Goal: Task Accomplishment & Management: Complete application form

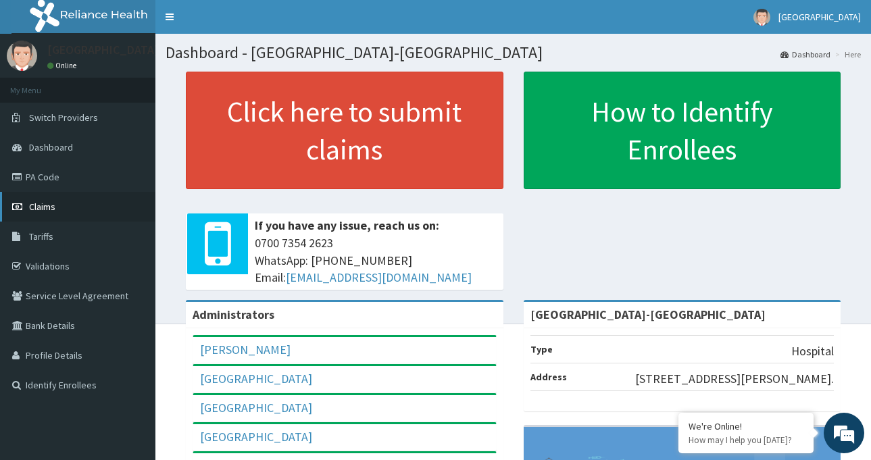
click at [57, 217] on link "Claims" at bounding box center [77, 207] width 155 height 30
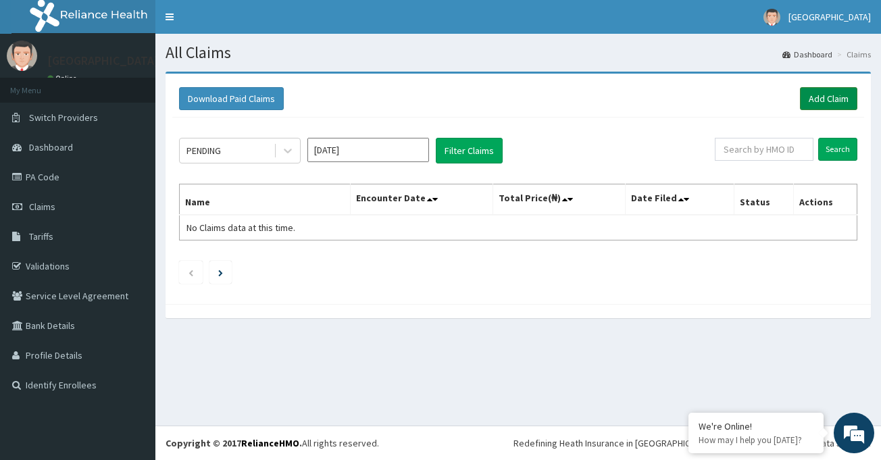
click at [838, 95] on link "Add Claim" at bounding box center [828, 98] width 57 height 23
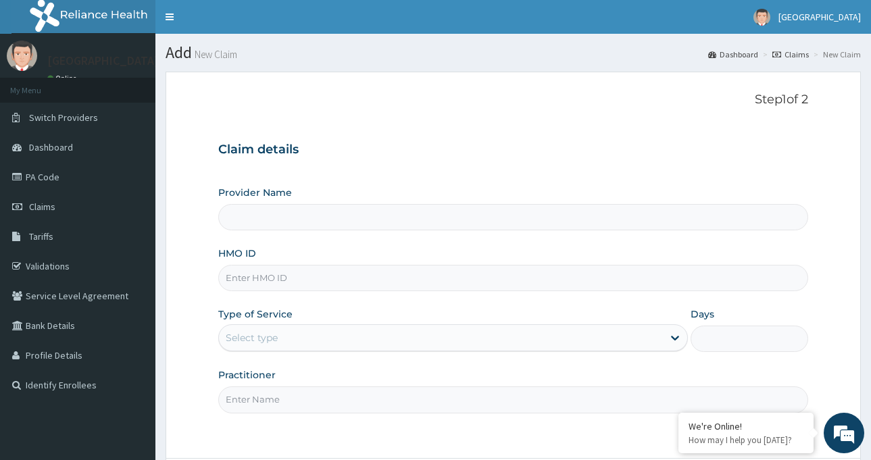
type input "[GEOGRAPHIC_DATA]-[GEOGRAPHIC_DATA]"
click at [320, 272] on input "HMO ID" at bounding box center [513, 278] width 590 height 26
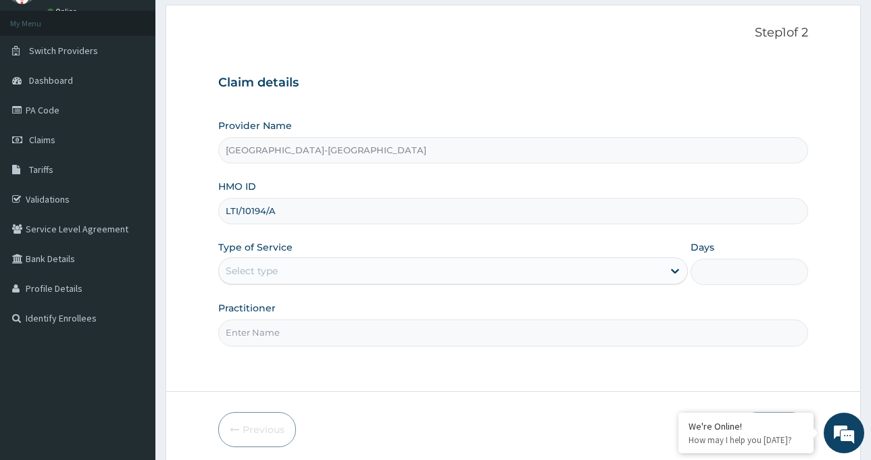
scroll to position [68, 0]
type input "LTI/10194/A"
click at [331, 269] on div "Select type" at bounding box center [441, 271] width 444 height 22
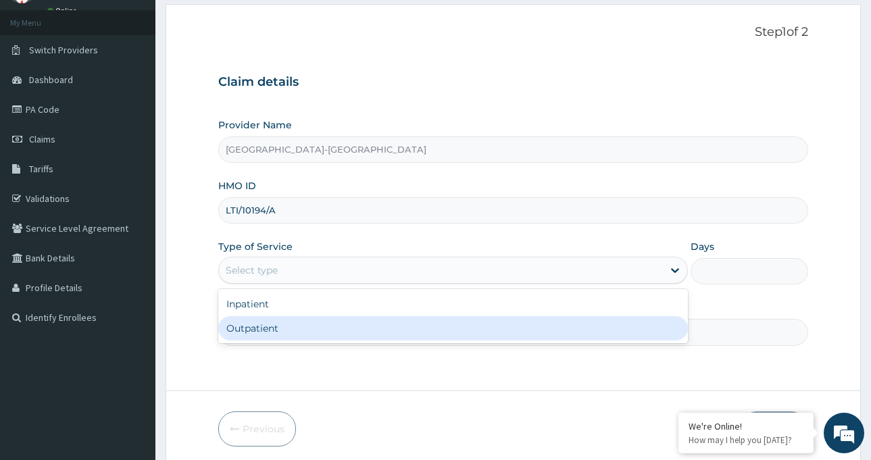
click at [330, 321] on div "Outpatient" at bounding box center [453, 328] width 470 height 24
type input "1"
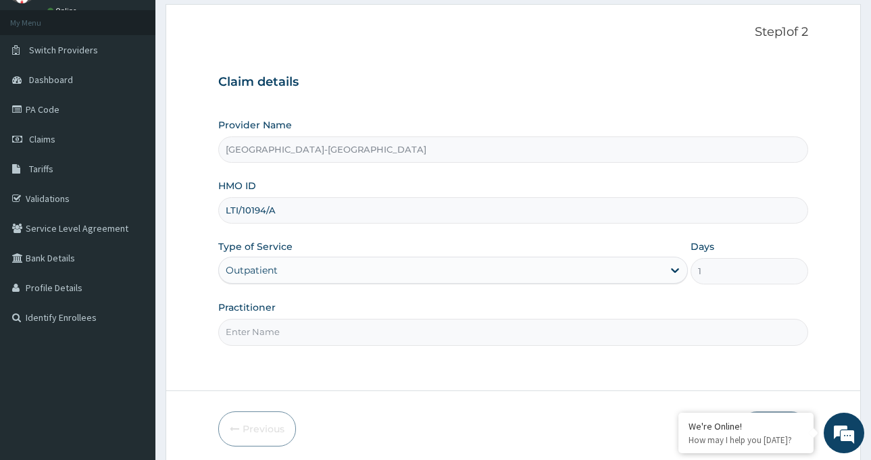
click at [362, 328] on input "Practitioner" at bounding box center [513, 332] width 590 height 26
type input "DR IBEH TOBECHUKWU"
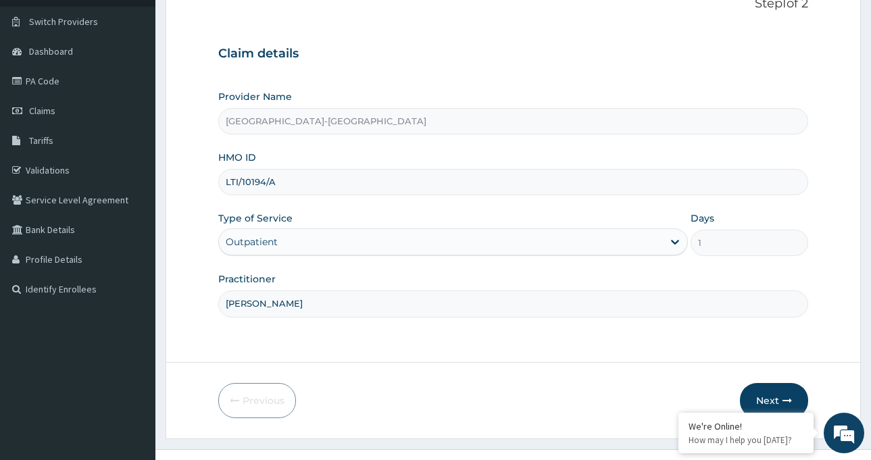
scroll to position [120, 0]
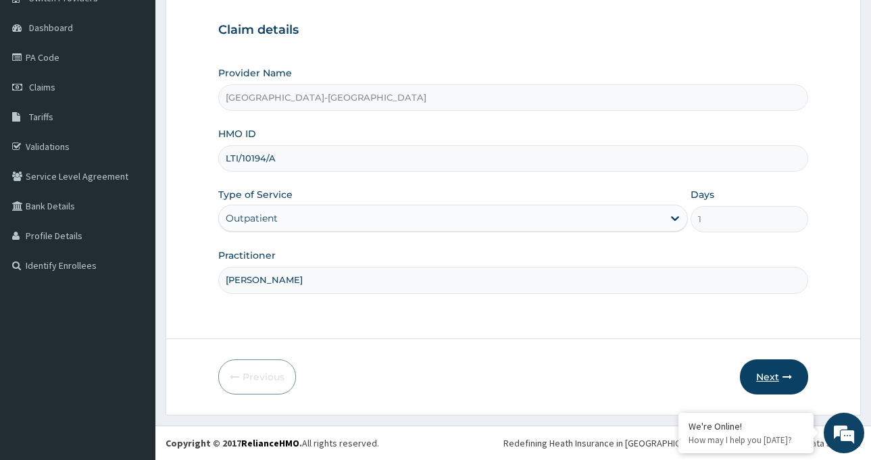
drag, startPoint x: 793, startPoint y: 378, endPoint x: 781, endPoint y: 379, distance: 11.6
click at [781, 379] on button "Next" at bounding box center [774, 377] width 68 height 35
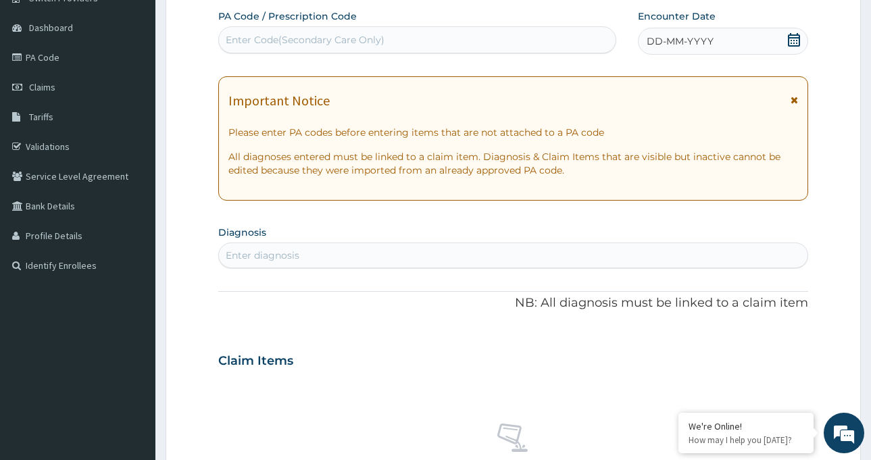
click at [331, 43] on div "Enter Code(Secondary Care Only)" at bounding box center [305, 40] width 159 height 14
paste input "PA/A21ADD"
type input "PA/A21ADD"
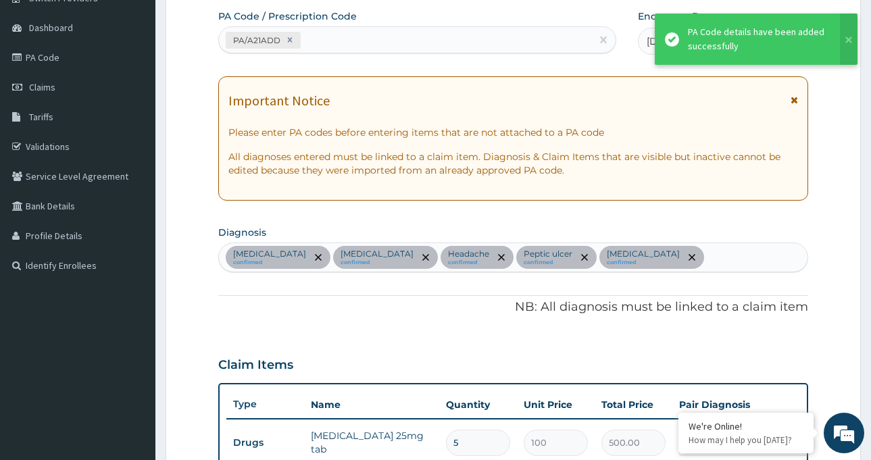
scroll to position [659, 0]
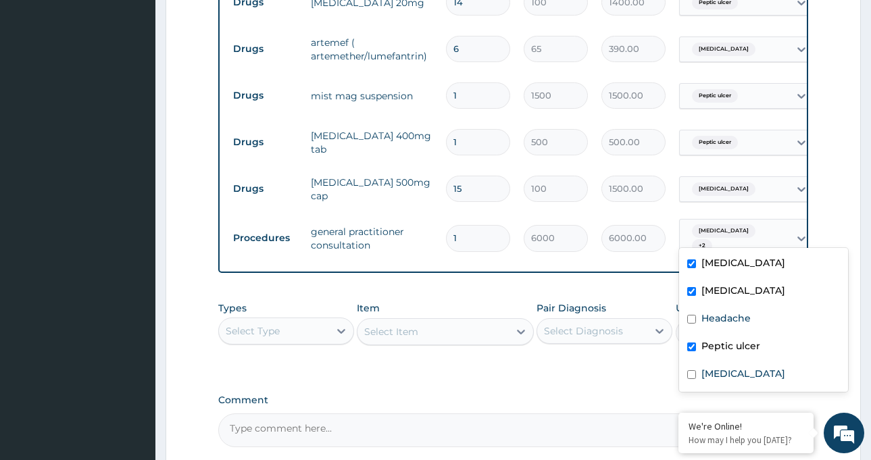
click at [712, 239] on span "+ 2" at bounding box center [702, 246] width 20 height 14
click at [724, 313] on label "Headache" at bounding box center [726, 319] width 49 height 14
checkbox input "true"
click at [713, 372] on label "Sepsis" at bounding box center [744, 374] width 84 height 14
checkbox input "true"
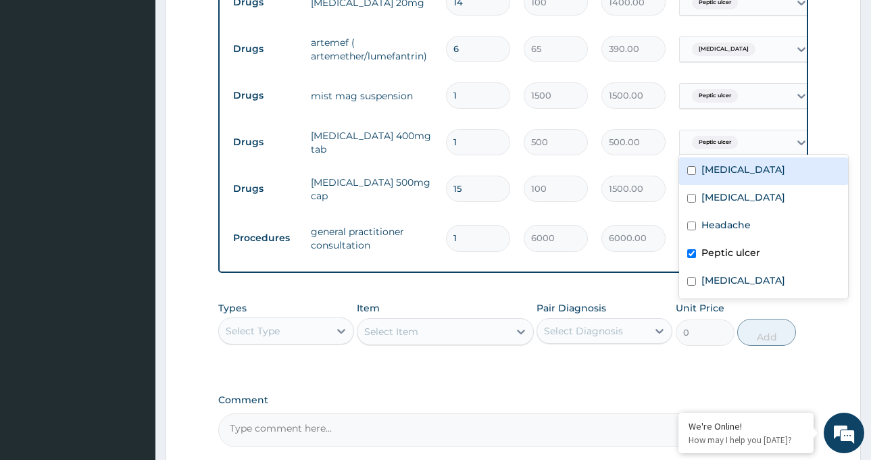
click at [737, 141] on span "Peptic ulcer" at bounding box center [715, 143] width 46 height 14
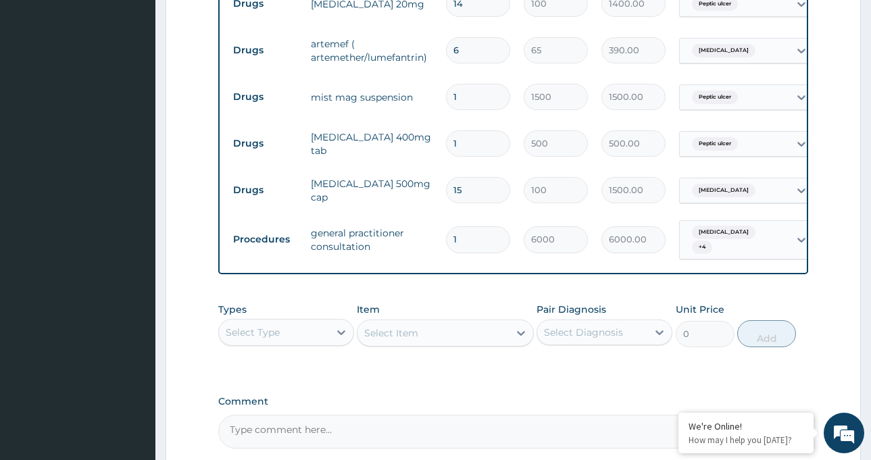
scroll to position [591, 0]
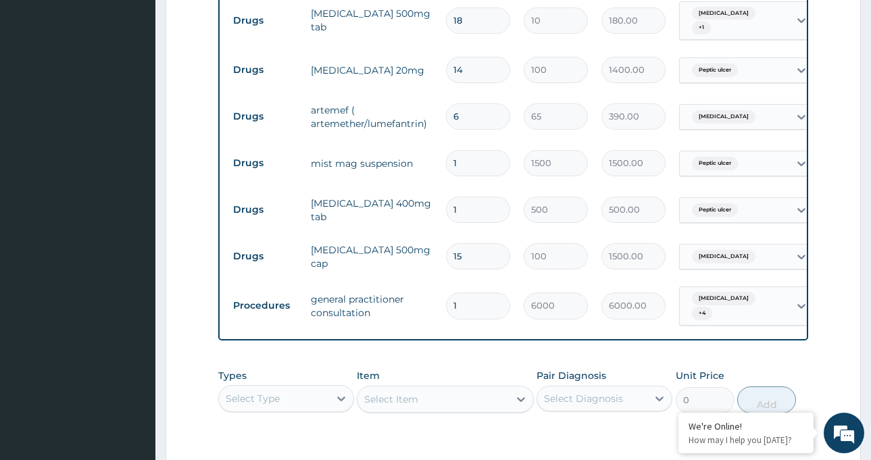
click at [478, 116] on input "6" at bounding box center [478, 116] width 64 height 26
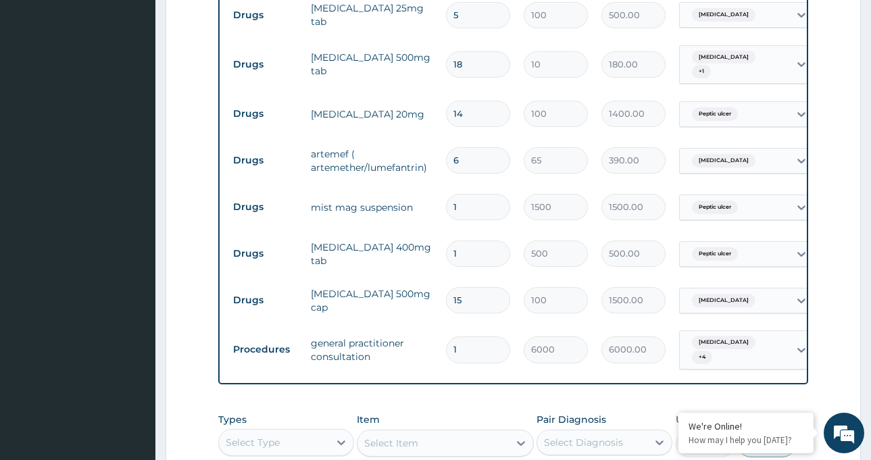
scroll to position [524, 0]
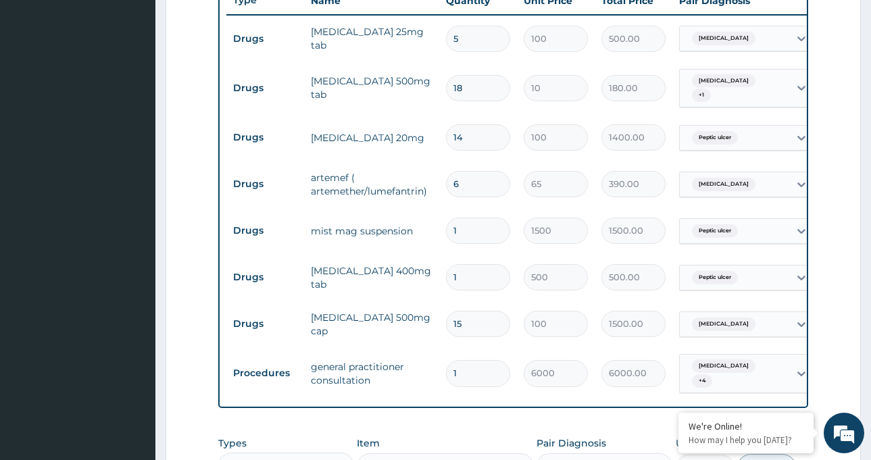
drag, startPoint x: 470, startPoint y: 177, endPoint x: 437, endPoint y: 174, distance: 33.2
click at [437, 174] on tr "Drugs artemef ( artemether/lumefantrin) 6 65 390.00 Malaria Delete" at bounding box center [557, 184] width 662 height 47
type input "1"
type input "65.00"
type input "12"
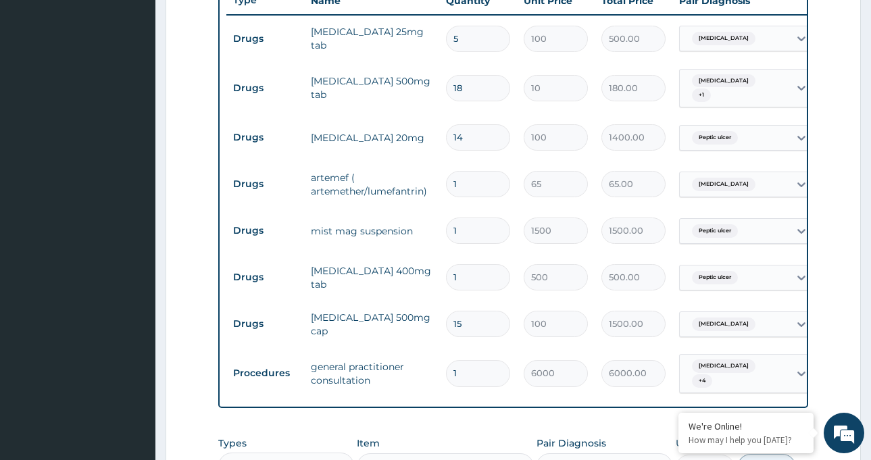
type input "780.00"
drag, startPoint x: 477, startPoint y: 174, endPoint x: 434, endPoint y: 172, distance: 43.3
click at [434, 173] on tr "Drugs artemef ( artemether/lumefantrin) 12 65 780.00 Malaria Delete" at bounding box center [557, 184] width 662 height 47
type input "6"
type input "390.00"
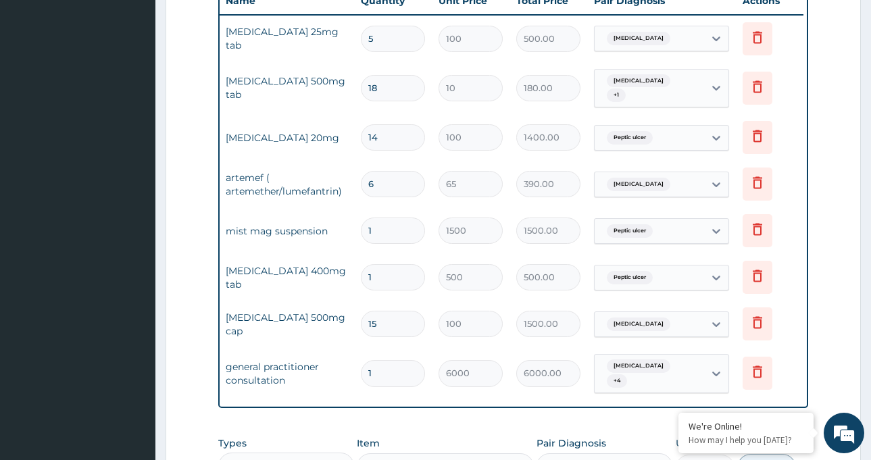
scroll to position [0, 89]
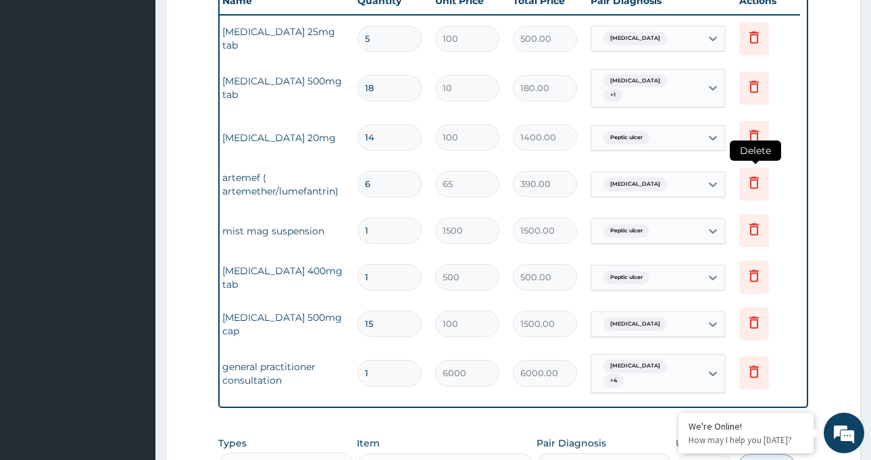
click at [754, 183] on icon at bounding box center [754, 183] width 9 height 12
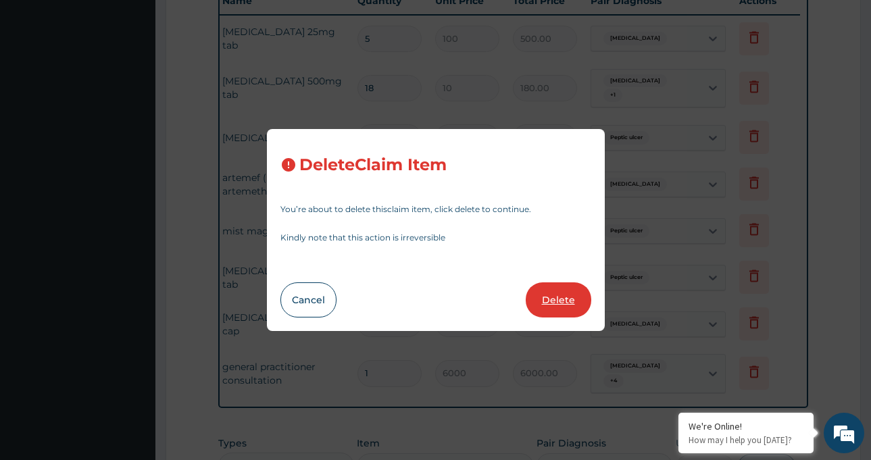
click at [579, 297] on button "Delete" at bounding box center [559, 300] width 66 height 35
type input "1"
type input "1500"
type input "1500.00"
type input "500"
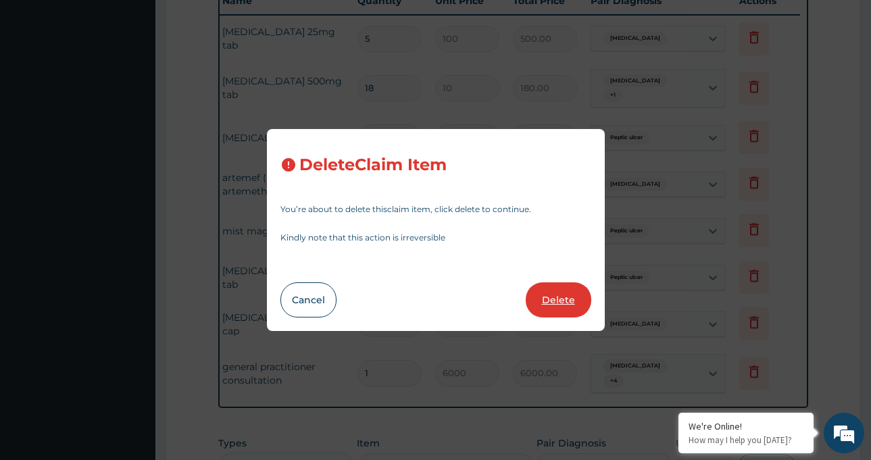
type input "500.00"
type input "15"
type input "100"
type input "1500.00"
type input "1"
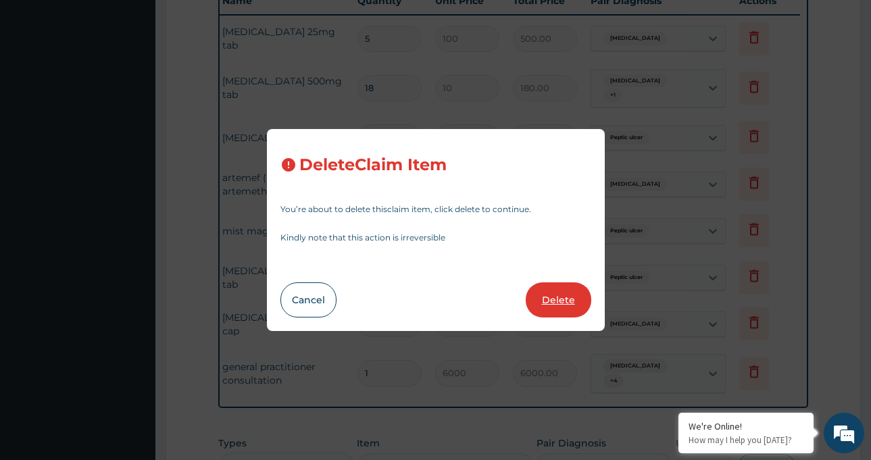
type input "6000"
type input "6000.00"
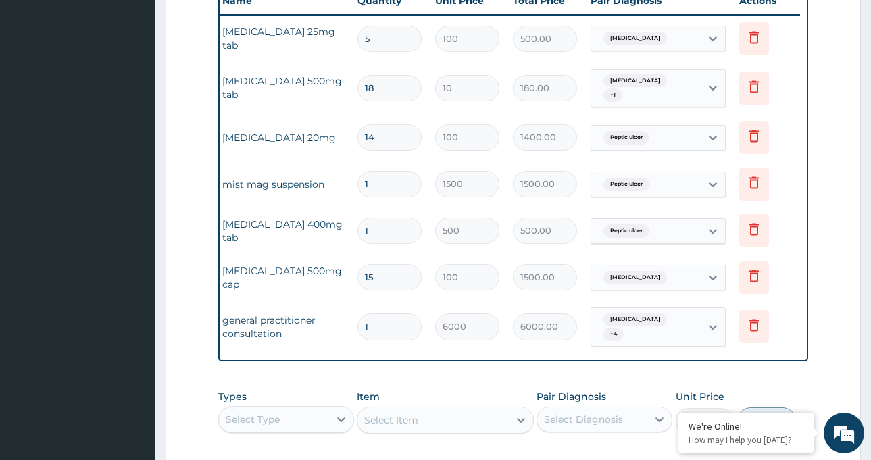
scroll to position [0, 0]
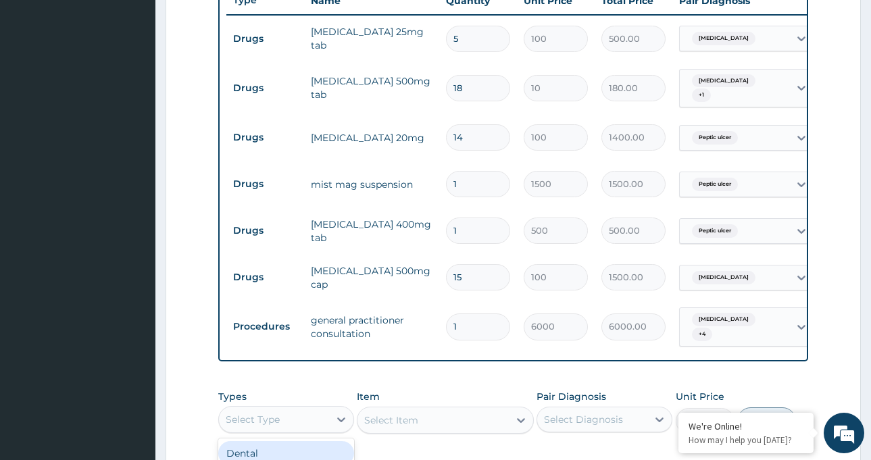
click at [285, 420] on div "Select Type" at bounding box center [274, 420] width 110 height 22
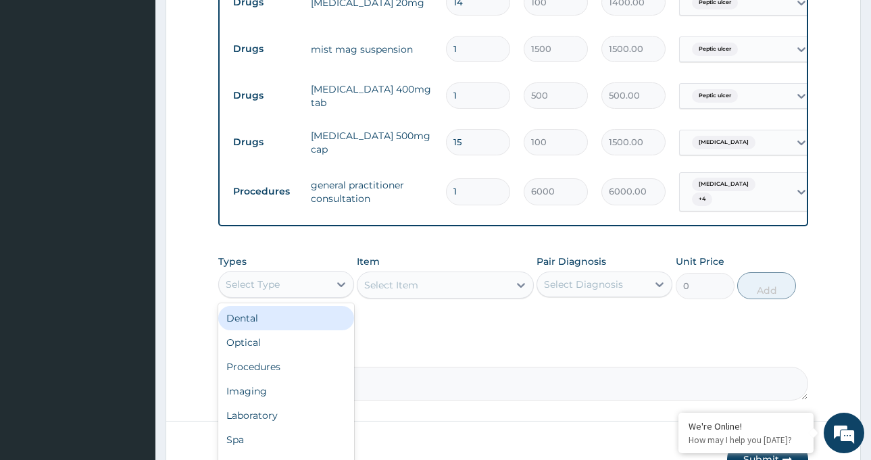
scroll to position [727, 0]
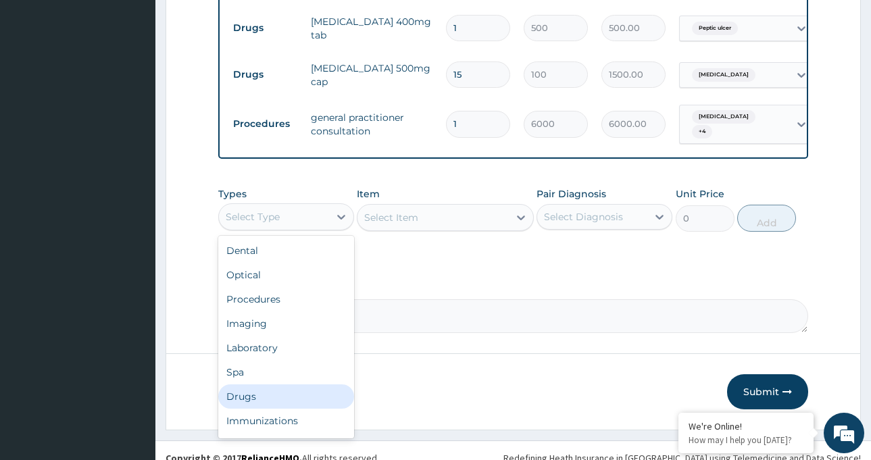
click at [284, 395] on div "Drugs" at bounding box center [286, 397] width 136 height 24
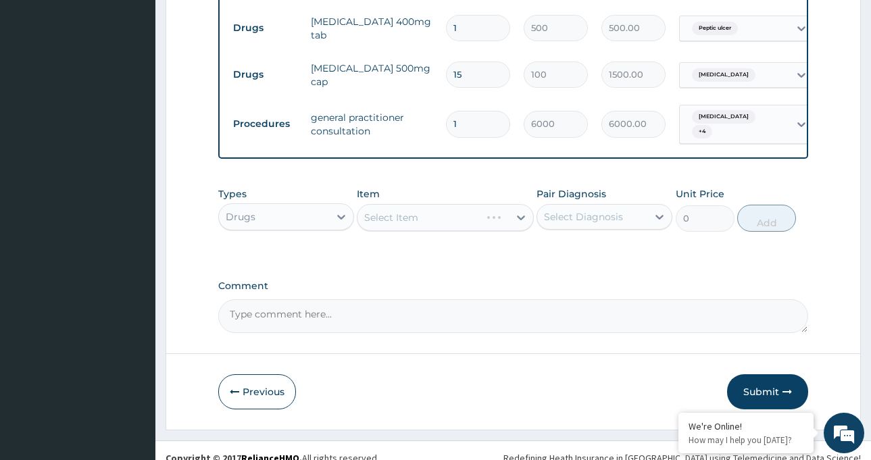
click at [406, 217] on div "Select Item" at bounding box center [445, 217] width 177 height 27
click at [435, 217] on div "Select Item" at bounding box center [419, 218] width 123 height 22
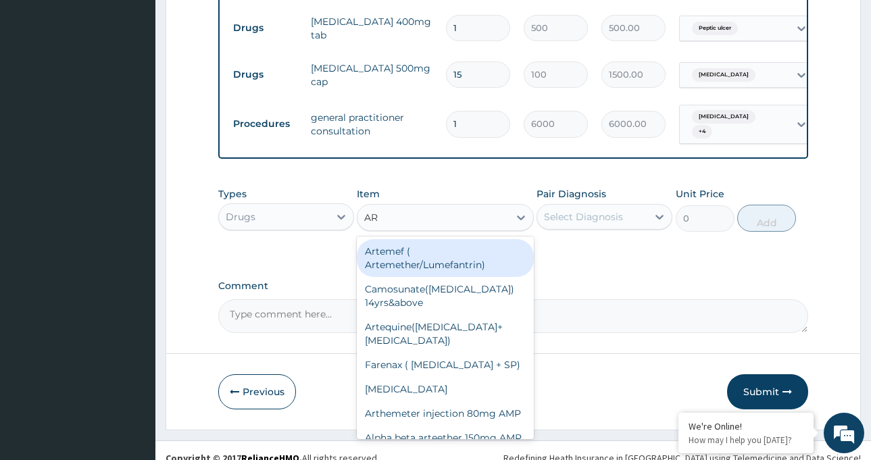
type input "ART"
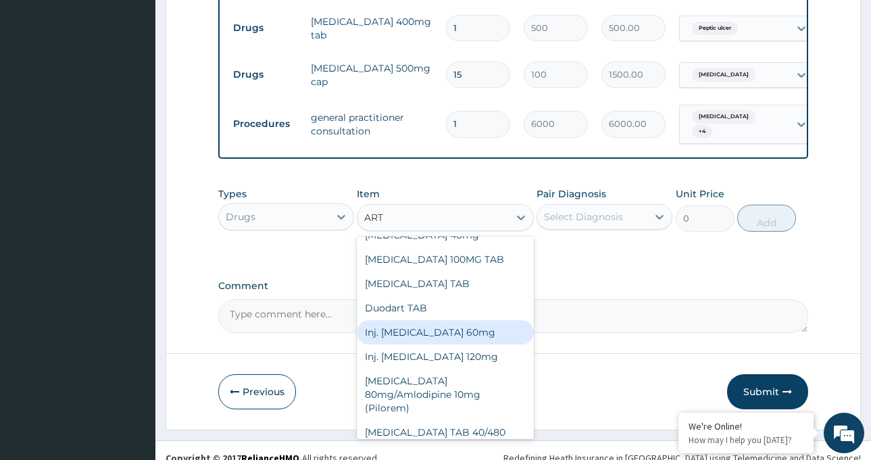
scroll to position [356, 0]
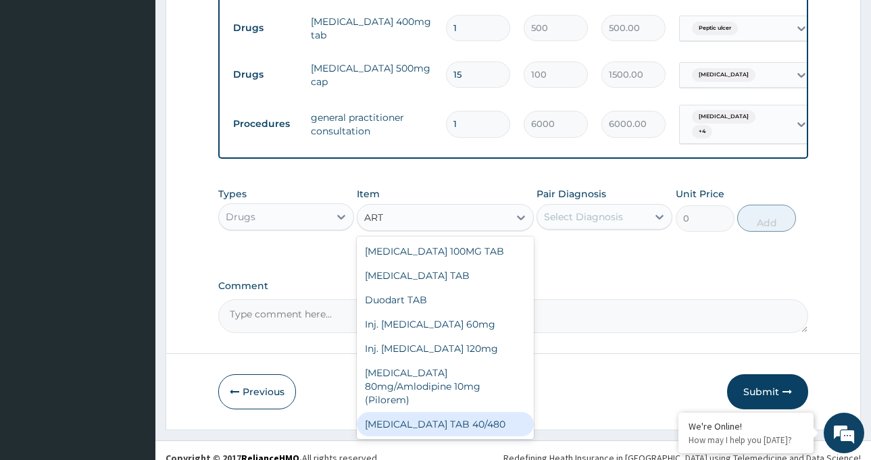
click at [457, 415] on div "ARTEMETHER TAB 40/480" at bounding box center [445, 424] width 177 height 24
type input "350"
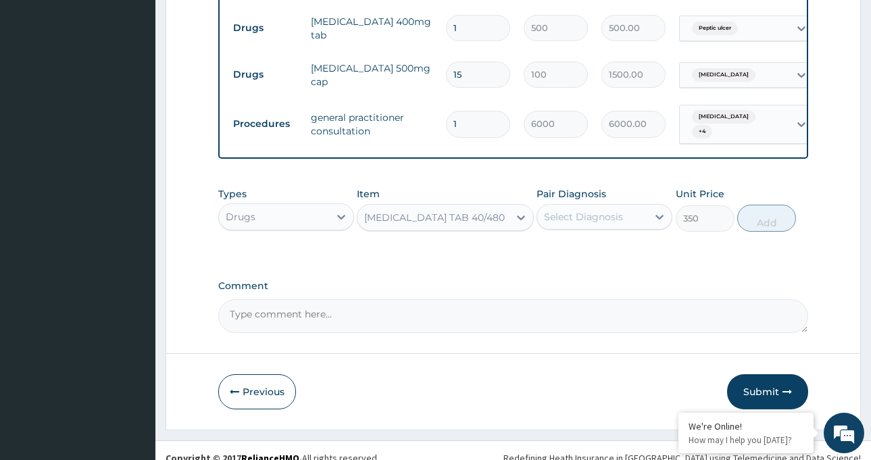
click at [441, 213] on div "ARTEMETHER TAB 40/480" at bounding box center [434, 218] width 141 height 14
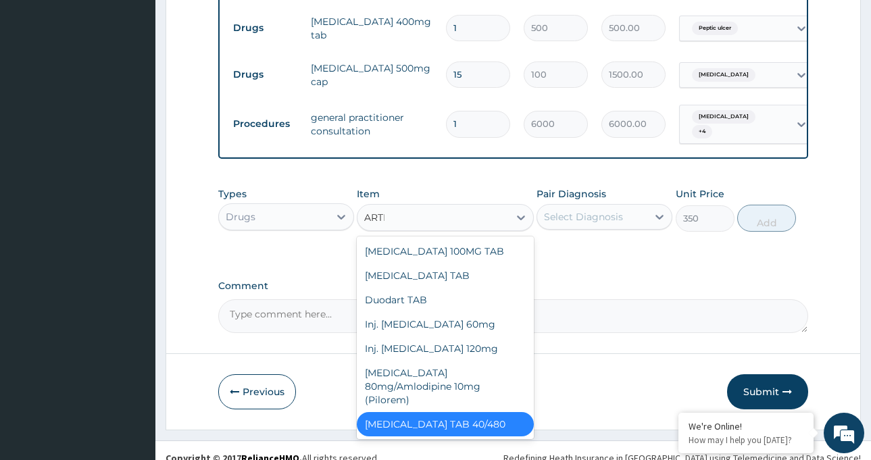
scroll to position [48, 0]
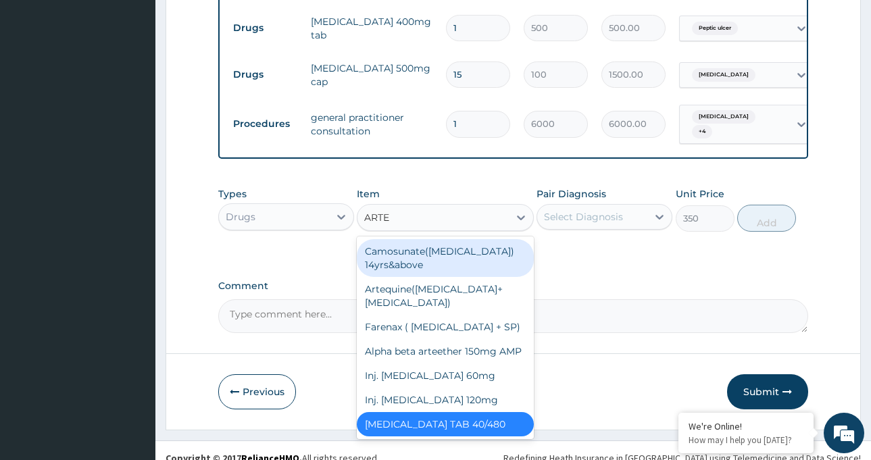
type input "ARTE"
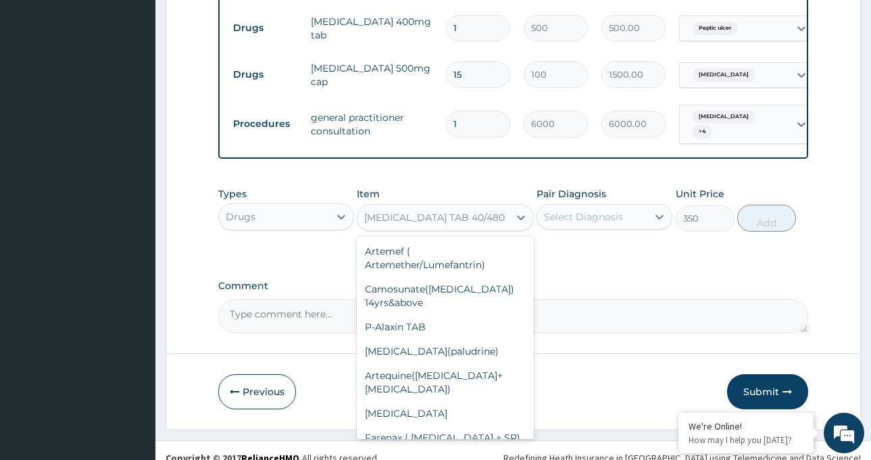
click at [493, 211] on div "ARTEMETHER TAB 40/480" at bounding box center [433, 218] width 151 height 22
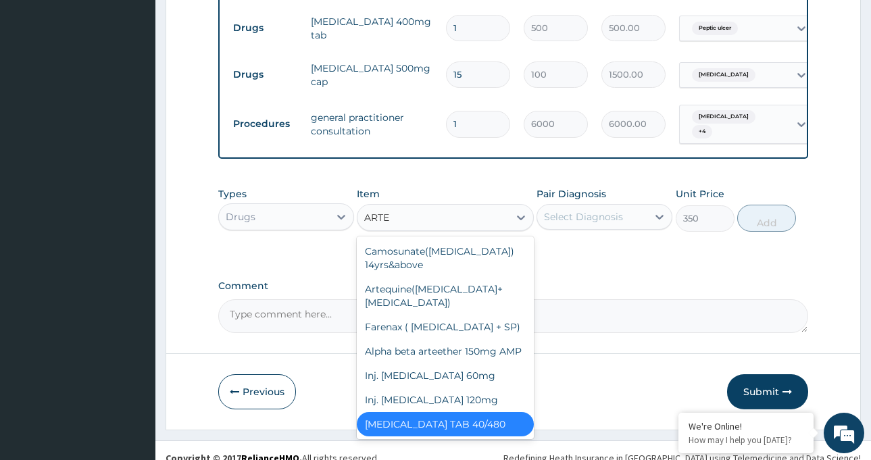
type input "ARTEM"
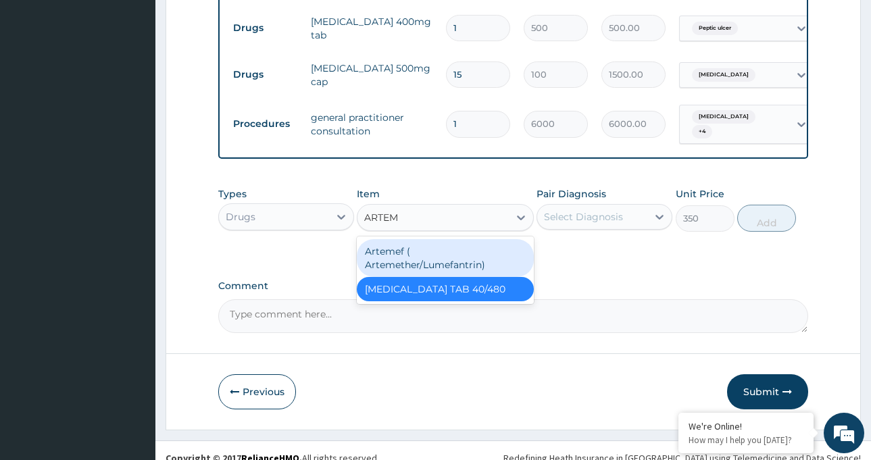
click at [457, 259] on div "Artemef ( Artemether/Lumefantrin)" at bounding box center [445, 258] width 177 height 38
type input "65"
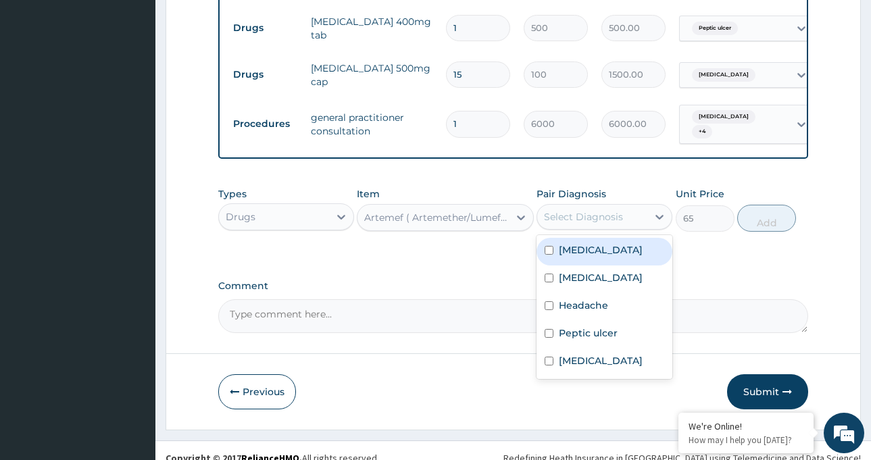
click at [597, 210] on div "Select Diagnosis" at bounding box center [583, 217] width 79 height 14
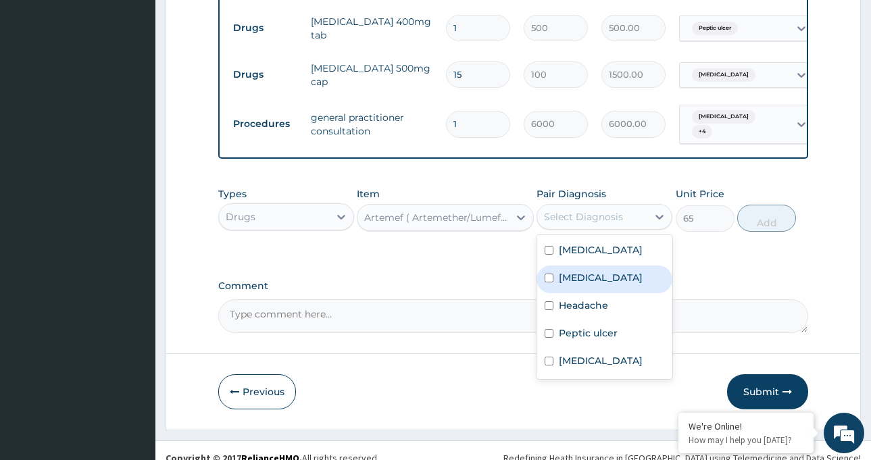
click at [557, 274] on div "Malaria" at bounding box center [605, 280] width 136 height 28
checkbox input "true"
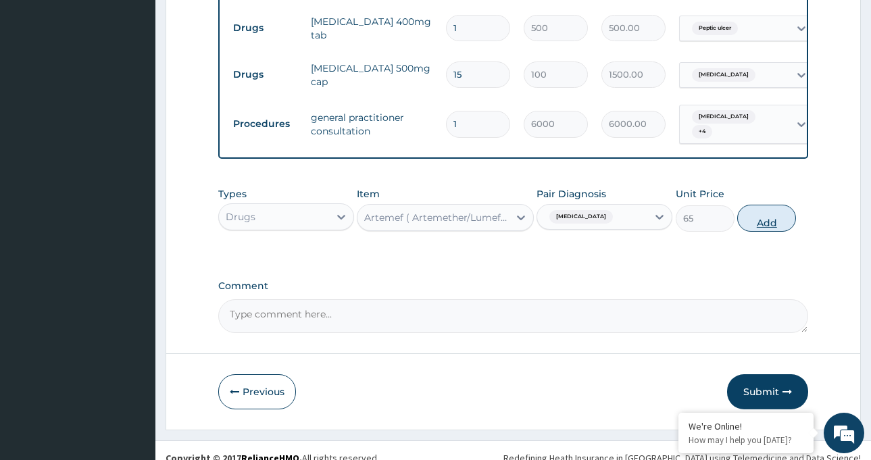
click at [768, 223] on button "Add" at bounding box center [766, 218] width 59 height 27
type input "0"
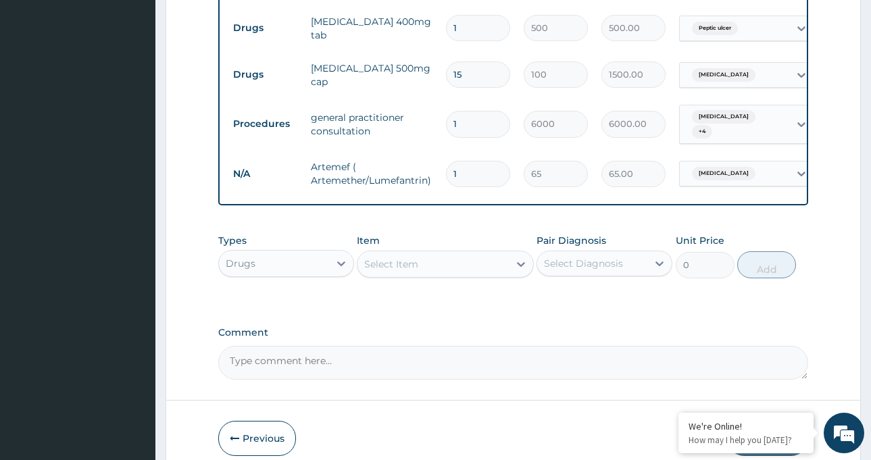
drag, startPoint x: 491, startPoint y: 163, endPoint x: 415, endPoint y: 150, distance: 77.5
click at [420, 154] on tr "N/A Artemef ( Artemether/Lumefantrin) 1 65 65.00 Malaria Delete" at bounding box center [557, 174] width 662 height 47
type input "6"
type input "390.00"
type input "6"
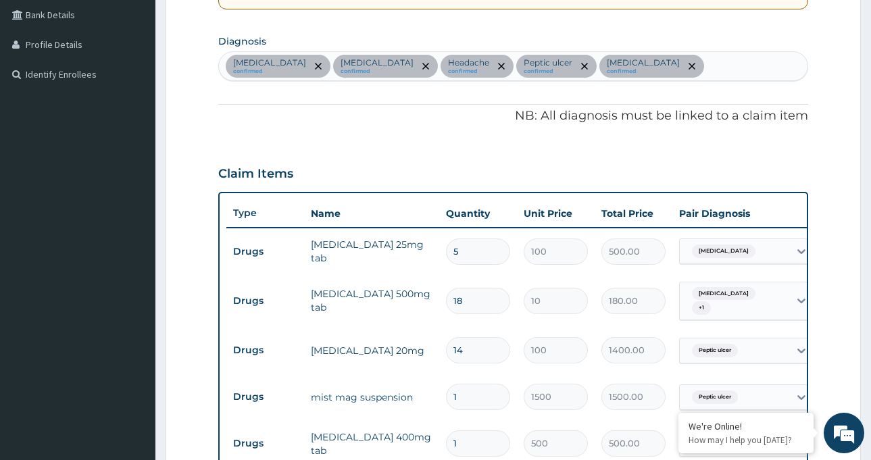
scroll to position [253, 0]
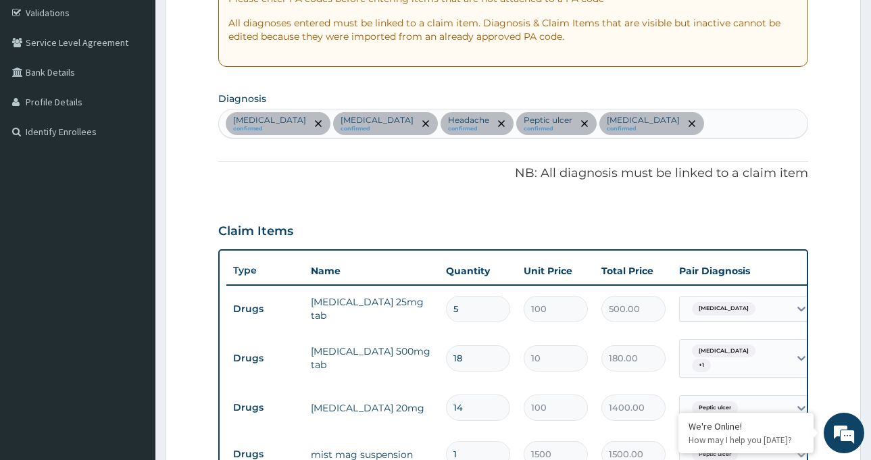
click at [638, 127] on div "Insomnia confirmed Malaria confirmed Headache confirmed Peptic ulcer confirmed …" at bounding box center [513, 123] width 589 height 28
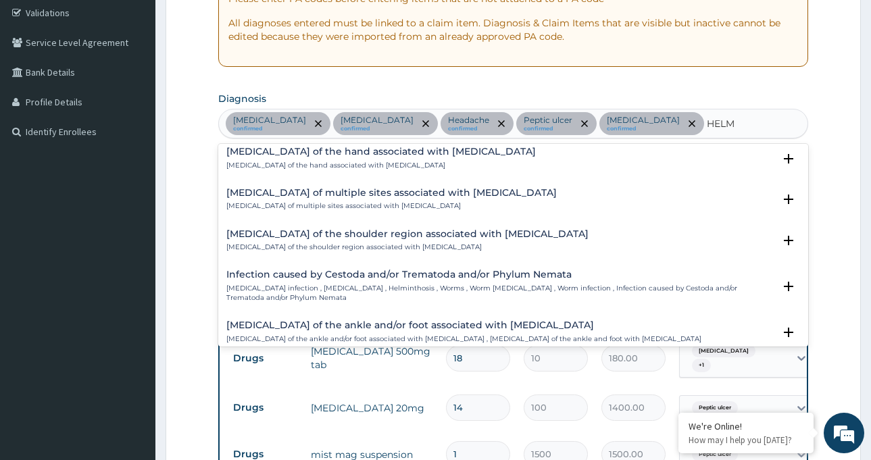
scroll to position [20, 0]
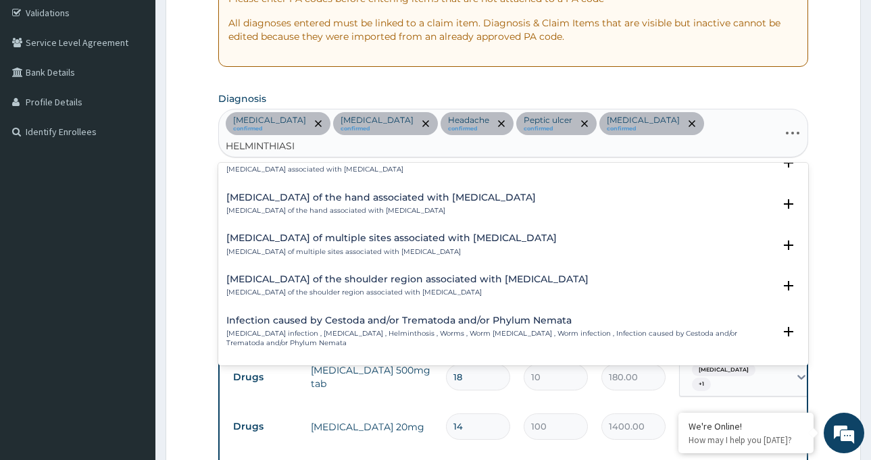
type input "HELMINTHIASIS"
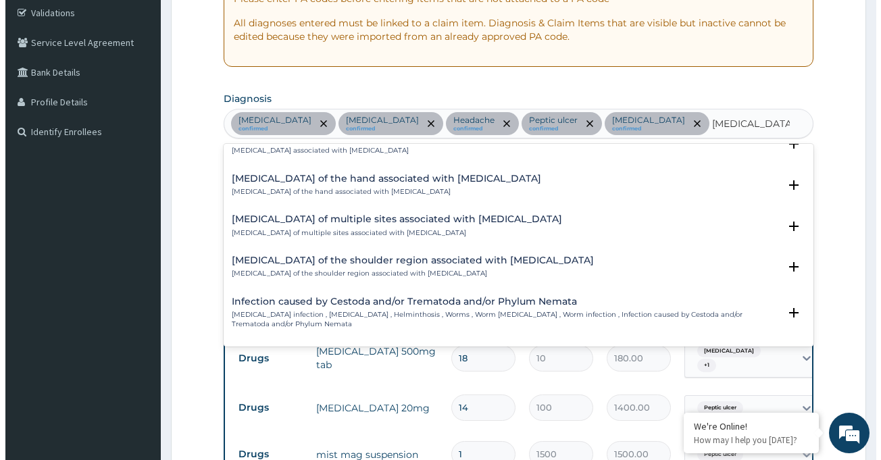
scroll to position [0, 0]
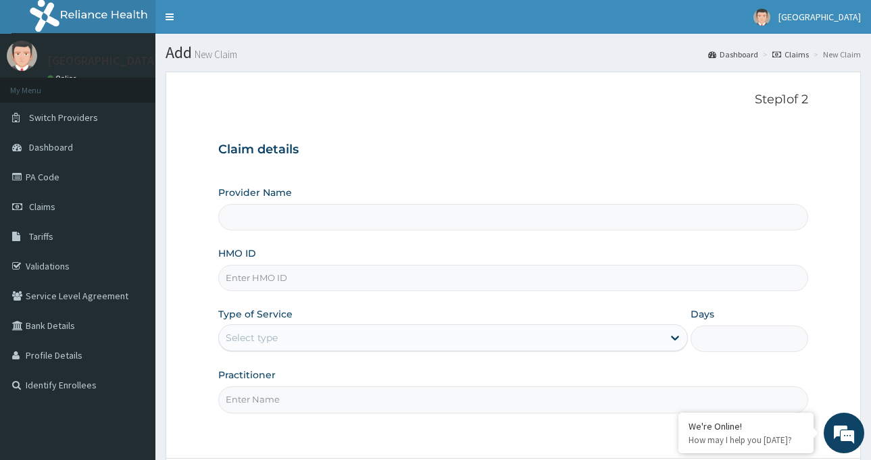
type input "[GEOGRAPHIC_DATA]-[GEOGRAPHIC_DATA]"
click at [53, 184] on link "PA Code" at bounding box center [77, 177] width 155 height 30
type input "St. Luke's Hospital-LAGOS"
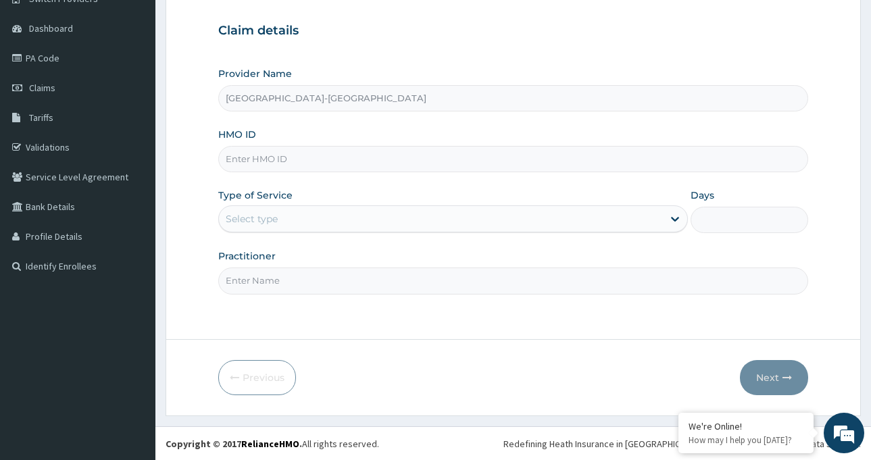
scroll to position [120, 0]
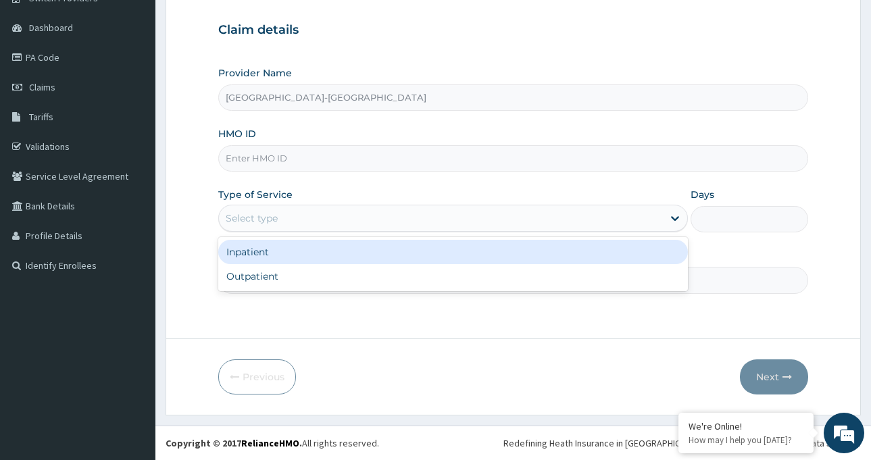
click at [324, 226] on div "Select type" at bounding box center [441, 219] width 444 height 22
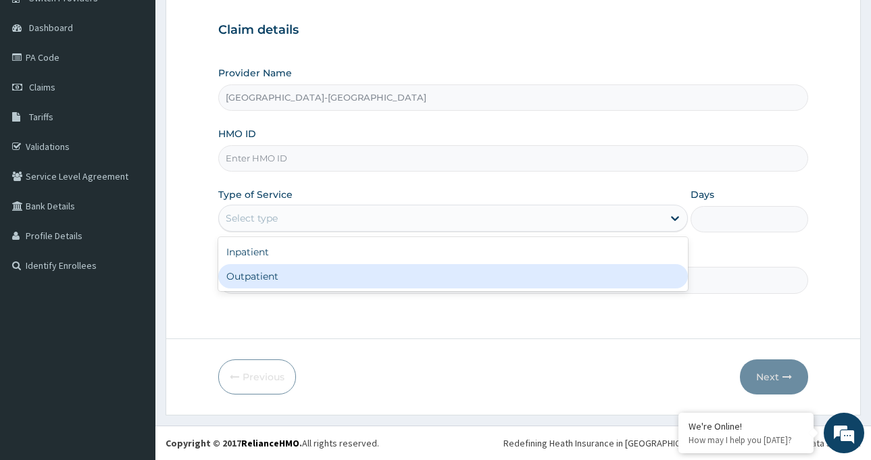
click at [322, 266] on div "Outpatient" at bounding box center [453, 276] width 470 height 24
type input "1"
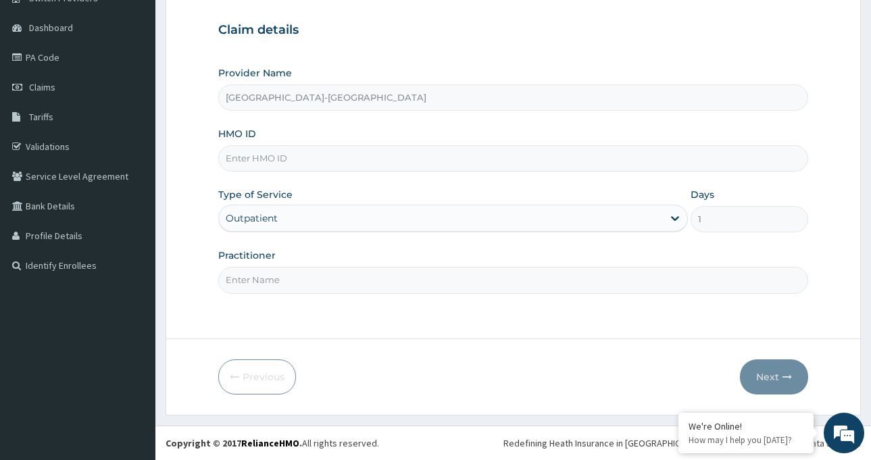
click at [305, 147] on input "HMO ID" at bounding box center [513, 158] width 590 height 26
type input "LTI/10194/A"
click at [349, 283] on input "Practitioner" at bounding box center [513, 280] width 590 height 26
type input "[PERSON_NAME]"
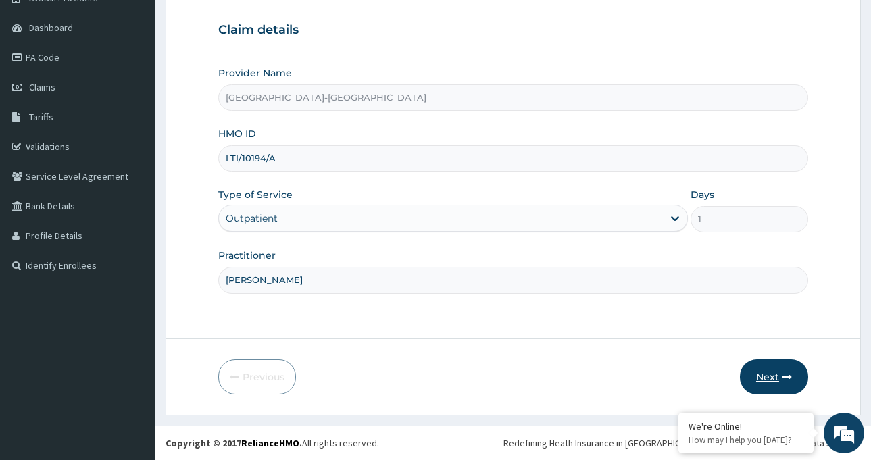
click at [788, 374] on icon "button" at bounding box center [787, 376] width 9 height 9
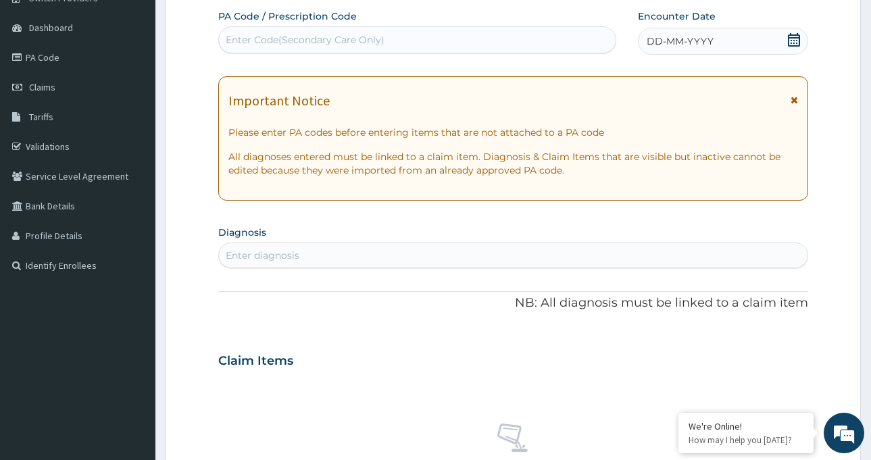
click at [365, 40] on div "Enter Code(Secondary Care Only)" at bounding box center [305, 40] width 159 height 14
paste input "PA/A21ADD"
type input "PA/A21ADD"
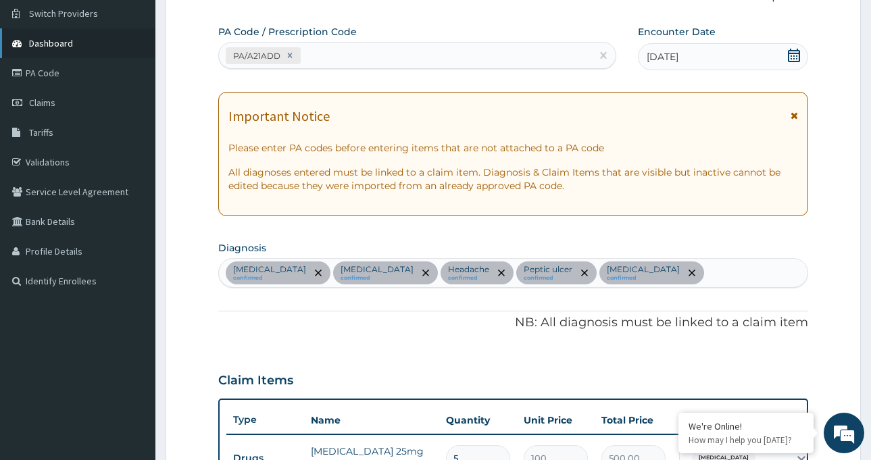
scroll to position [51, 0]
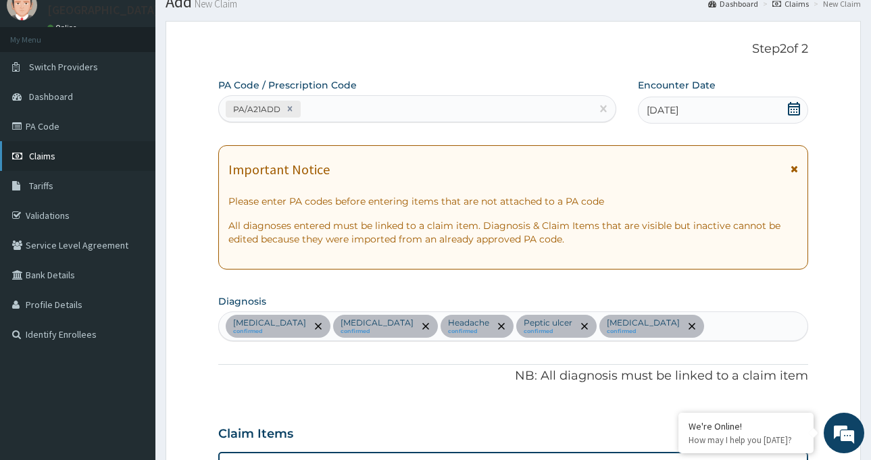
click at [57, 155] on link "Claims" at bounding box center [77, 156] width 155 height 30
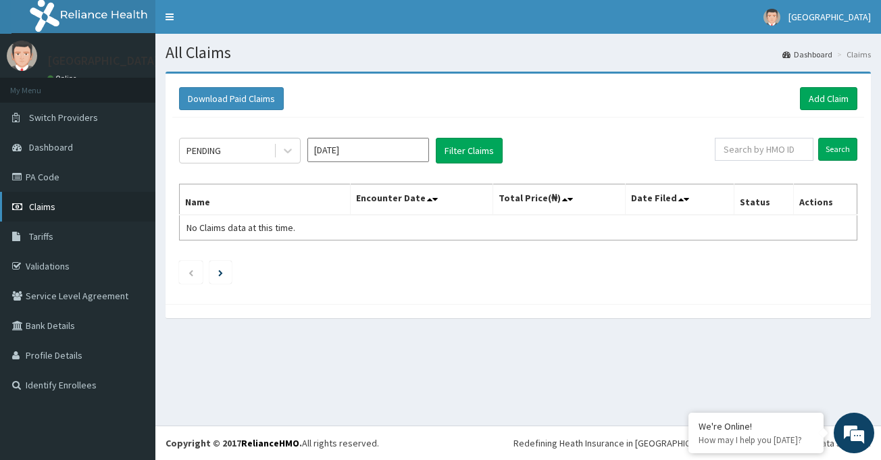
click at [63, 207] on link "Claims" at bounding box center [77, 207] width 155 height 30
click at [51, 179] on link "PA Code" at bounding box center [77, 177] width 155 height 30
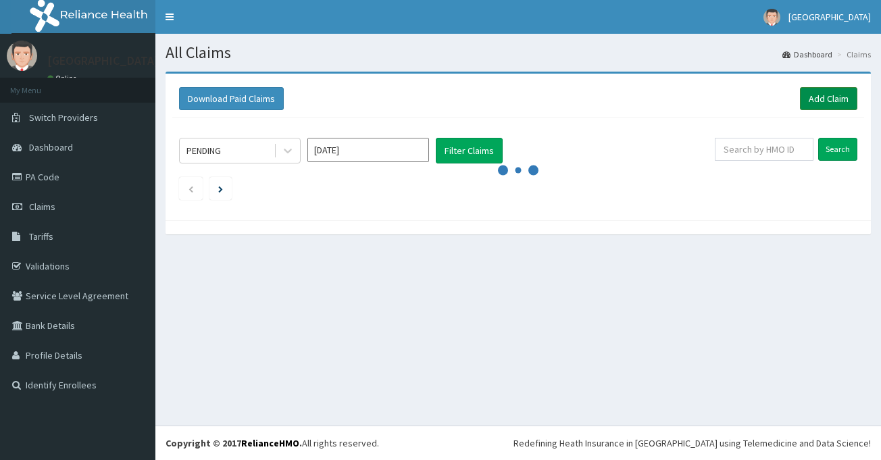
drag, startPoint x: 0, startPoint y: 0, endPoint x: 821, endPoint y: 104, distance: 827.8
click at [821, 104] on link "Add Claim" at bounding box center [828, 98] width 57 height 23
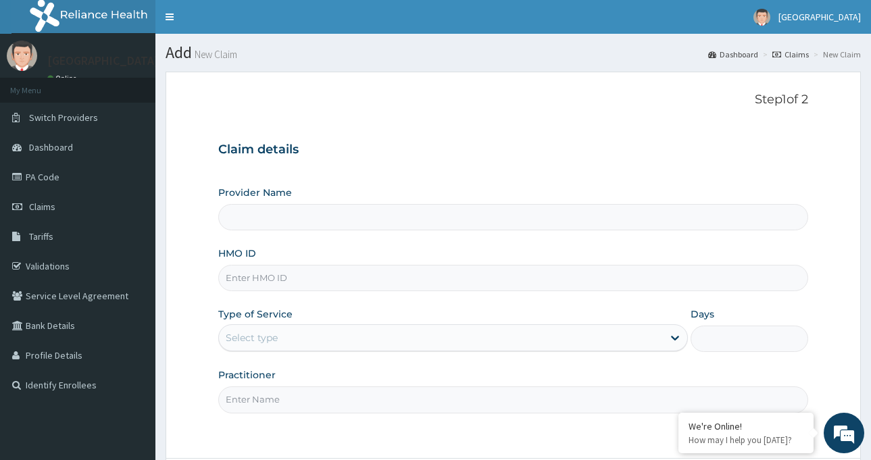
type input "[GEOGRAPHIC_DATA]-[GEOGRAPHIC_DATA]"
click at [45, 174] on link "PA Code" at bounding box center [77, 177] width 155 height 30
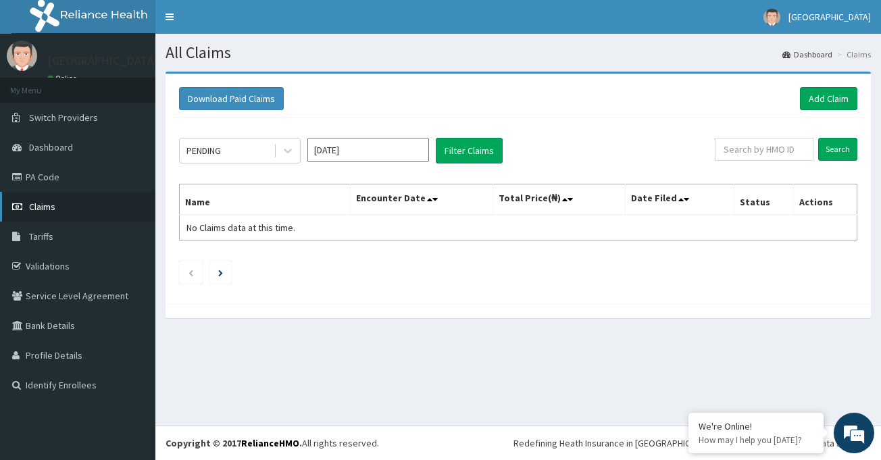
click at [55, 208] on span "Claims" at bounding box center [42, 207] width 26 height 12
click at [842, 101] on link "Add Claim" at bounding box center [828, 98] width 57 height 23
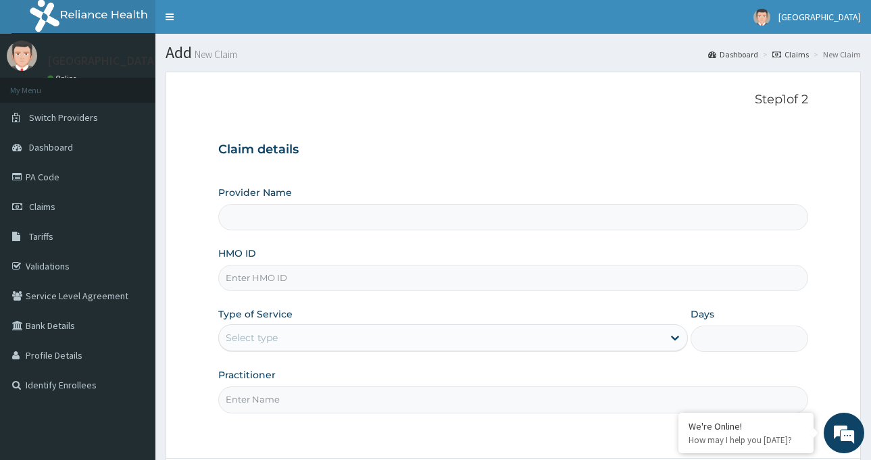
type input "[GEOGRAPHIC_DATA]-[GEOGRAPHIC_DATA]"
click at [307, 275] on input "HMO ID" at bounding box center [513, 278] width 590 height 26
type input "GEL/10096/A"
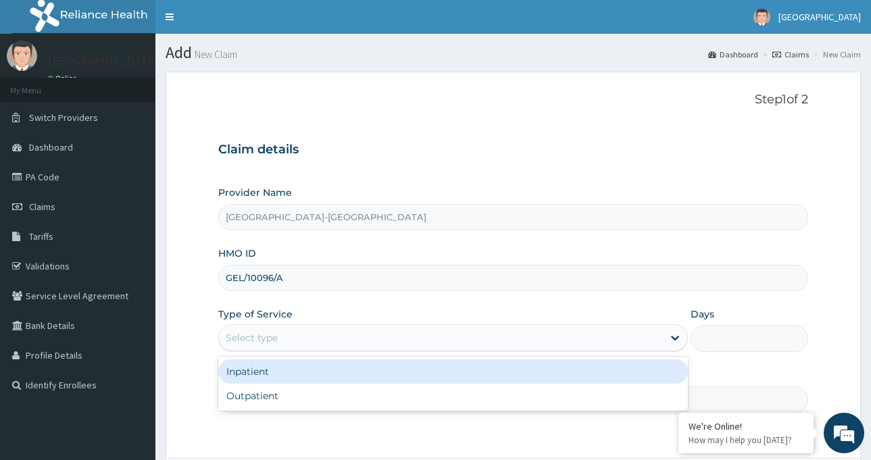
click at [345, 339] on div "Select type" at bounding box center [441, 338] width 444 height 22
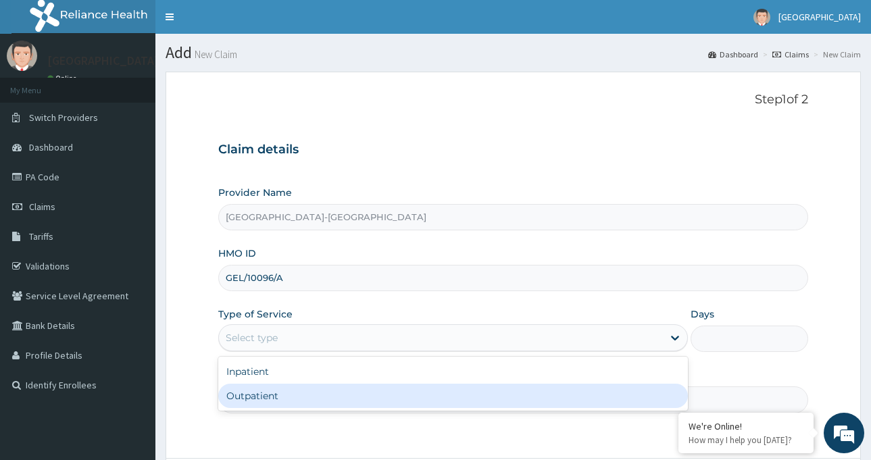
click at [332, 402] on div "Outpatient" at bounding box center [453, 396] width 470 height 24
type input "1"
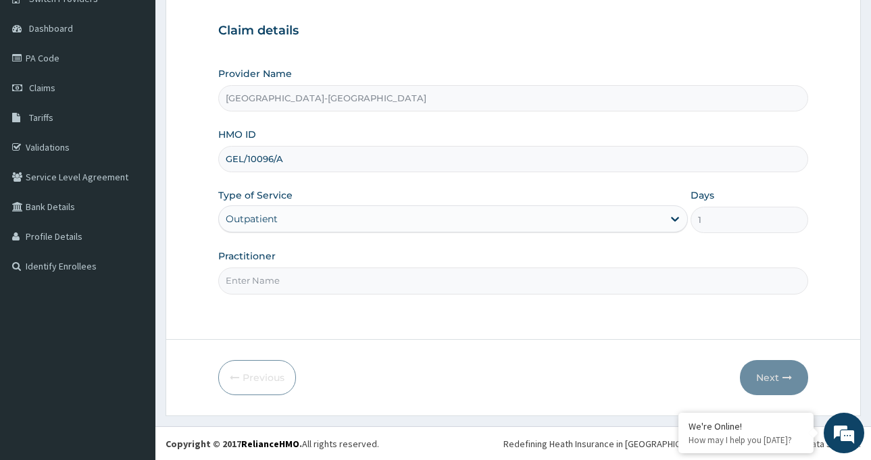
scroll to position [120, 0]
click at [348, 285] on input "Practitioner" at bounding box center [513, 280] width 590 height 26
type input "[PERSON_NAME]"
click at [772, 379] on button "Next" at bounding box center [774, 377] width 68 height 35
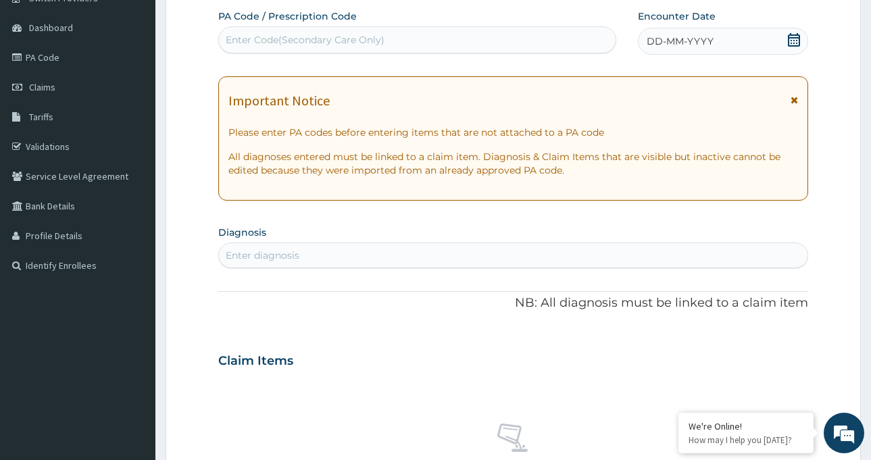
click at [500, 35] on div "Enter Code(Secondary Care Only)" at bounding box center [417, 40] width 397 height 22
paste input "PA/2707AD"
type input "PA/2707AD"
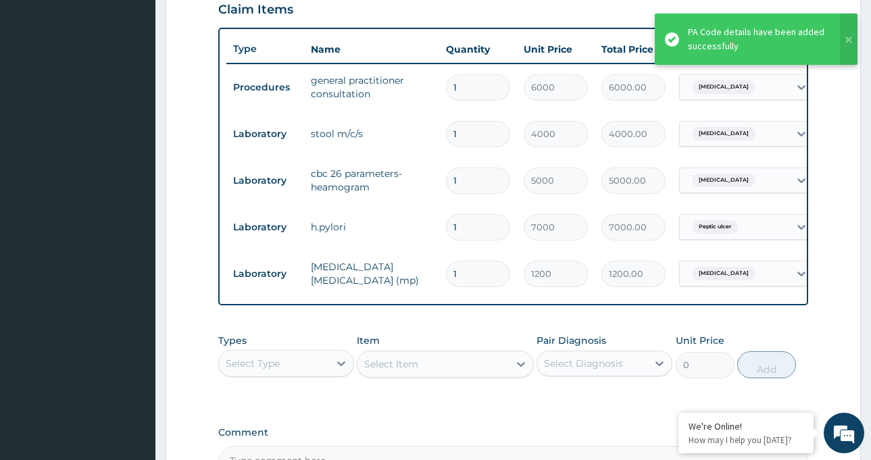
scroll to position [452, 0]
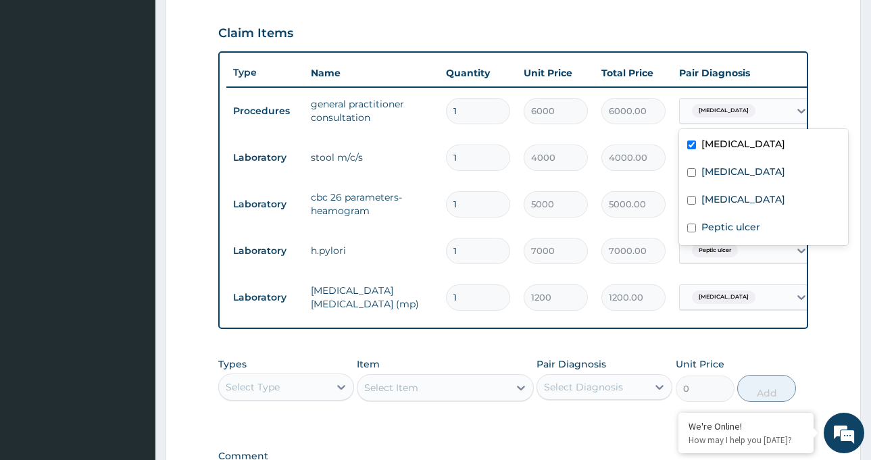
click at [735, 117] on div "[MEDICAL_DATA]" at bounding box center [734, 110] width 109 height 23
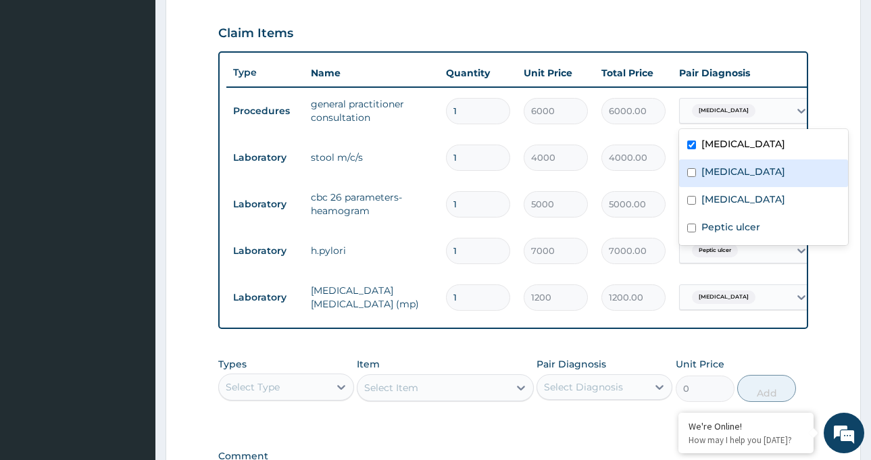
click at [726, 162] on div "[MEDICAL_DATA]" at bounding box center [763, 174] width 169 height 28
checkbox input "true"
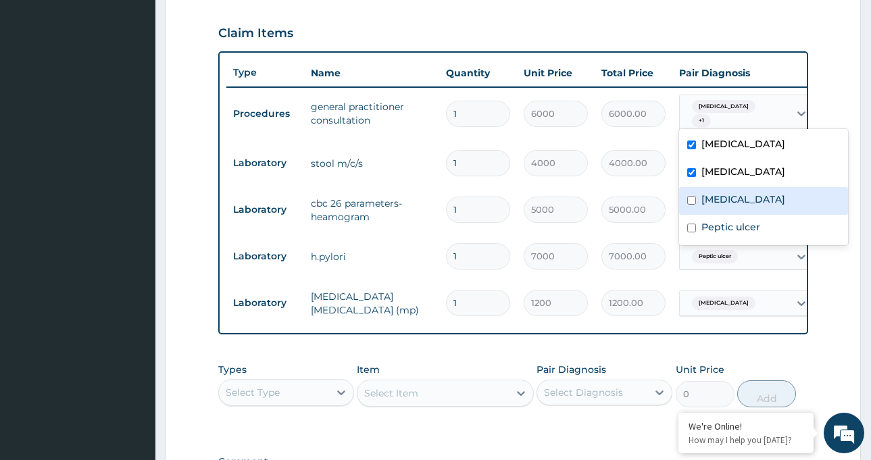
click at [714, 199] on label "[MEDICAL_DATA]" at bounding box center [744, 200] width 84 height 14
checkbox input "true"
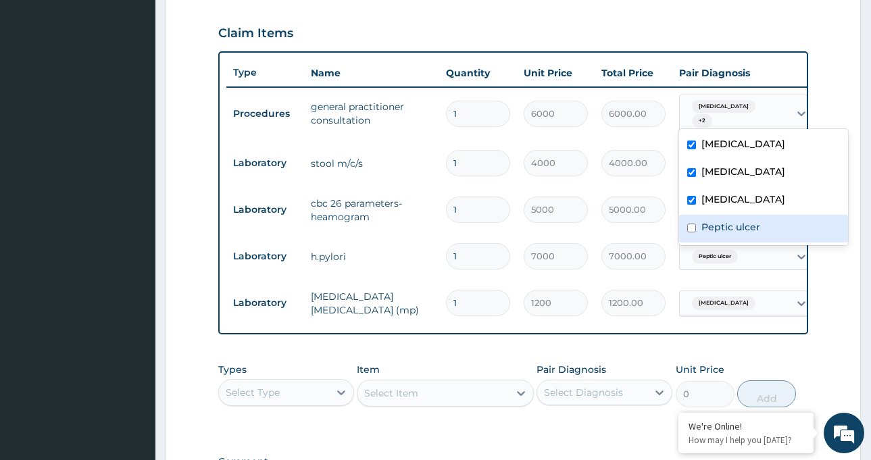
click at [710, 228] on label "Peptic ulcer" at bounding box center [731, 227] width 59 height 14
checkbox input "true"
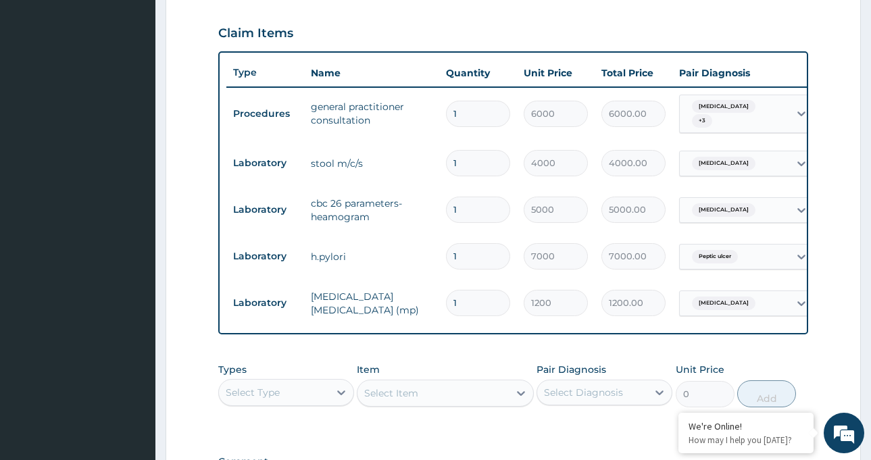
click at [817, 33] on form "Step 2 of 2 PA Code / Prescription Code PA/2707AD Encounter Date [DATE] Importa…" at bounding box center [514, 113] width 696 height 986
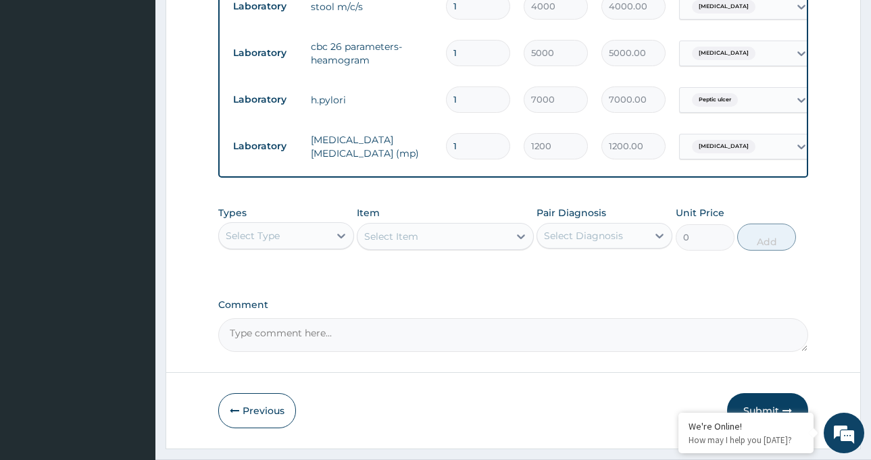
scroll to position [647, 0]
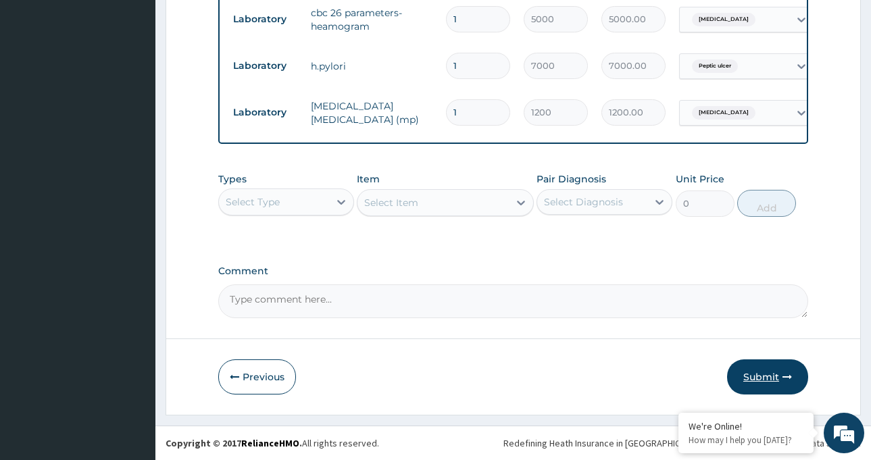
click at [765, 368] on button "Submit" at bounding box center [767, 377] width 81 height 35
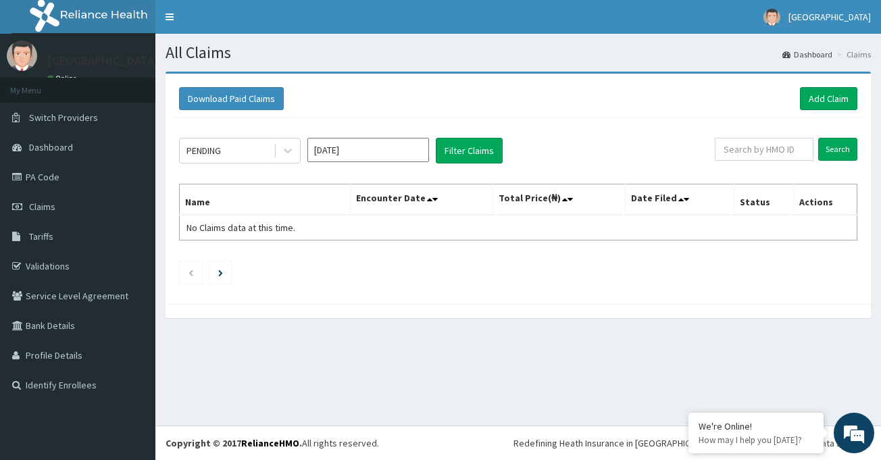
click at [828, 101] on link "Add Claim" at bounding box center [828, 98] width 57 height 23
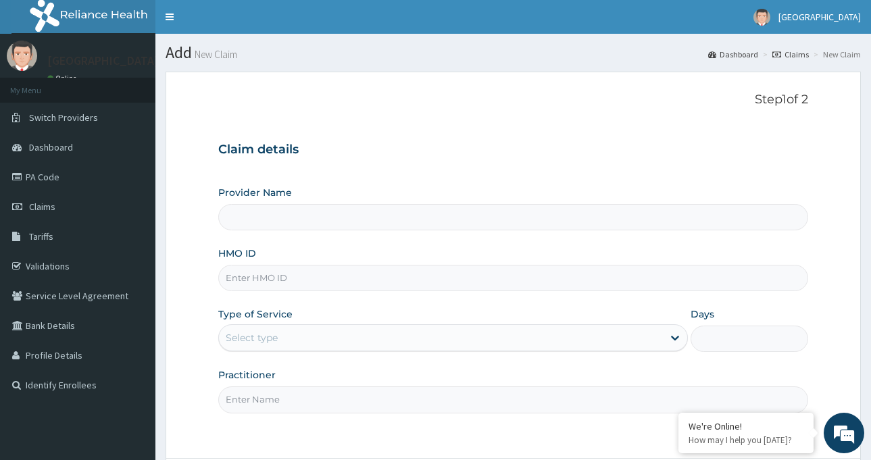
type input "[GEOGRAPHIC_DATA]-[GEOGRAPHIC_DATA]"
click at [287, 281] on input "HMO ID" at bounding box center [513, 278] width 590 height 26
type input "GEL/10096/A"
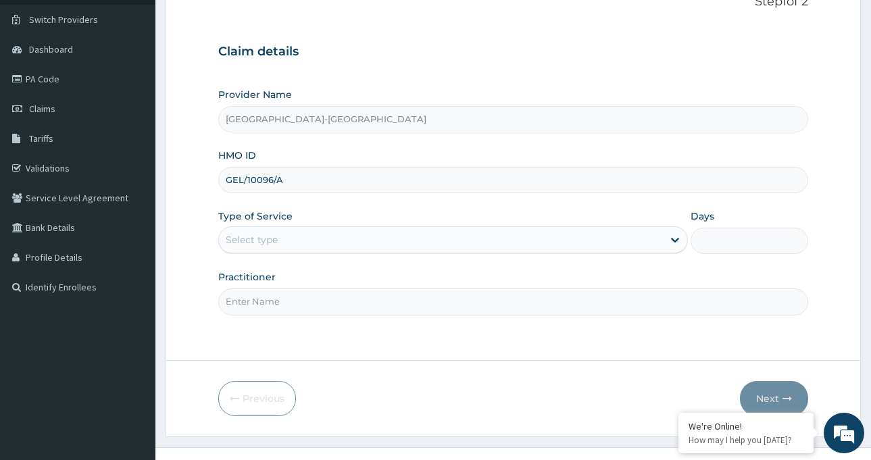
scroll to position [120, 0]
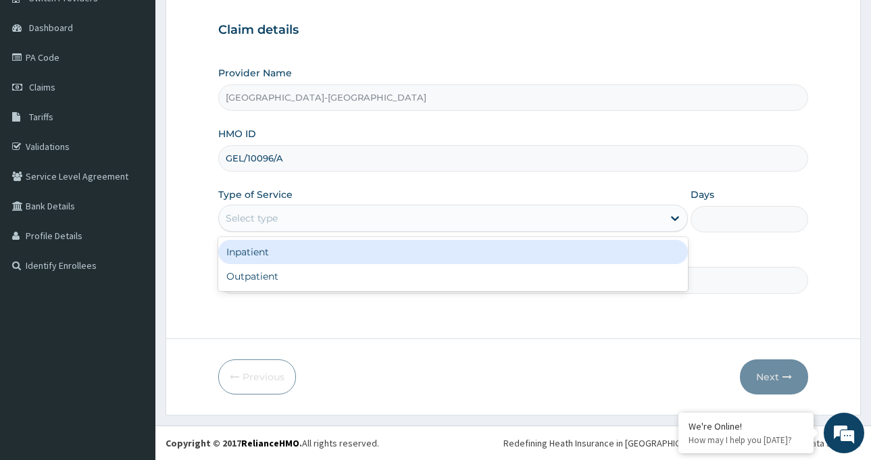
drag, startPoint x: 278, startPoint y: 216, endPoint x: 279, endPoint y: 226, distance: 10.2
click at [278, 215] on div "Select type" at bounding box center [441, 219] width 444 height 22
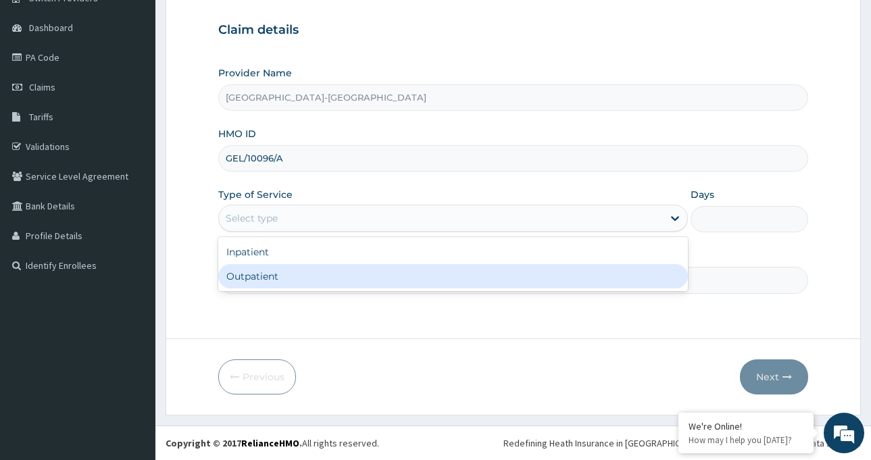
click at [281, 269] on div "Outpatient" at bounding box center [453, 276] width 470 height 24
type input "1"
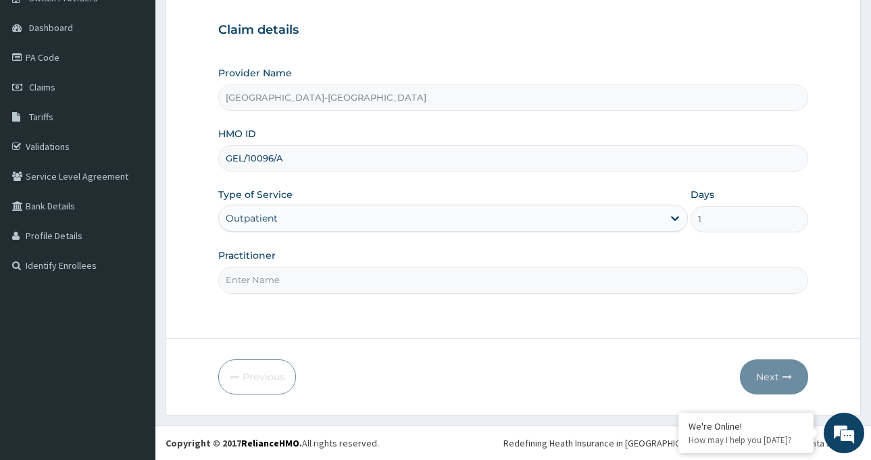
click at [279, 276] on input "Practitioner" at bounding box center [513, 280] width 590 height 26
type input "[PERSON_NAME]"
click at [765, 372] on button "Next" at bounding box center [774, 377] width 68 height 35
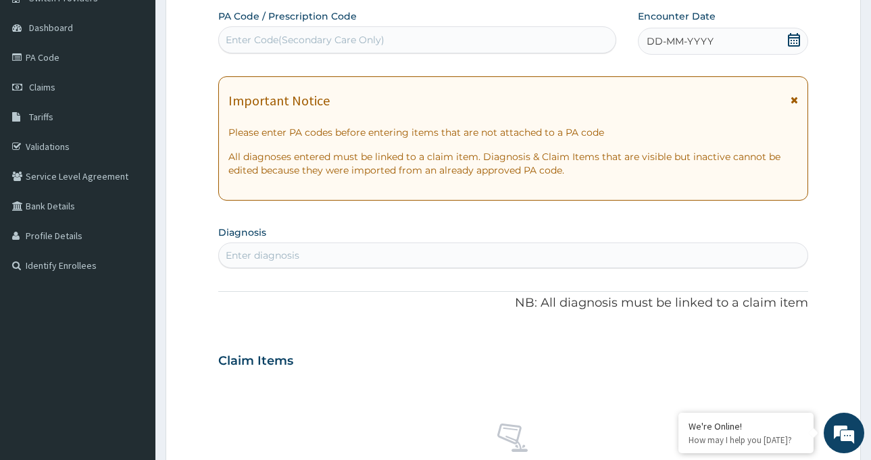
click at [339, 42] on div "Enter Code(Secondary Care Only)" at bounding box center [305, 40] width 159 height 14
paste input "PA/6E2F26"
type input "PA/6E2F26"
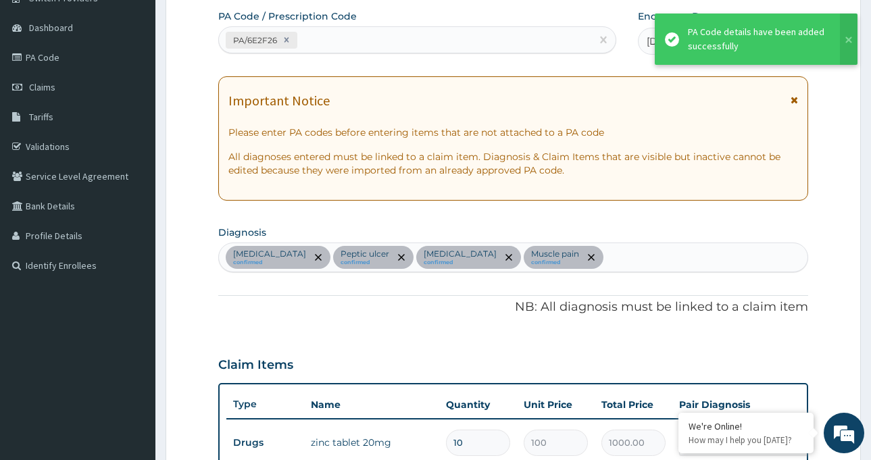
scroll to position [472, 0]
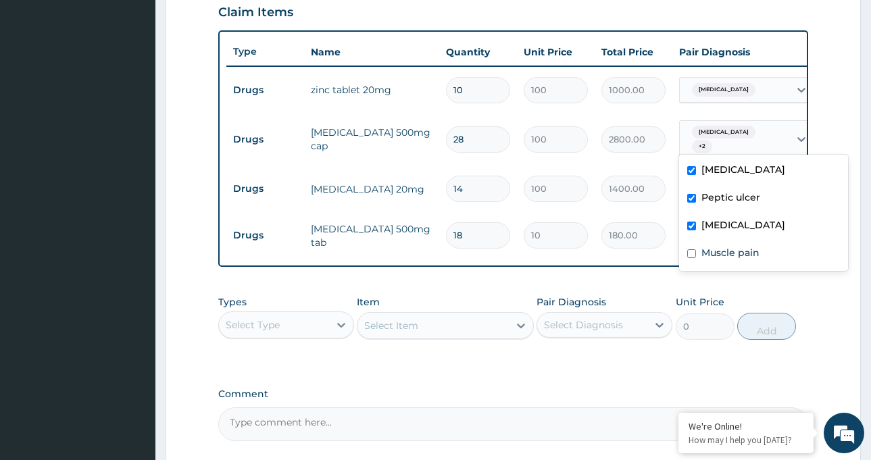
click at [744, 135] on span "[MEDICAL_DATA]" at bounding box center [724, 133] width 64 height 14
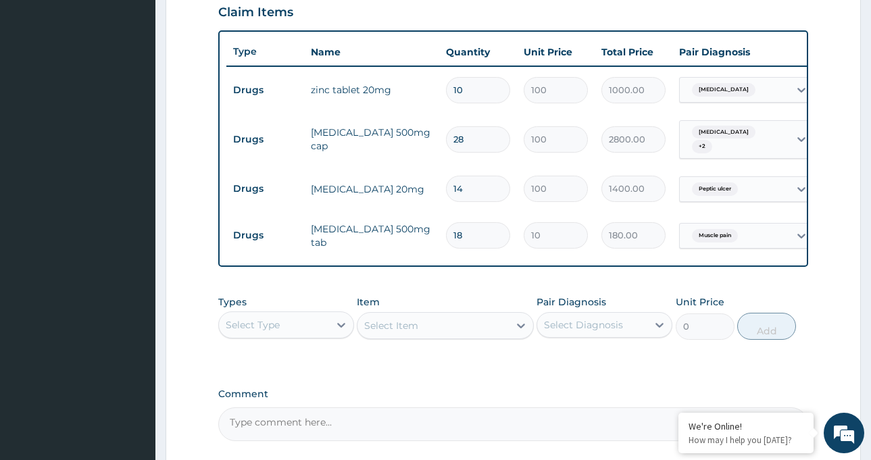
drag, startPoint x: 831, startPoint y: 315, endPoint x: 803, endPoint y: 316, distance: 27.7
click at [830, 313] on form "Step 2 of 2 PA Code / Prescription Code PA/6E2F26 Encounter Date [DATE] Importa…" at bounding box center [514, 69] width 696 height 940
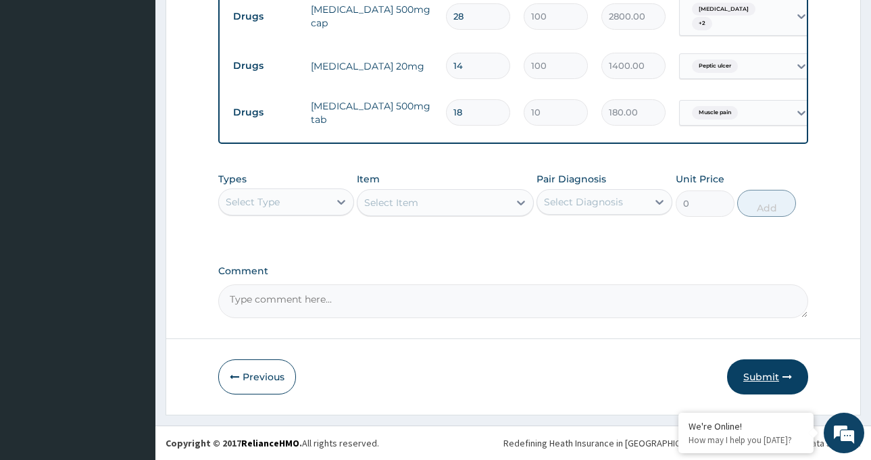
click at [772, 383] on button "Submit" at bounding box center [767, 377] width 81 height 35
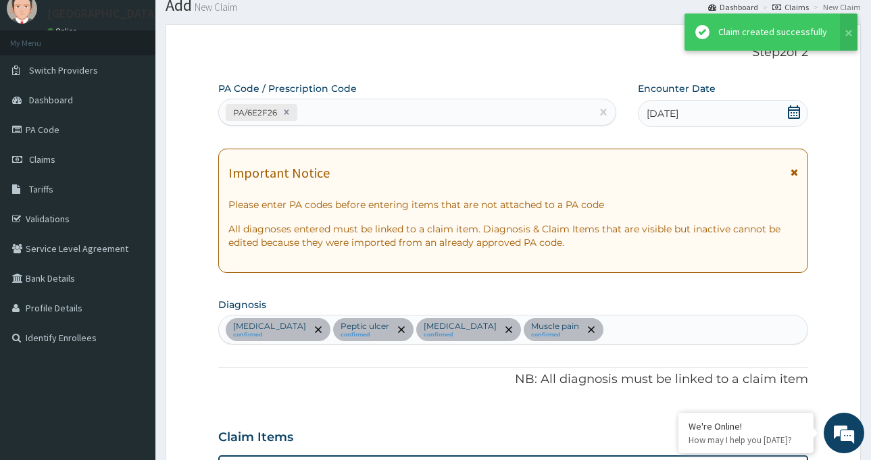
scroll to position [600, 0]
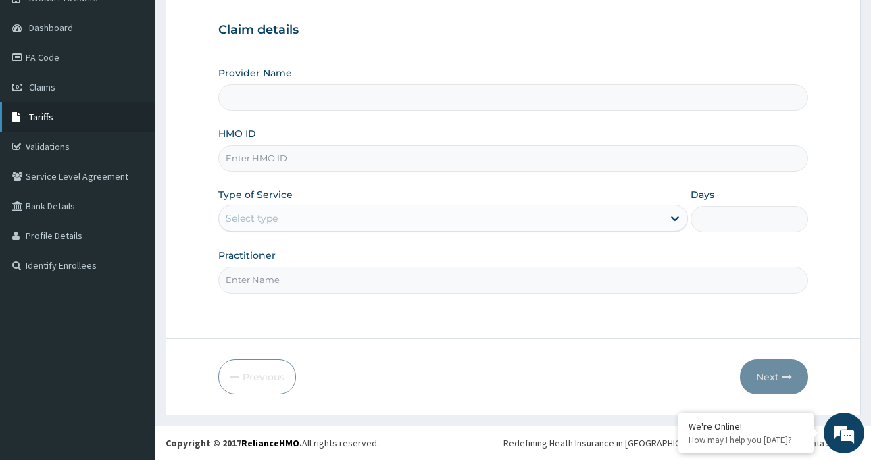
click at [64, 120] on link "Tariffs" at bounding box center [77, 117] width 155 height 30
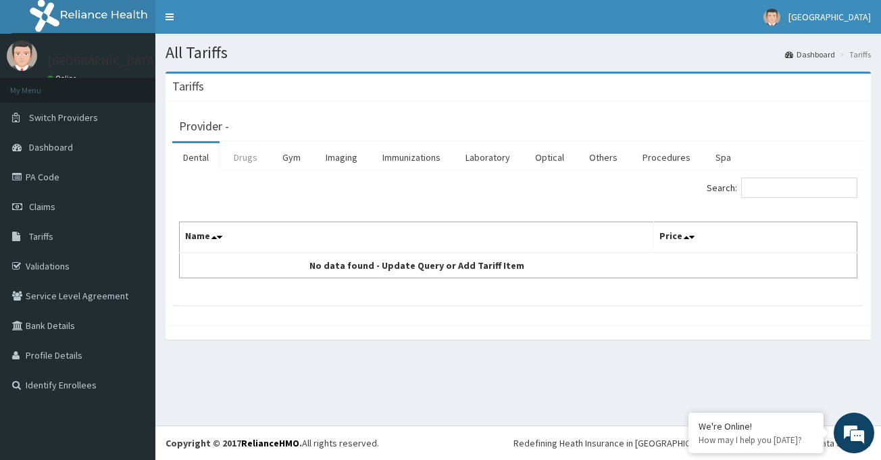
click at [241, 155] on link "Drugs" at bounding box center [245, 157] width 45 height 28
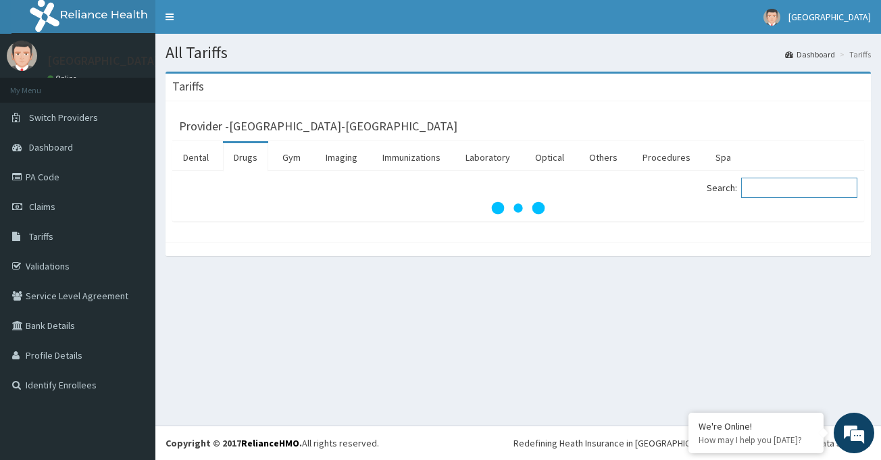
click at [773, 187] on input "Search:" at bounding box center [799, 188] width 116 height 20
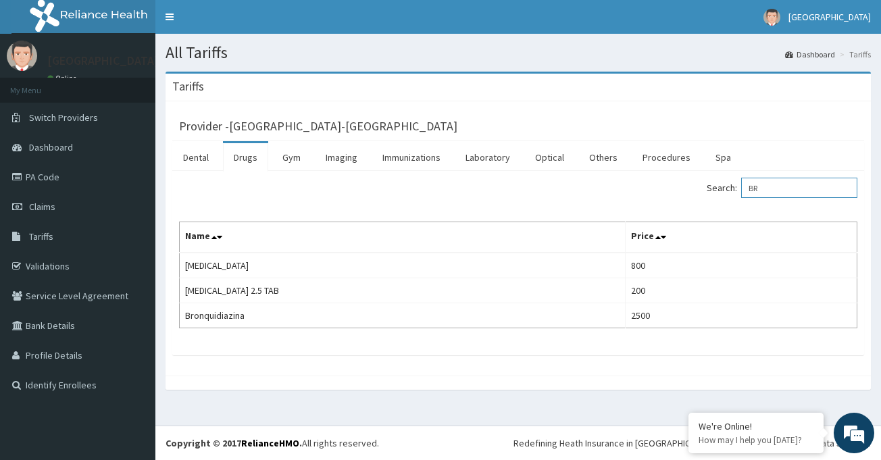
type input "B"
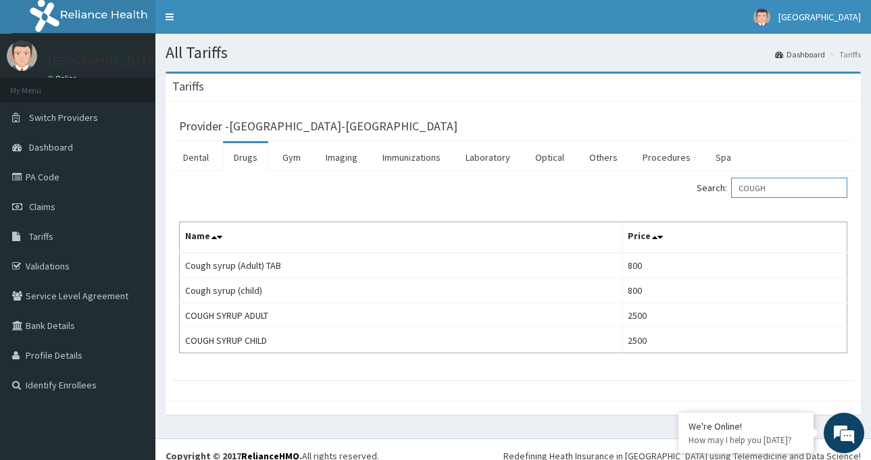
type input "COUGH"
click at [64, 178] on link "PA Code" at bounding box center [77, 177] width 155 height 30
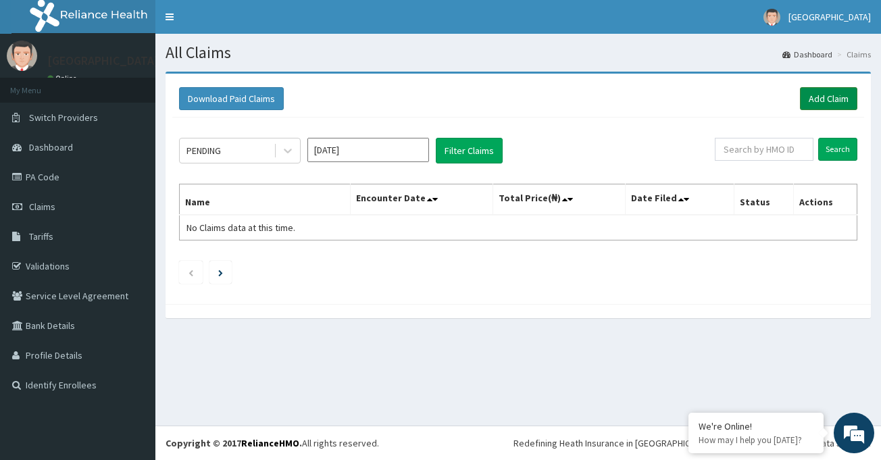
click at [831, 96] on link "Add Claim" at bounding box center [828, 98] width 57 height 23
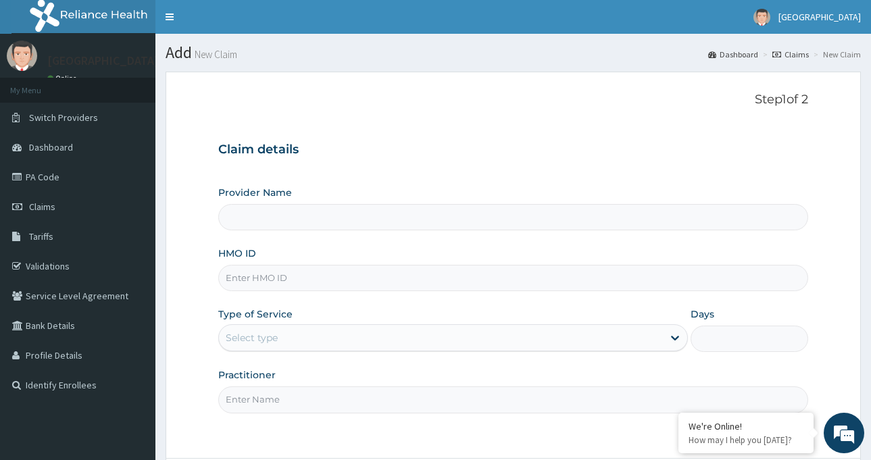
type input "[GEOGRAPHIC_DATA]-[GEOGRAPHIC_DATA]"
click at [282, 278] on input "HMO ID" at bounding box center [513, 278] width 590 height 26
paste input "EXP/10040/A"
type input "EXP/10040/A"
click at [275, 335] on div "Select type" at bounding box center [252, 338] width 52 height 14
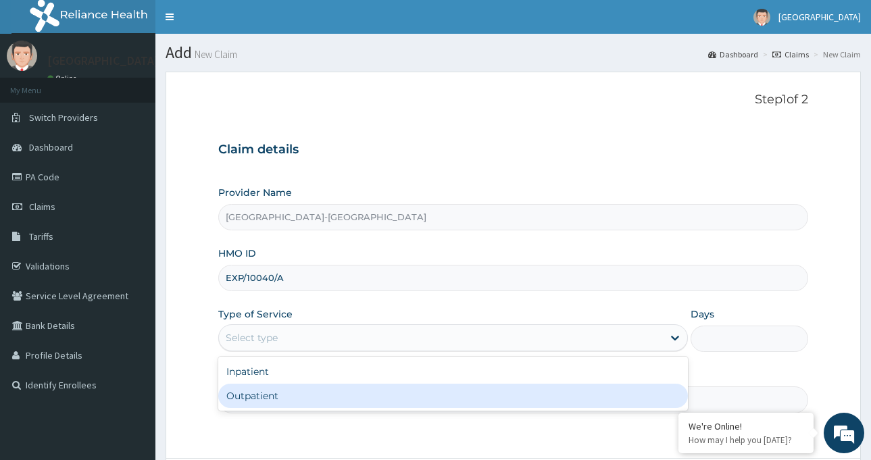
click at [268, 404] on div "Outpatient" at bounding box center [453, 396] width 470 height 24
type input "1"
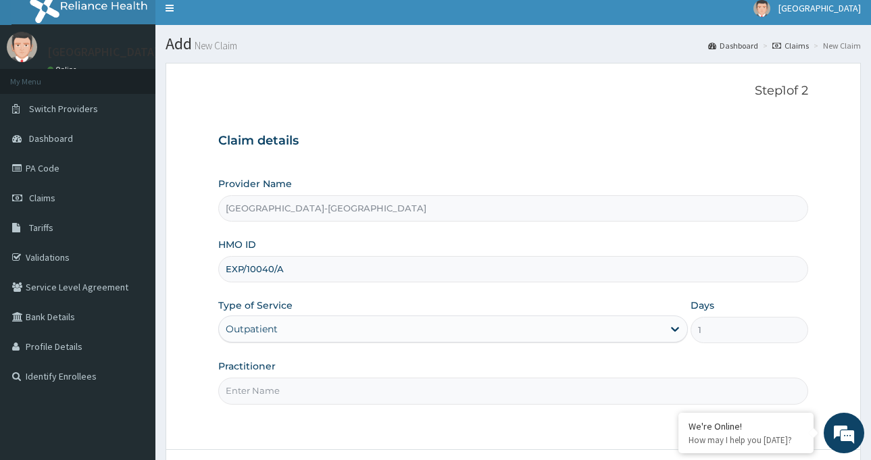
scroll to position [120, 0]
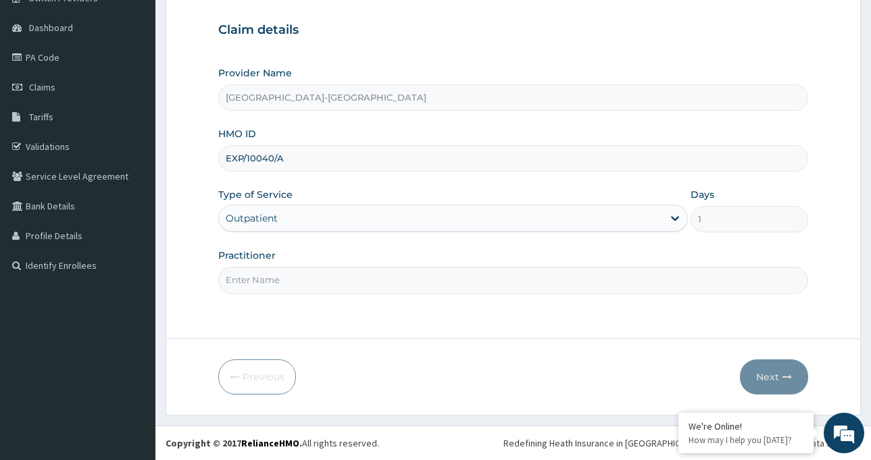
click at [324, 283] on input "Practitioner" at bounding box center [513, 280] width 590 height 26
type input "Dr AZI Igoniwari"
click at [762, 382] on button "Next" at bounding box center [774, 377] width 68 height 35
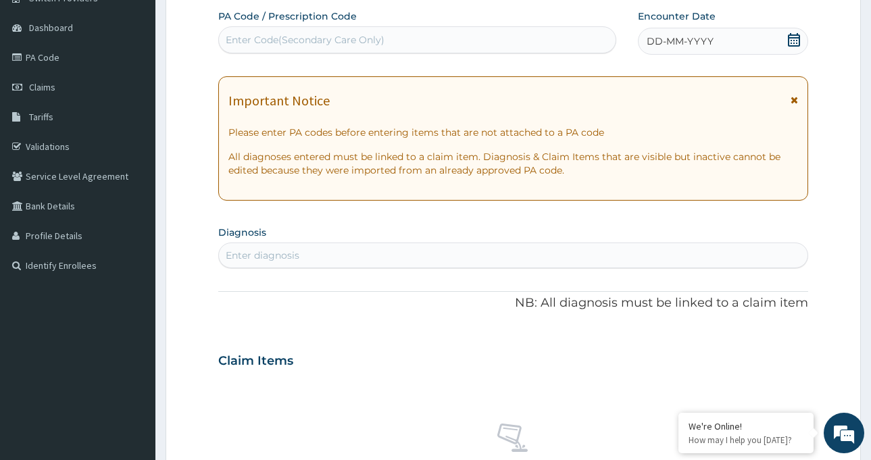
click at [340, 41] on div "Enter Code(Secondary Care Only)" at bounding box center [305, 40] width 159 height 14
paste input "PA/FDDEEB"
type input "PA/FDDEEB"
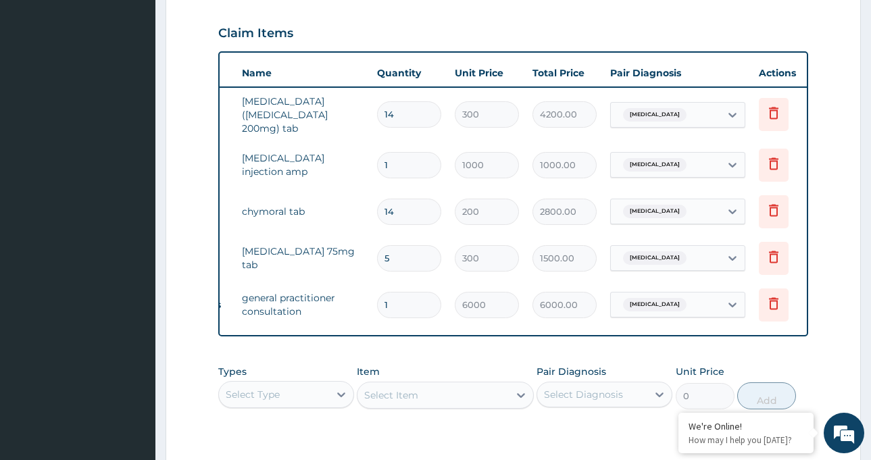
scroll to position [0, 79]
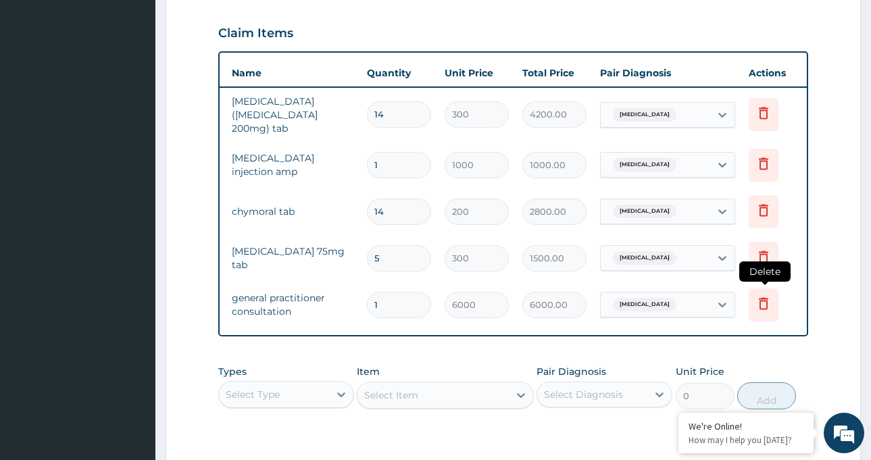
click at [764, 295] on icon at bounding box center [764, 303] width 16 height 16
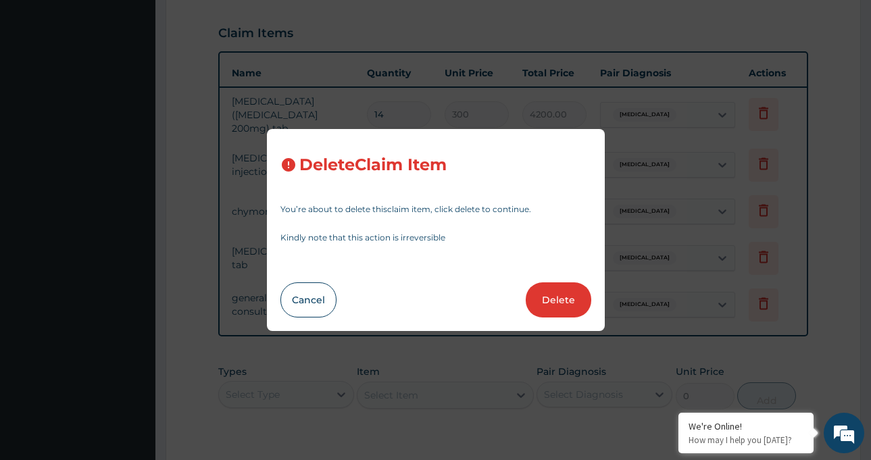
click at [560, 299] on button "Delete" at bounding box center [559, 300] width 66 height 35
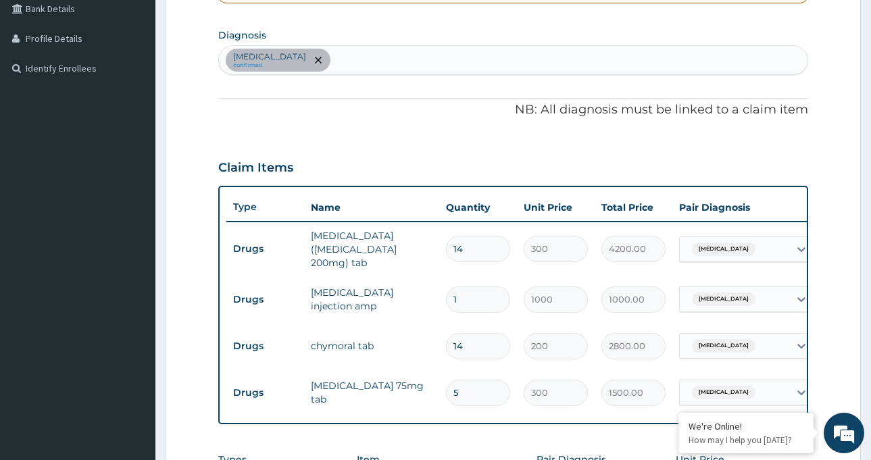
scroll to position [316, 0]
click at [410, 68] on div "Neuropathy confirmed" at bounding box center [513, 61] width 589 height 28
type input "MYA"
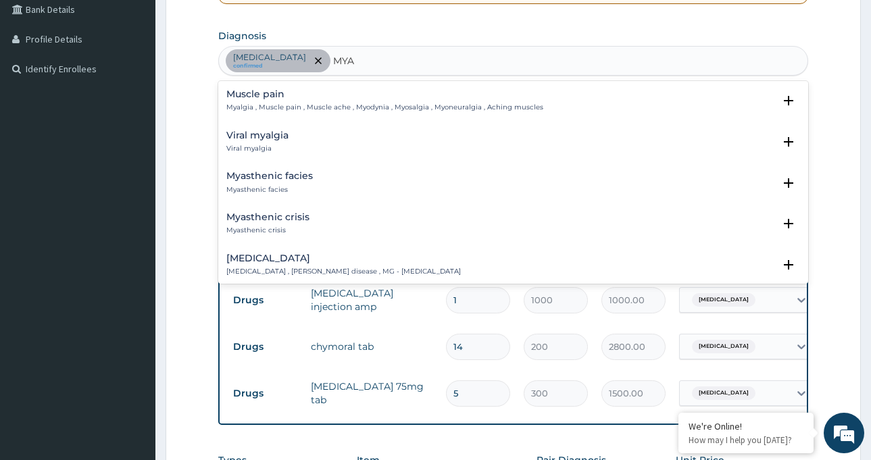
click at [280, 104] on p "Myalgia , Muscle pain , Muscle ache , Myodynia , Myosalgia , Myoneuralgia , Ach…" at bounding box center [384, 107] width 317 height 9
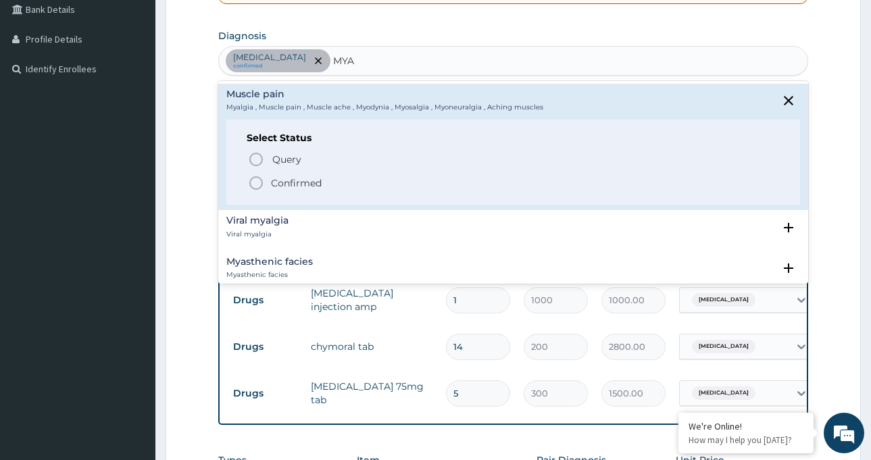
click at [260, 180] on icon "status option filled" at bounding box center [256, 183] width 16 height 16
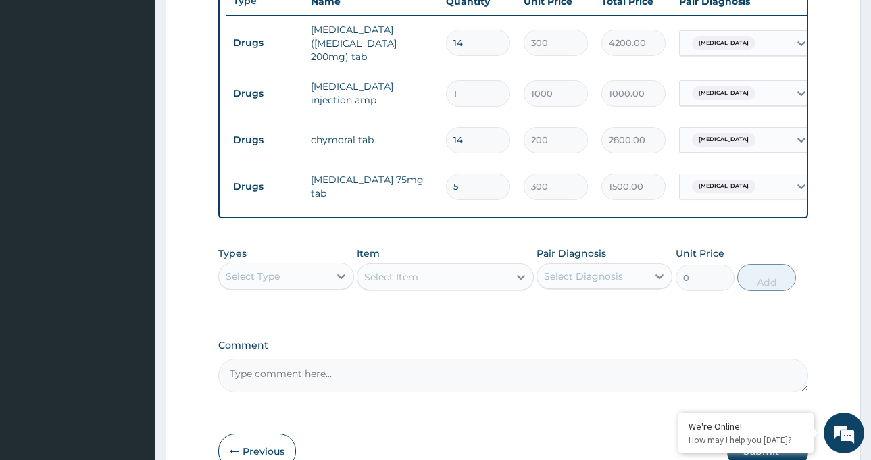
scroll to position [600, 0]
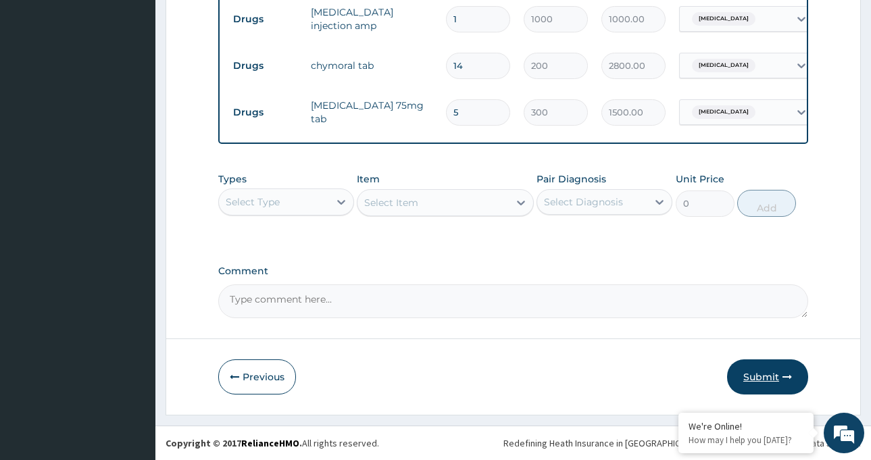
click at [779, 383] on button "Submit" at bounding box center [767, 377] width 81 height 35
click at [758, 379] on button "Submit" at bounding box center [767, 377] width 81 height 35
click at [764, 375] on button "Submit" at bounding box center [767, 377] width 81 height 35
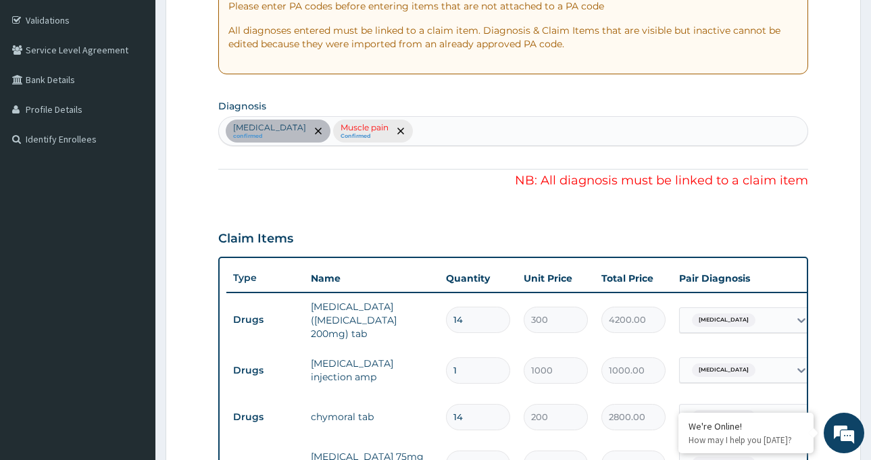
scroll to position [330, 0]
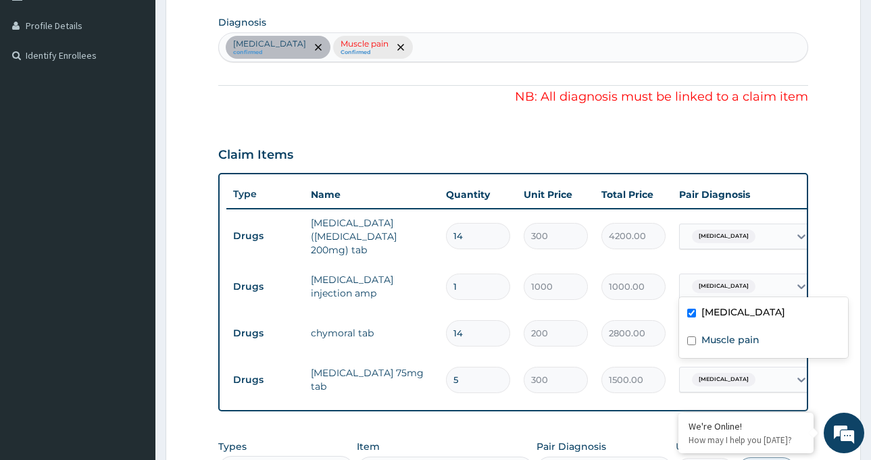
drag, startPoint x: 735, startPoint y: 281, endPoint x: 729, endPoint y: 287, distance: 8.6
click at [732, 283] on span "[MEDICAL_DATA]" at bounding box center [724, 287] width 64 height 14
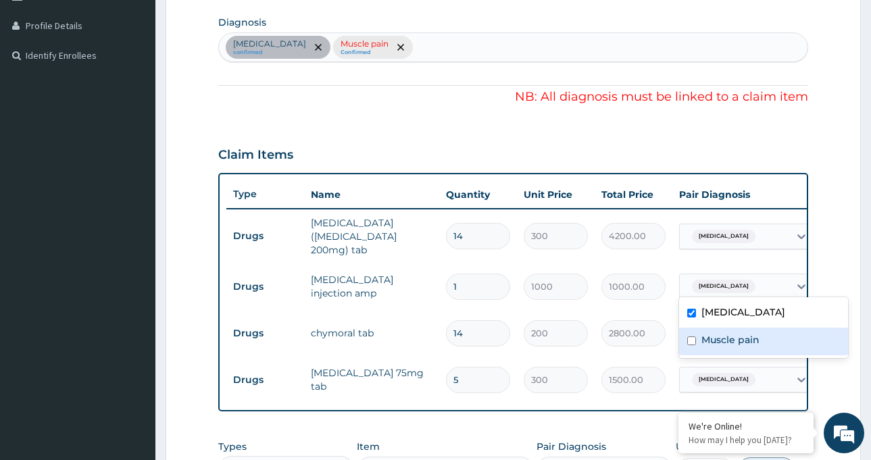
click at [727, 338] on label "Muscle pain" at bounding box center [731, 340] width 58 height 14
checkbox input "true"
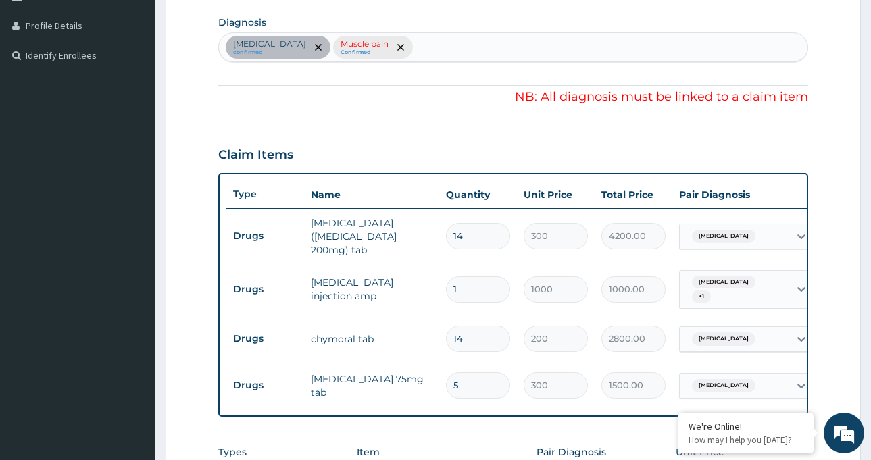
click at [827, 245] on form "Step 2 of 2 PA Code / Prescription Code PA/FDDEEB Encounter Date 08-09-2025 Imp…" at bounding box center [514, 215] width 696 height 947
click at [740, 235] on div "Neuropathy" at bounding box center [722, 237] width 71 height 18
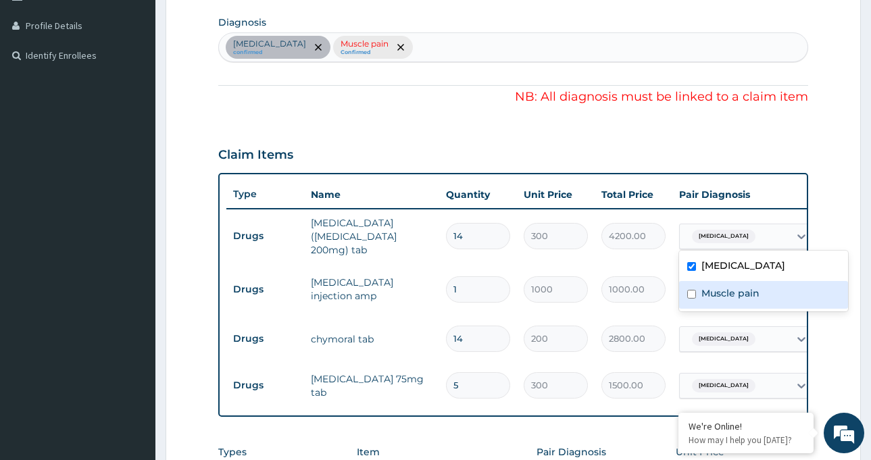
click at [726, 294] on label "Muscle pain" at bounding box center [731, 294] width 58 height 14
checkbox input "true"
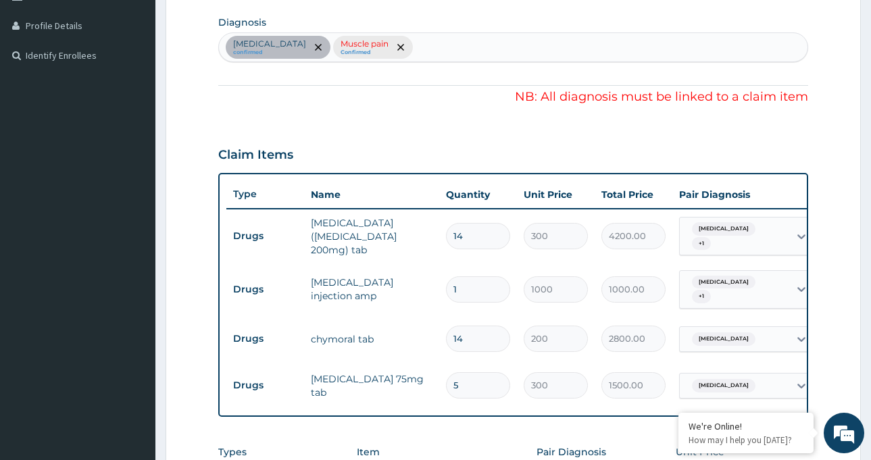
click at [822, 354] on form "Step 2 of 2 PA Code / Prescription Code PA/FDDEEB Encounter Date 08-09-2025 Imp…" at bounding box center [514, 215] width 696 height 947
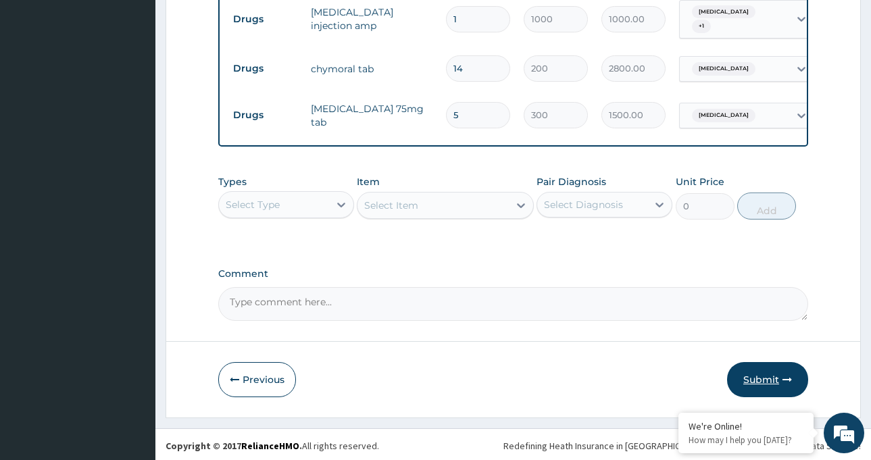
click at [774, 375] on button "Submit" at bounding box center [767, 379] width 81 height 35
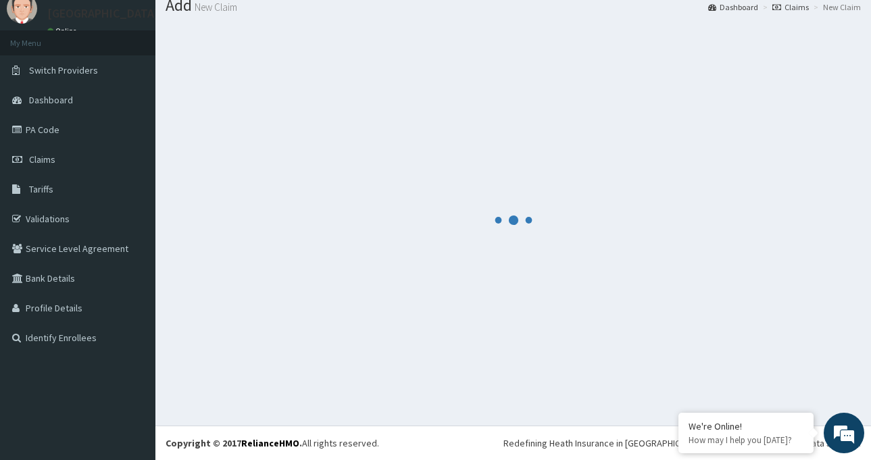
scroll to position [47, 0]
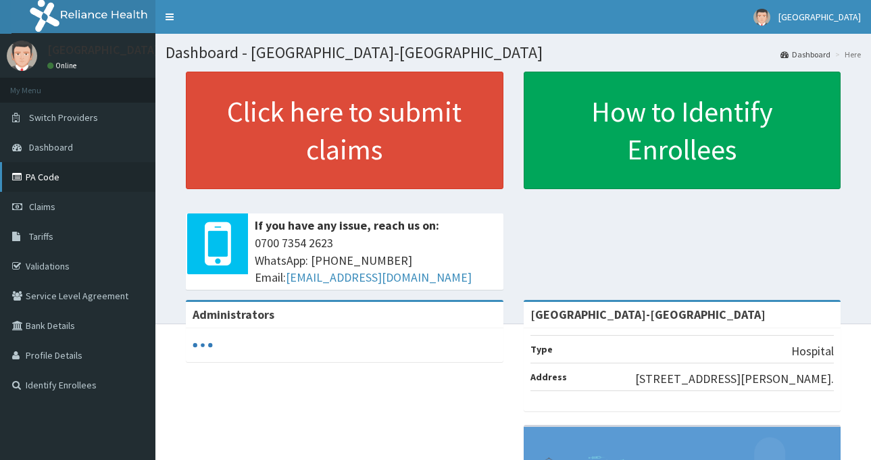
click at [55, 178] on link "PA Code" at bounding box center [77, 177] width 155 height 30
click at [40, 179] on link "PA Code" at bounding box center [77, 177] width 155 height 30
click at [49, 175] on link "PA Code" at bounding box center [77, 177] width 155 height 30
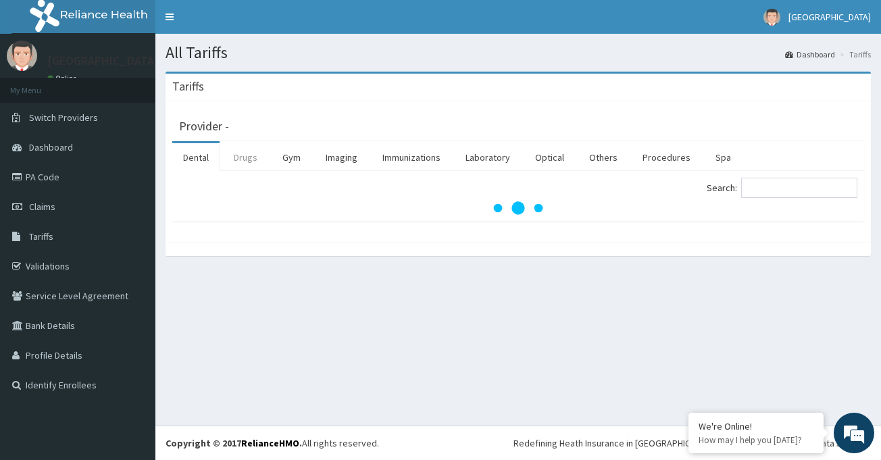
click at [248, 155] on link "Drugs" at bounding box center [245, 157] width 45 height 28
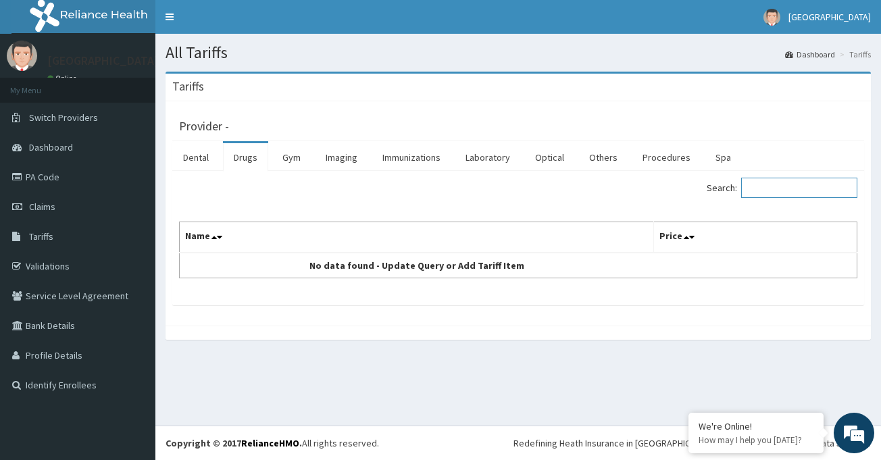
click at [797, 185] on input "Search:" at bounding box center [799, 188] width 116 height 20
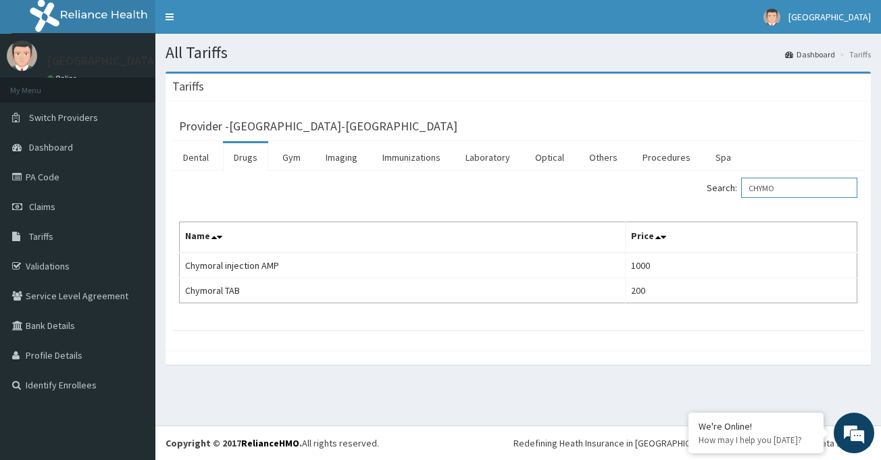
type input "CHYMO"
click at [62, 176] on link "PA Code" at bounding box center [77, 177] width 155 height 30
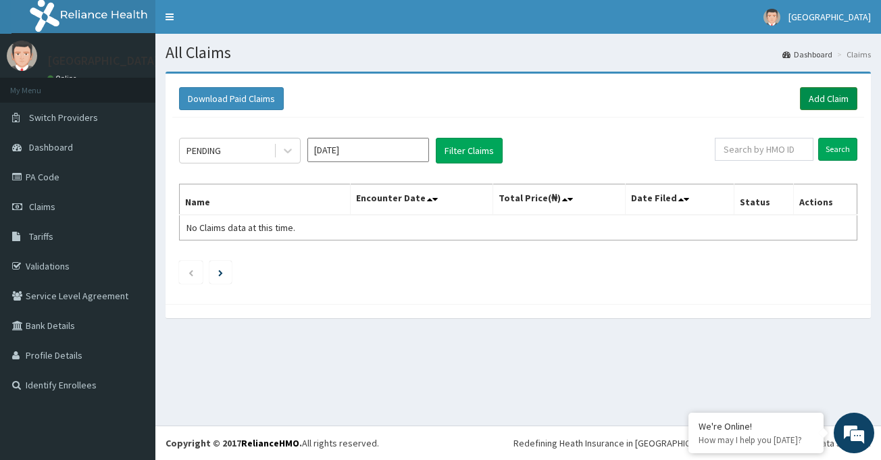
click at [818, 102] on link "Add Claim" at bounding box center [828, 98] width 57 height 23
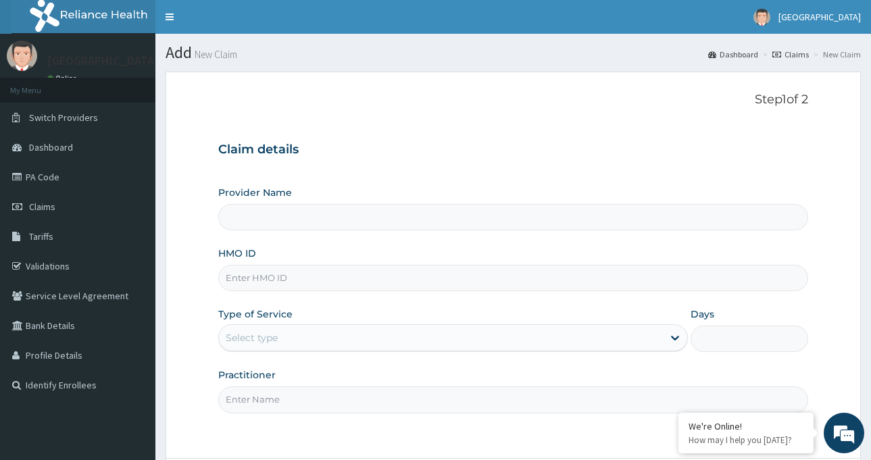
type input "[GEOGRAPHIC_DATA]-[GEOGRAPHIC_DATA]"
paste input "EXP/10040/A"
type input "EXP/10040/A"
click at [300, 337] on div "Select type" at bounding box center [441, 338] width 444 height 22
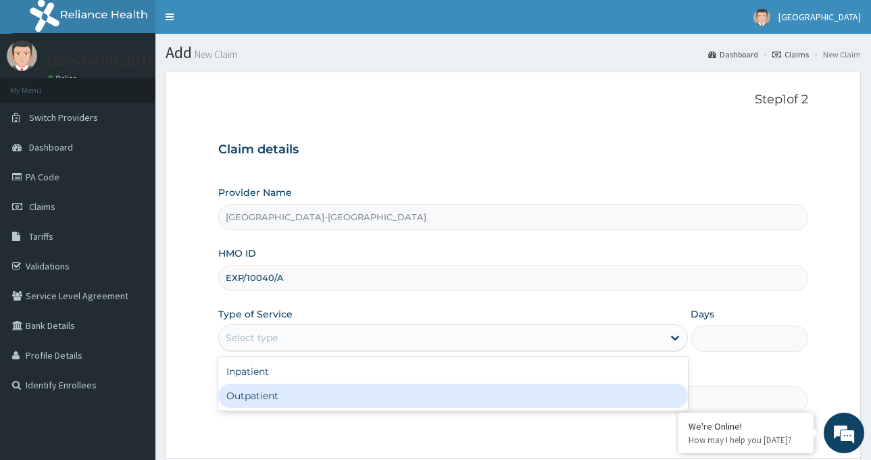
drag, startPoint x: 295, startPoint y: 393, endPoint x: 301, endPoint y: 352, distance: 40.9
click at [295, 393] on div "Outpatient" at bounding box center [453, 396] width 470 height 24
type input "1"
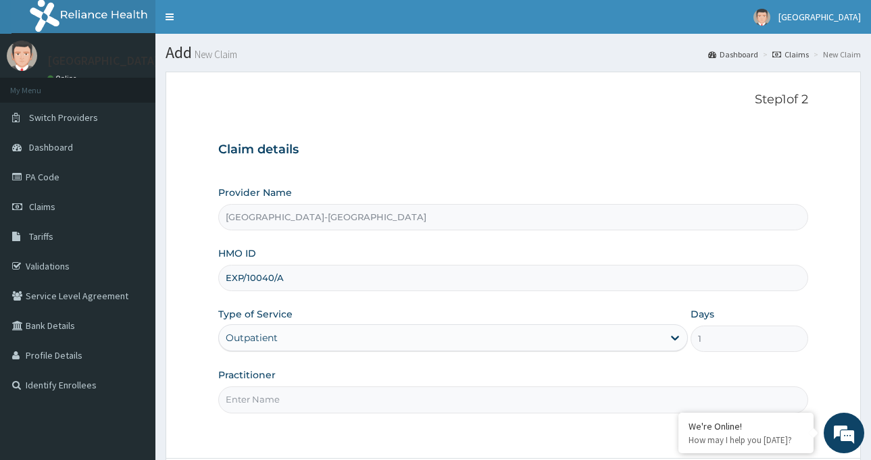
drag, startPoint x: 304, startPoint y: 396, endPoint x: 306, endPoint y: 387, distance: 9.6
click at [304, 395] on input "Practitioner" at bounding box center [513, 400] width 590 height 26
type input "Dr [PERSON_NAME]"
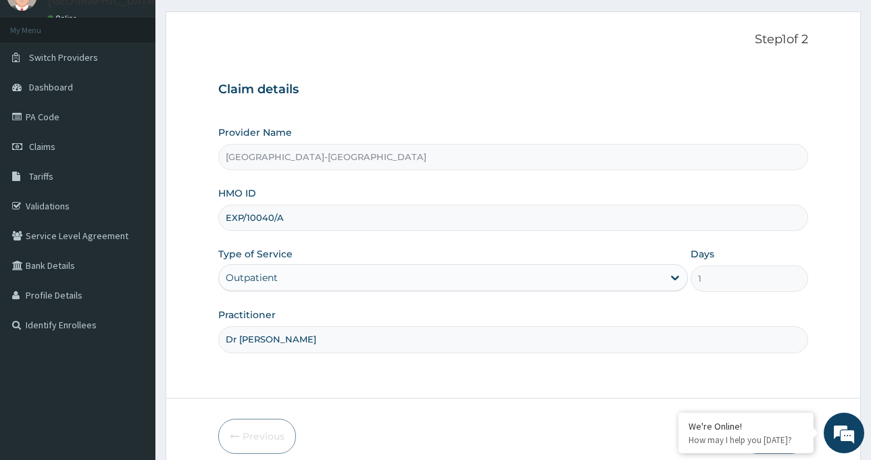
scroll to position [120, 0]
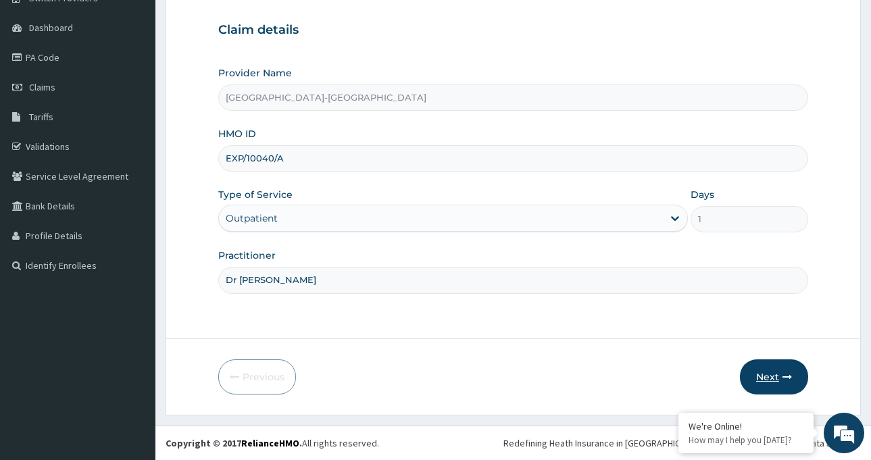
click at [769, 381] on button "Next" at bounding box center [774, 377] width 68 height 35
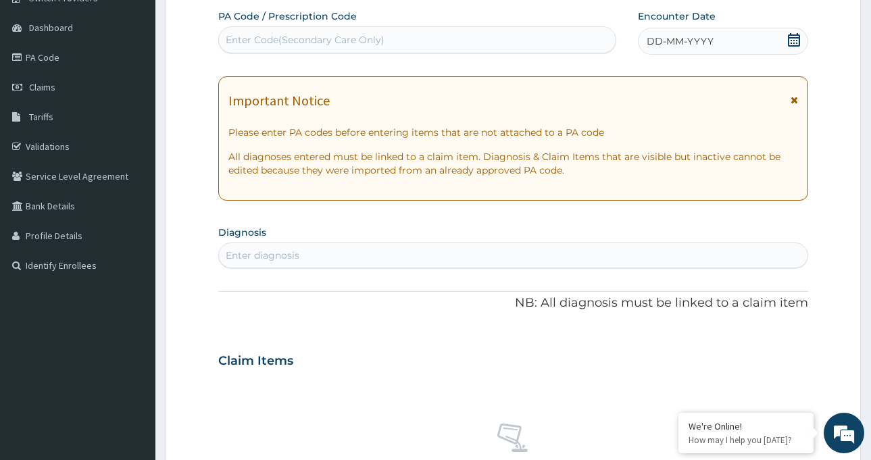
drag, startPoint x: 286, startPoint y: 37, endPoint x: 259, endPoint y: 36, distance: 27.0
drag, startPoint x: 259, startPoint y: 36, endPoint x: 381, endPoint y: 30, distance: 122.5
click at [381, 30] on div "Enter Code(Secondary Care Only)" at bounding box center [417, 40] width 397 height 22
paste input "PA/ACD0AE"
type input "PA/ACD0AE"
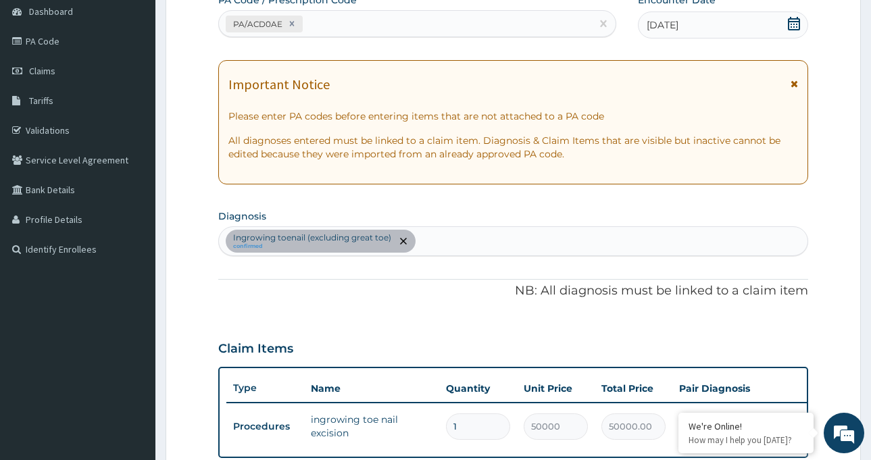
scroll to position [52, 0]
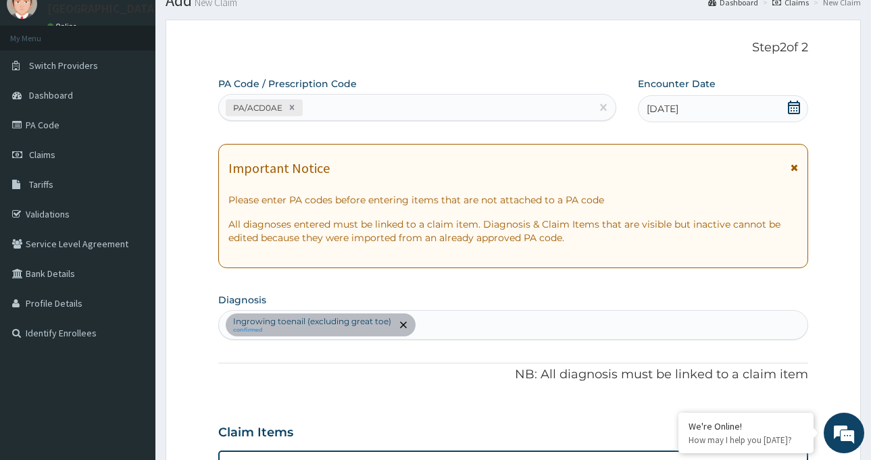
click at [323, 101] on div "PA/ACD0AE" at bounding box center [405, 108] width 372 height 22
click at [290, 108] on icon at bounding box center [292, 107] width 5 height 5
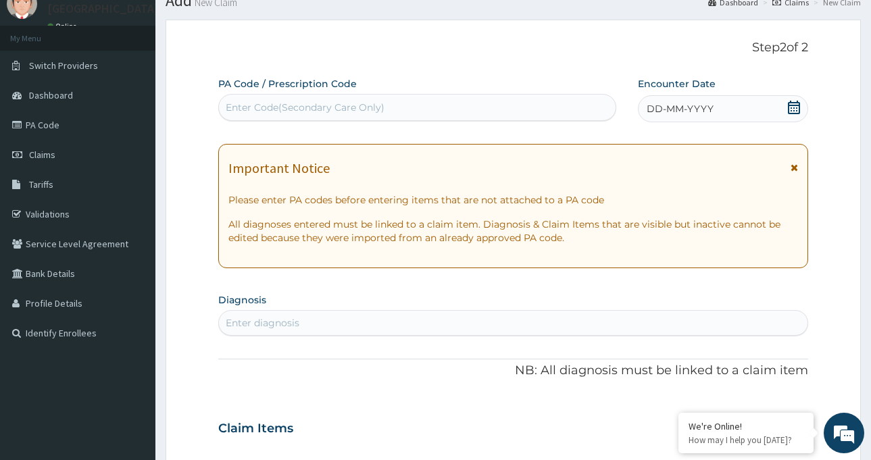
paste input "PA/597393"
type input "PA/597393"
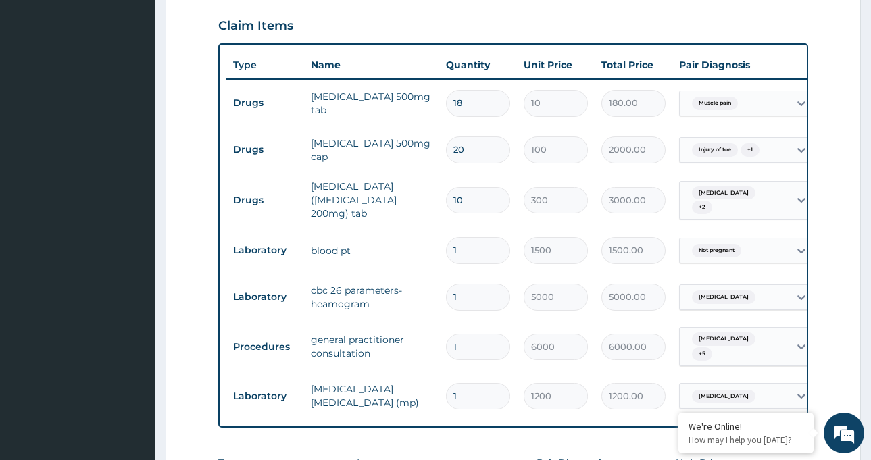
scroll to position [477, 0]
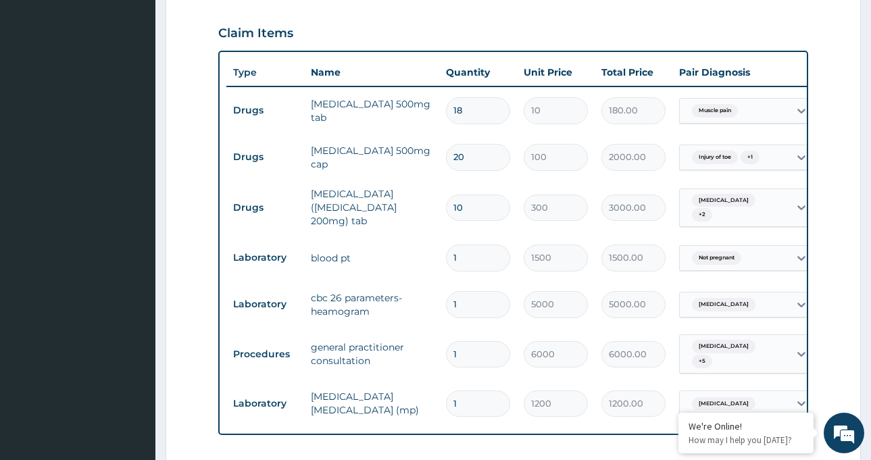
click at [750, 149] on div "Injury of toe + 1" at bounding box center [724, 158] width 75 height 18
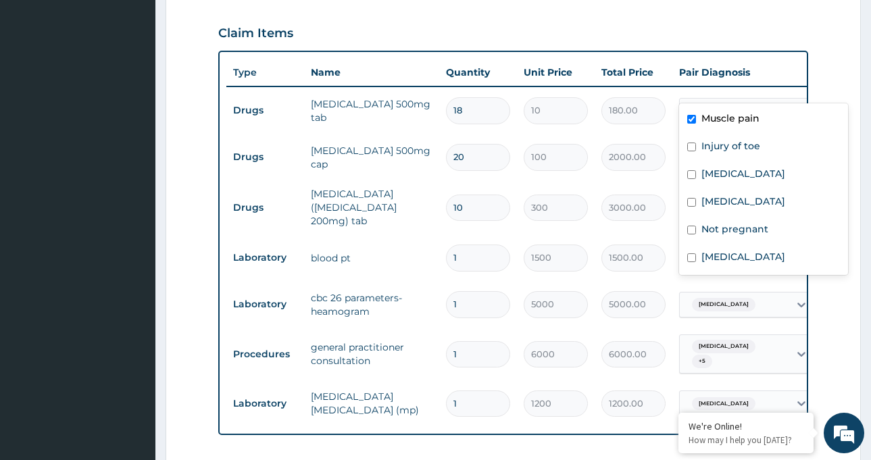
click at [737, 104] on span "Muscle pain" at bounding box center [715, 111] width 46 height 14
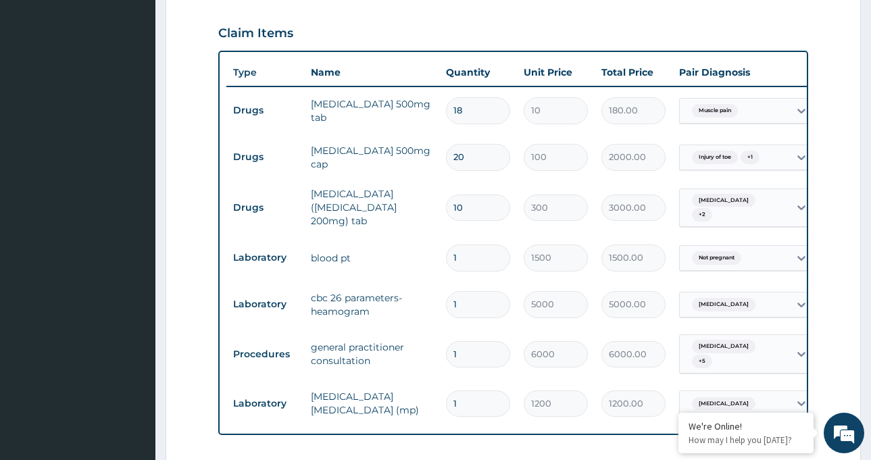
click at [838, 349] on form "Step 2 of 2 PA Code / Prescription Code PA/597393 Encounter Date 01-09-2025 Imp…" at bounding box center [514, 150] width 696 height 1113
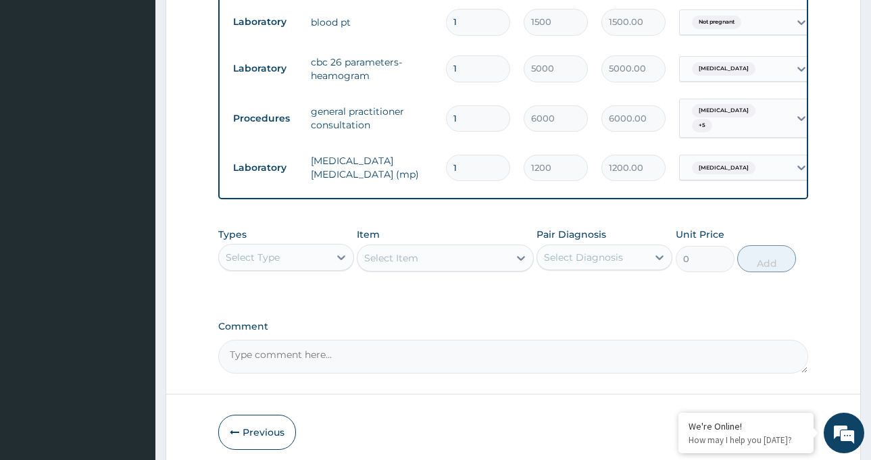
scroll to position [740, 0]
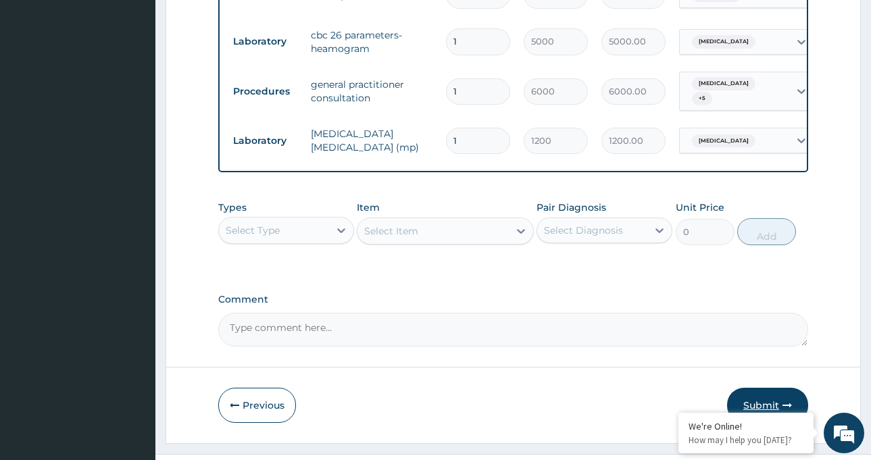
click at [771, 388] on button "Submit" at bounding box center [767, 405] width 81 height 35
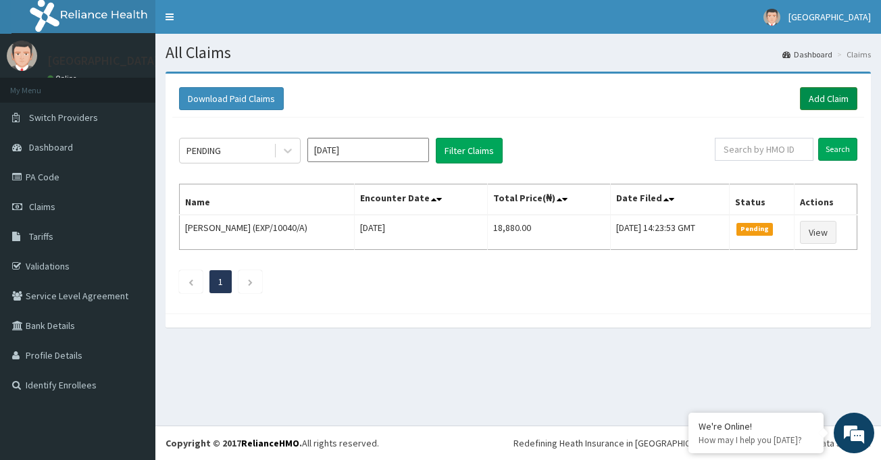
click at [831, 105] on link "Add Claim" at bounding box center [828, 98] width 57 height 23
click at [54, 181] on link "PA Code" at bounding box center [77, 177] width 155 height 30
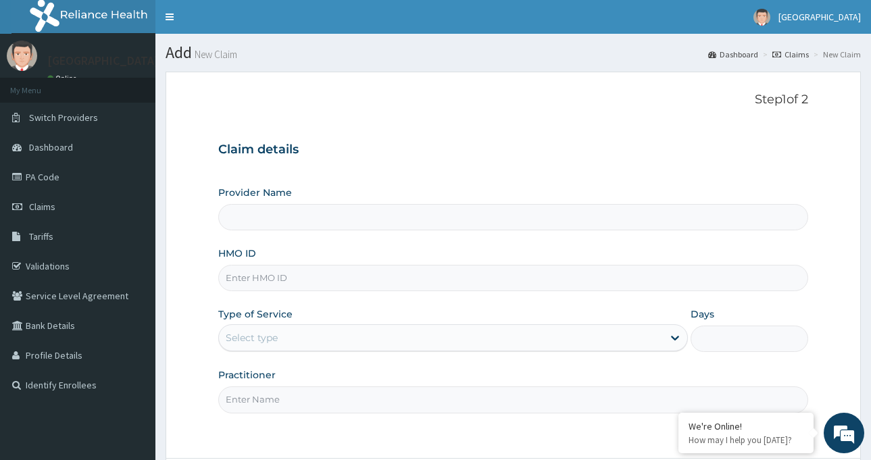
click at [302, 278] on input "HMO ID" at bounding box center [513, 278] width 590 height 26
type input "[GEOGRAPHIC_DATA]-[GEOGRAPHIC_DATA]"
paste input "EXP/10040/A"
type input "EXP/10040/A"
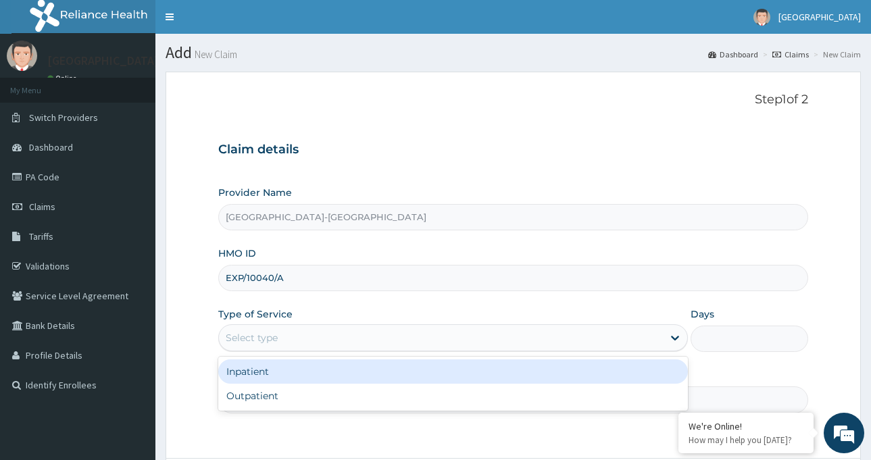
click at [290, 339] on div "Select type" at bounding box center [441, 338] width 444 height 22
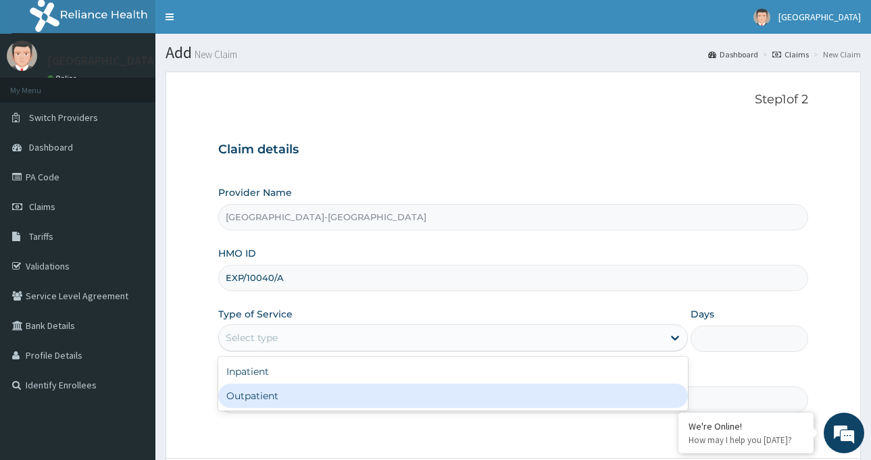
click at [290, 389] on div "Outpatient" at bounding box center [453, 396] width 470 height 24
type input "1"
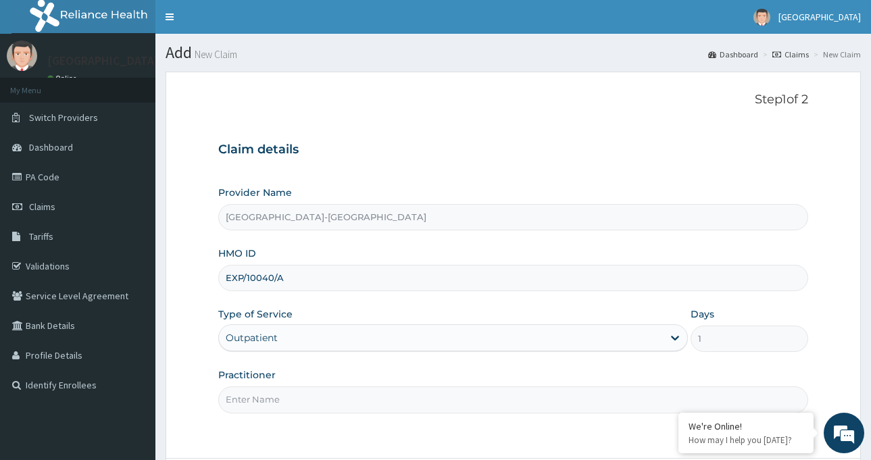
scroll to position [120, 0]
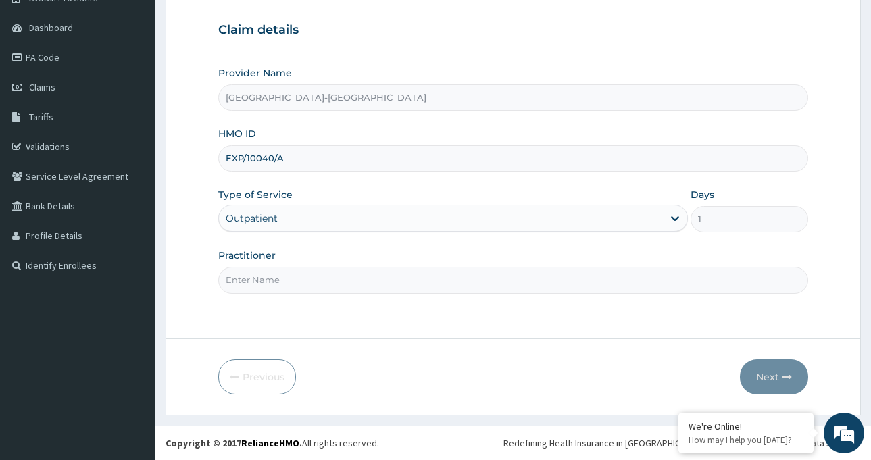
click at [335, 276] on input "Practitioner" at bounding box center [513, 280] width 590 height 26
type input "Dr [PERSON_NAME]"
click at [773, 382] on button "Next" at bounding box center [774, 377] width 68 height 35
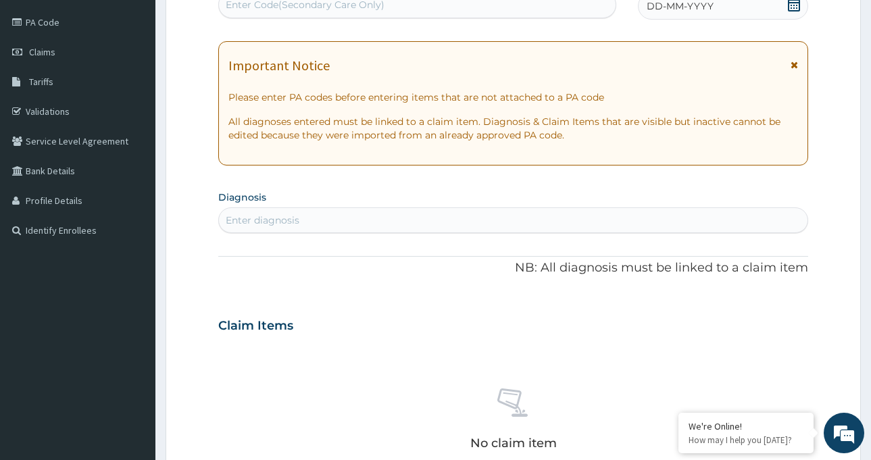
scroll to position [0, 0]
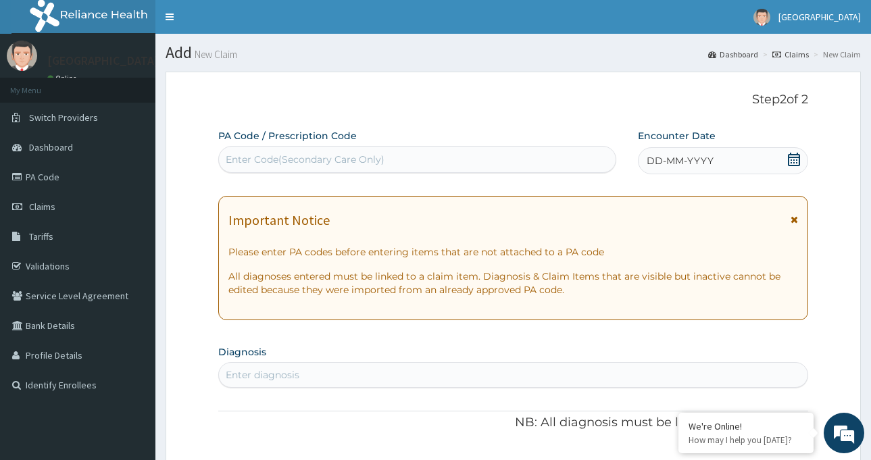
click at [306, 166] on div "Enter Code(Secondary Care Only)" at bounding box center [305, 160] width 159 height 14
paste input "EXP/10040/A"
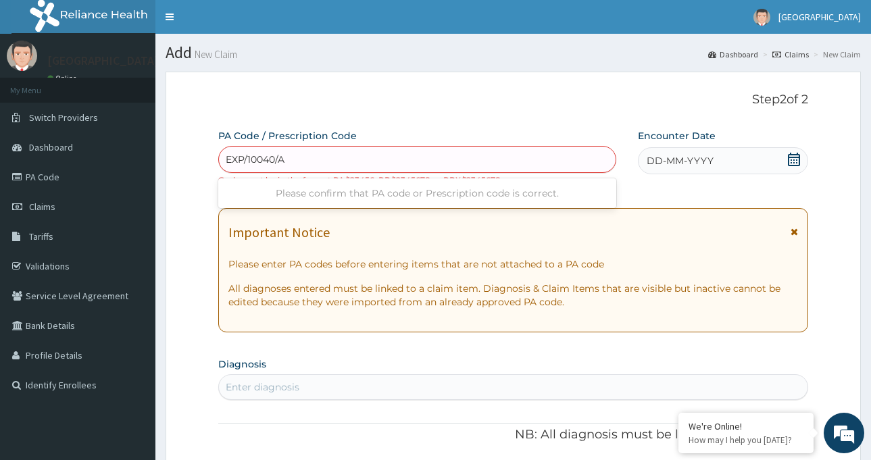
type input "EXP/10040/A"
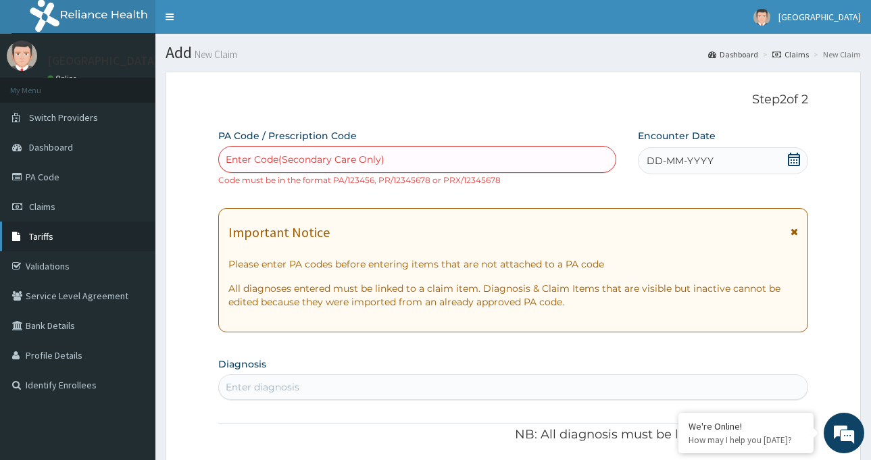
paste input "PA/ACD0AE"
type input "PA/ACD0AE"
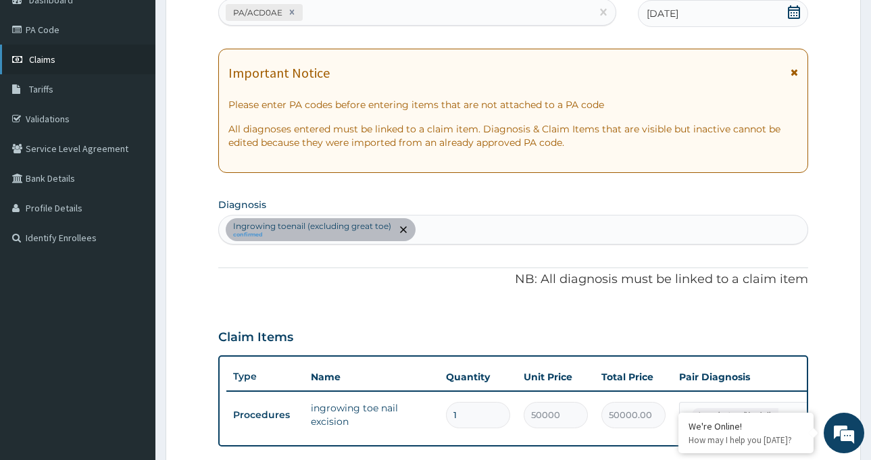
scroll to position [130, 0]
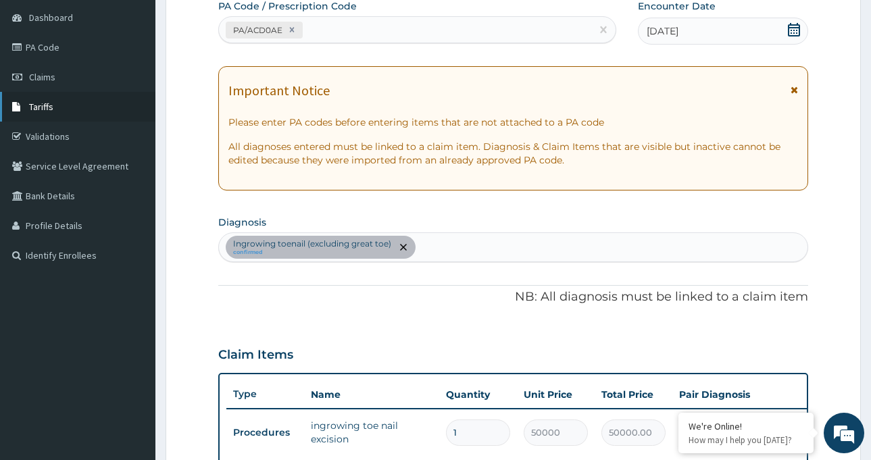
click at [31, 107] on span "Tariffs" at bounding box center [41, 107] width 24 height 12
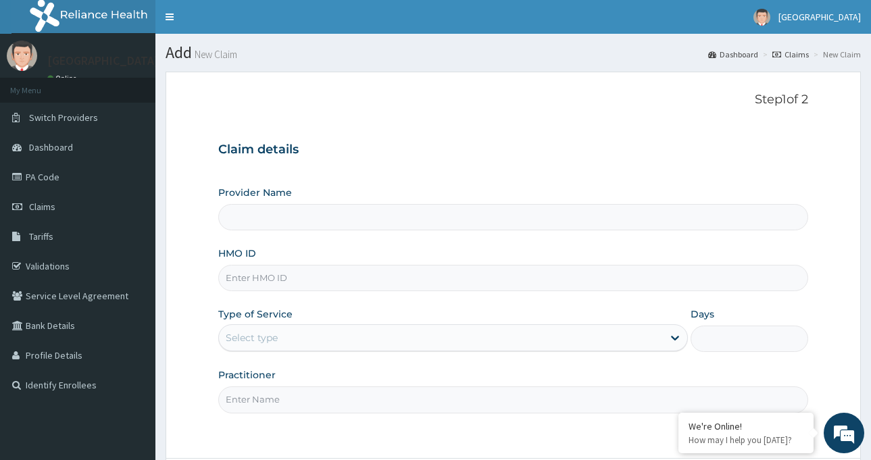
click at [268, 276] on input "HMO ID" at bounding box center [513, 278] width 590 height 26
type input "[GEOGRAPHIC_DATA]-[GEOGRAPHIC_DATA]"
paste input "GEL/10096/A"
type input "GEL/10096/A"
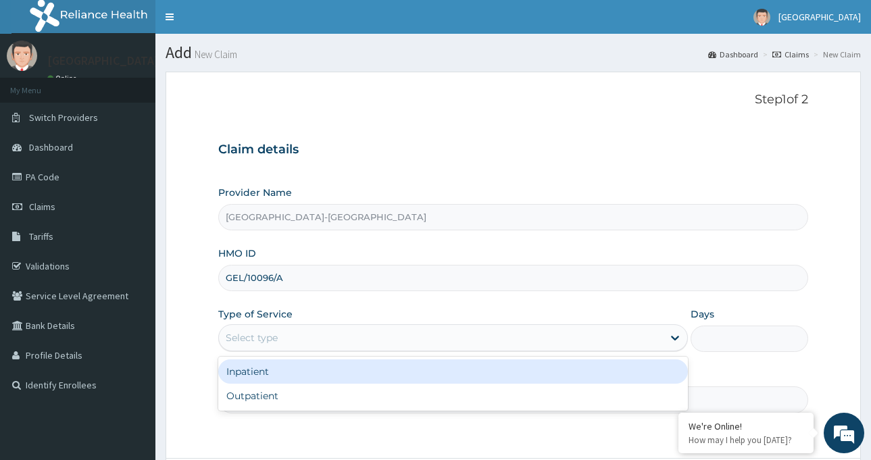
click at [260, 343] on div "Select type" at bounding box center [252, 338] width 52 height 14
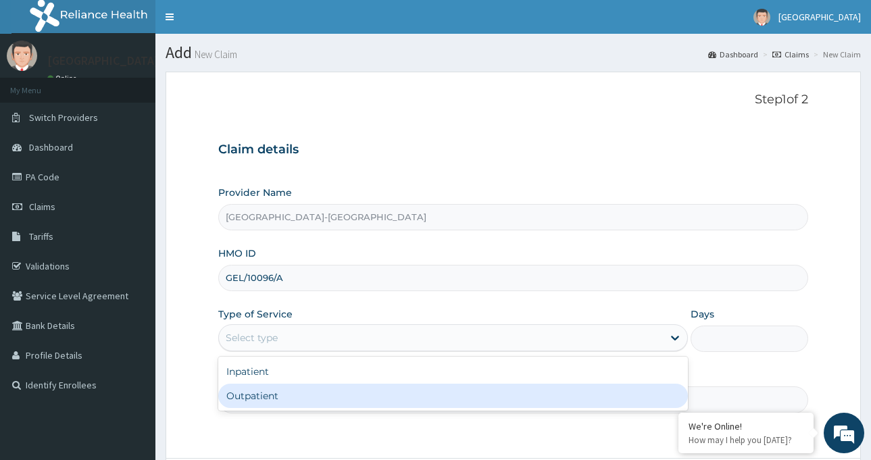
click at [253, 400] on div "Outpatient" at bounding box center [453, 396] width 470 height 24
type input "1"
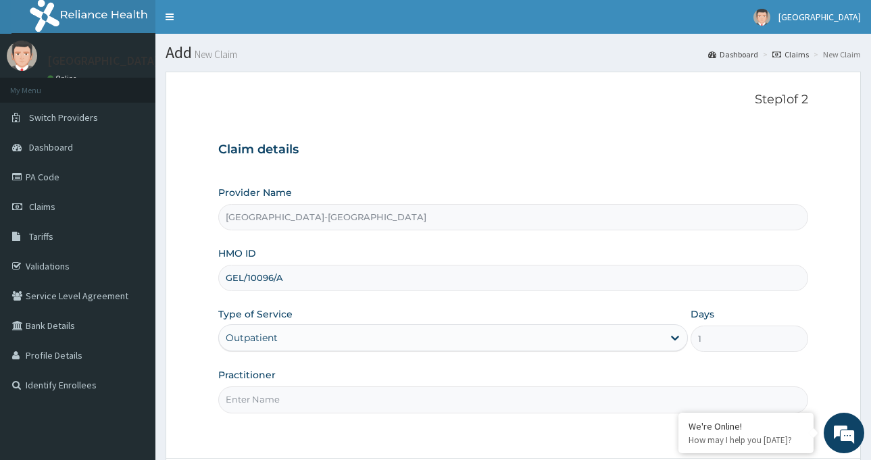
click at [253, 401] on input "Practitioner" at bounding box center [513, 400] width 590 height 26
type input "Dr AZI Igoniwari"
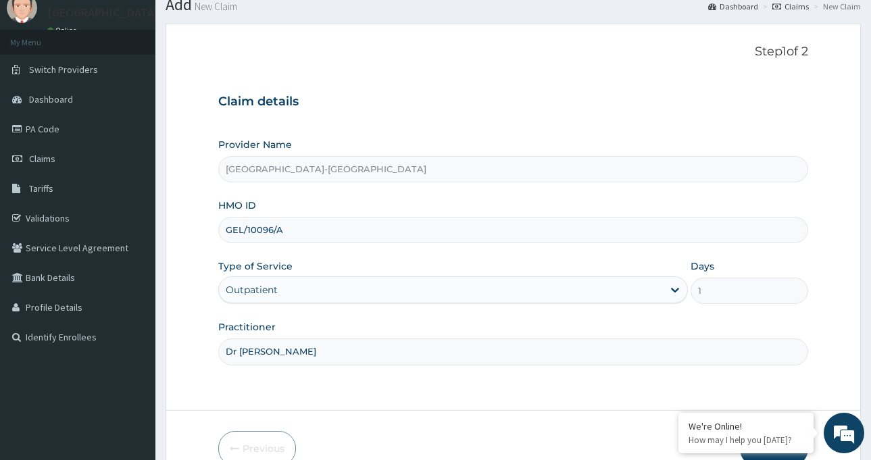
scroll to position [120, 0]
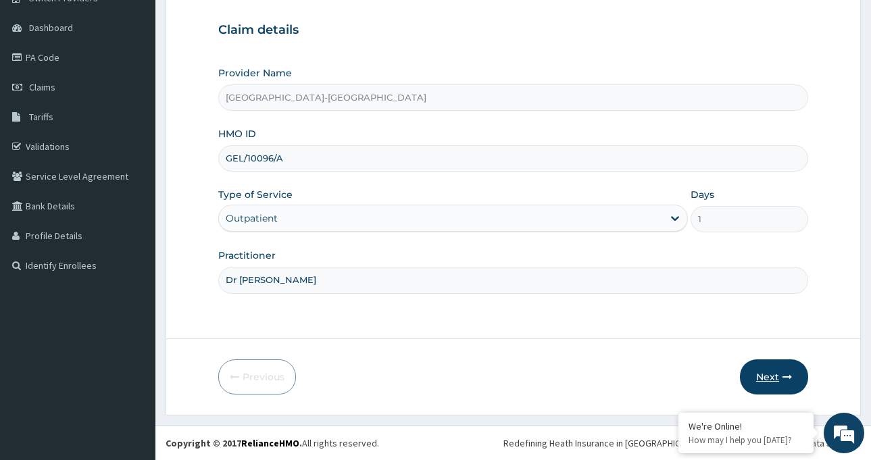
click at [775, 370] on button "Next" at bounding box center [774, 377] width 68 height 35
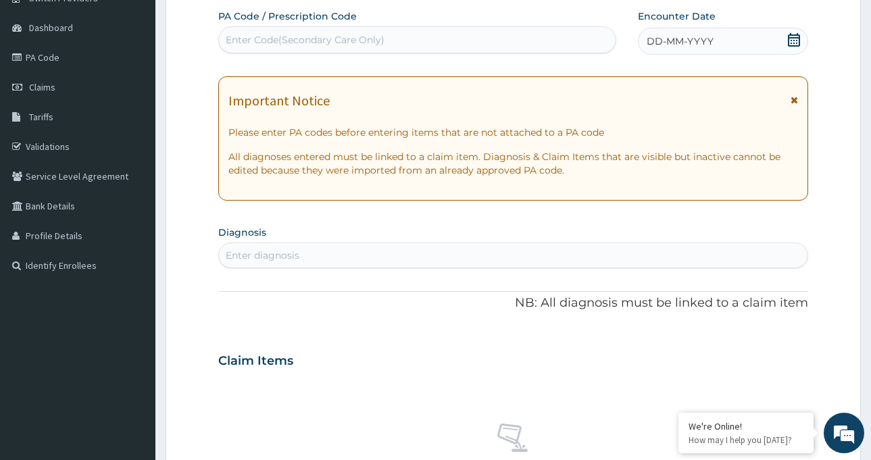
click at [304, 43] on div "Enter Code(Secondary Care Only)" at bounding box center [305, 40] width 159 height 14
paste input "PA/DA81C4"
type input "PA/DA81C4"
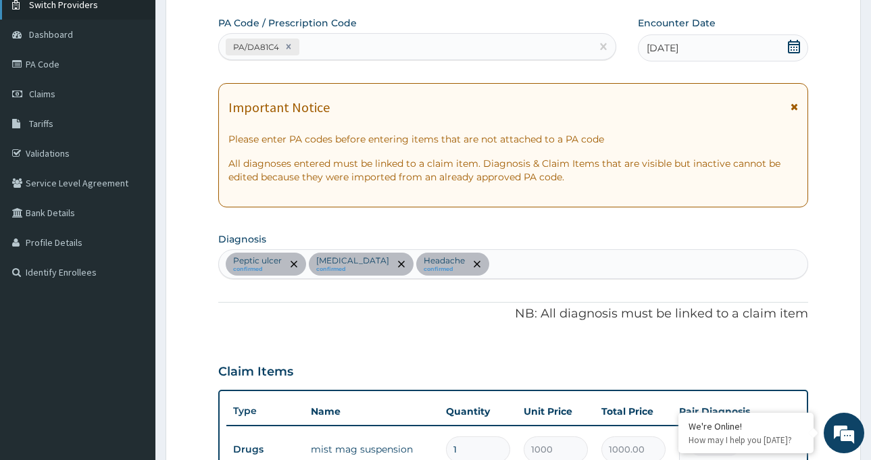
scroll to position [0, 0]
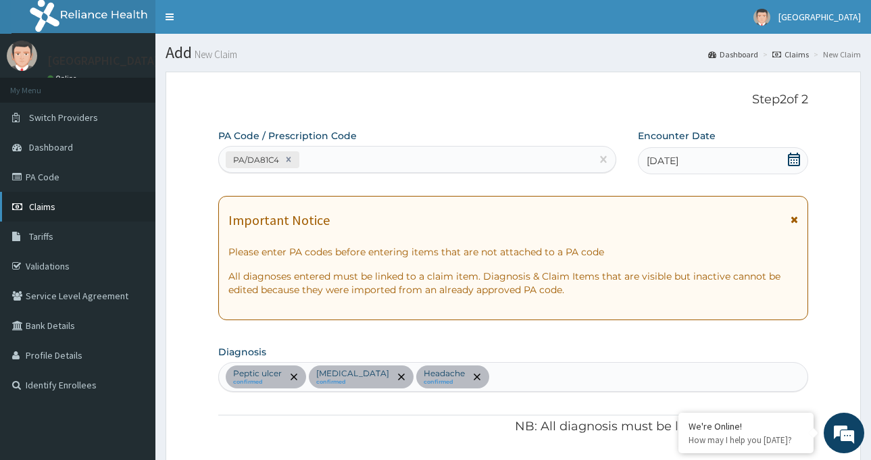
click at [53, 208] on span "Claims" at bounding box center [42, 207] width 26 height 12
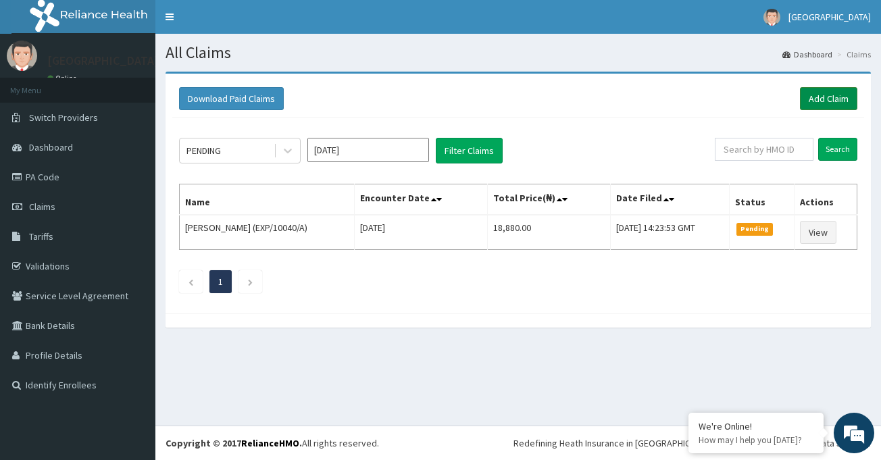
click at [827, 101] on link "Add Claim" at bounding box center [828, 98] width 57 height 23
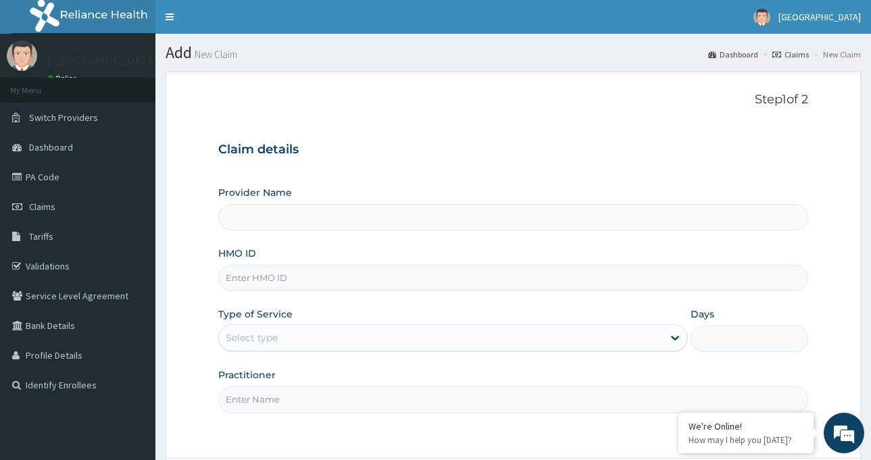
type input "St. Luke's Hospital-LAGOS"
paste input "RIS/10069/A"
type input "RIS/10069/A"
click at [311, 332] on div "Select type" at bounding box center [441, 338] width 444 height 22
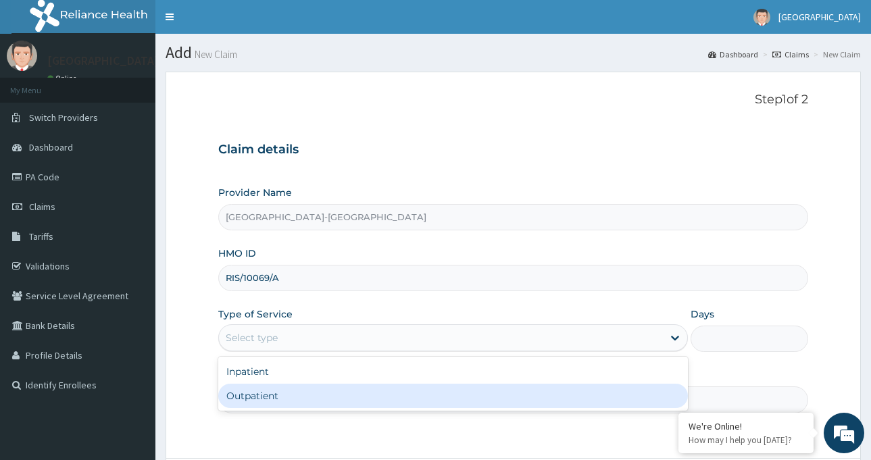
click at [289, 389] on div "Outpatient" at bounding box center [453, 396] width 470 height 24
type input "1"
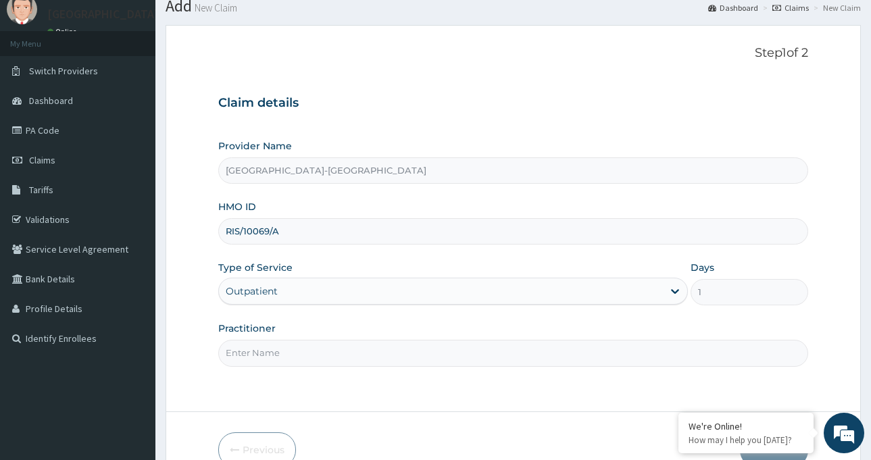
scroll to position [120, 0]
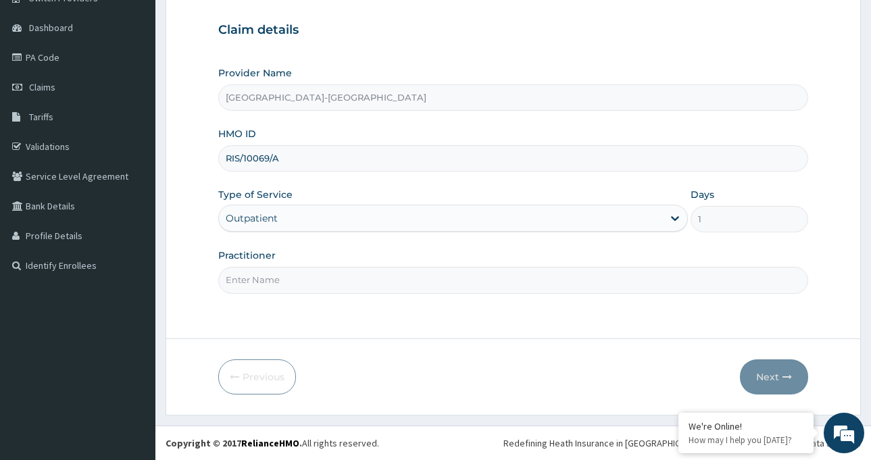
click at [312, 282] on input "Practitioner" at bounding box center [513, 280] width 590 height 26
type input "Dr [PERSON_NAME]"
click at [748, 366] on button "Next" at bounding box center [774, 377] width 68 height 35
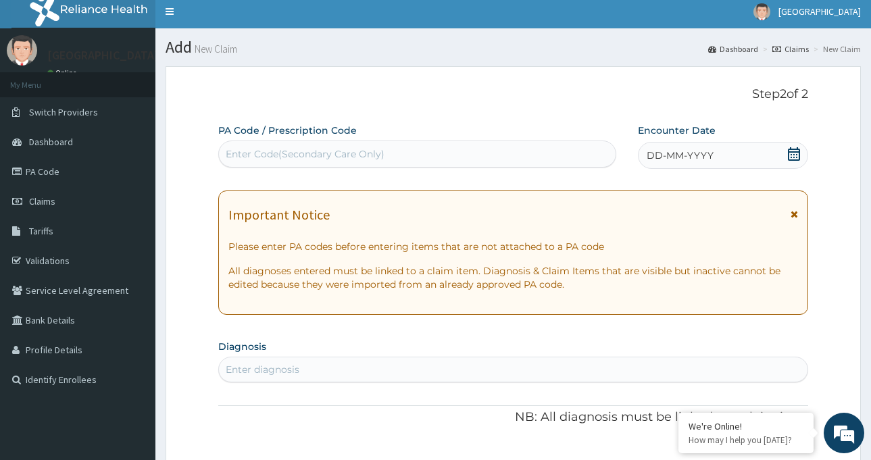
scroll to position [0, 0]
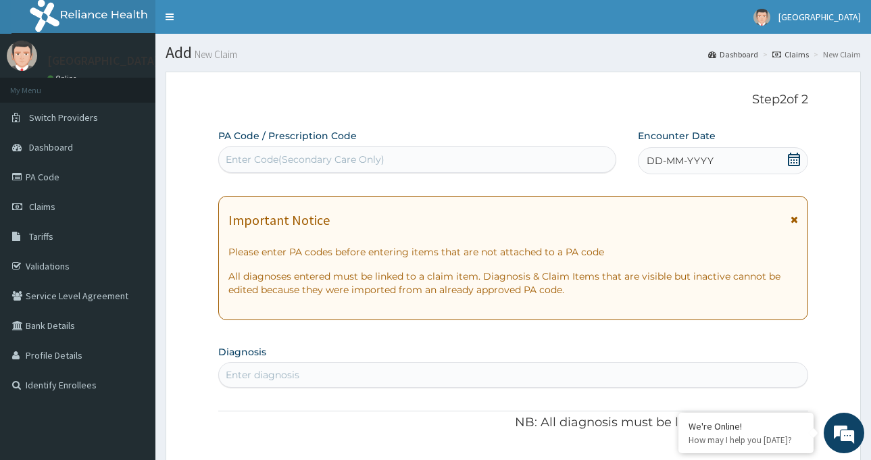
click at [278, 159] on div "Enter Code(Secondary Care Only)" at bounding box center [305, 160] width 159 height 14
paste input "PA/D8DAE1"
type input "PA/D8DAE1"
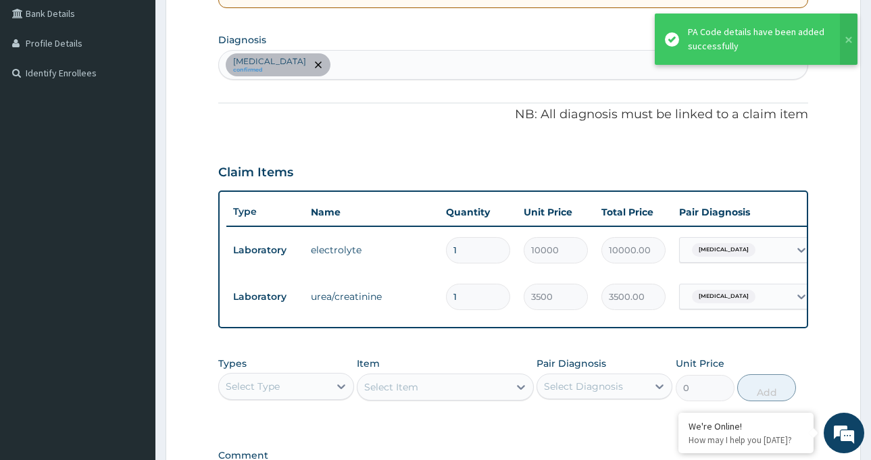
scroll to position [312, 0]
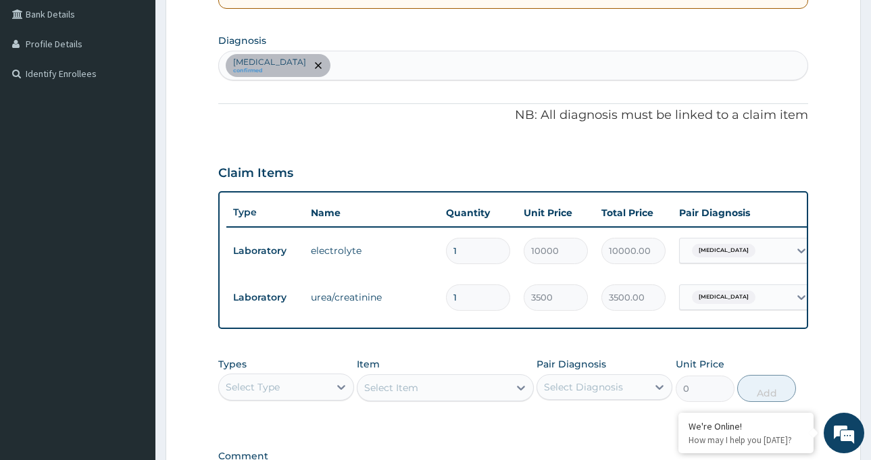
click at [362, 63] on div "Electrolyte imbalance confirmed" at bounding box center [513, 65] width 589 height 28
type input "KID"
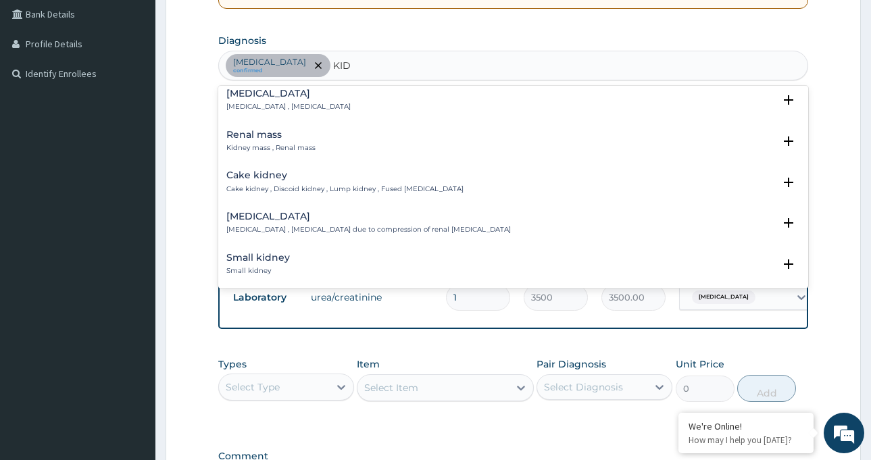
scroll to position [0, 0]
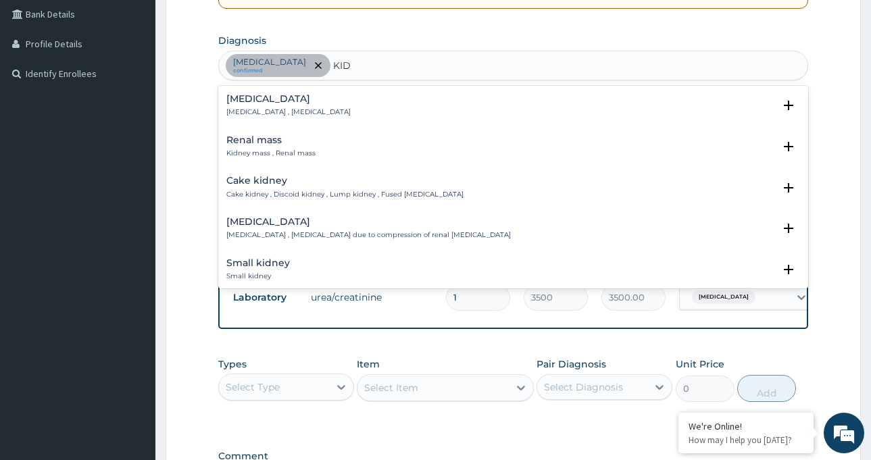
click at [255, 114] on p "Renal pain , Kidney pain" at bounding box center [288, 111] width 124 height 9
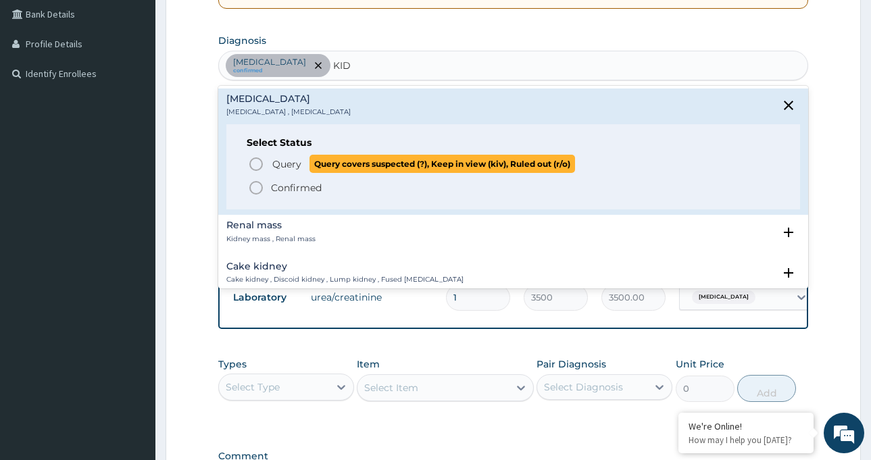
click at [258, 169] on icon "status option query" at bounding box center [256, 164] width 16 height 16
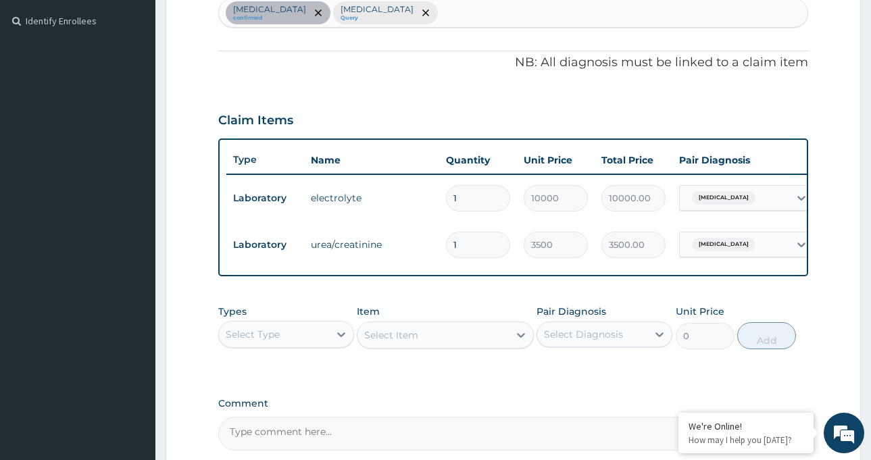
scroll to position [379, 0]
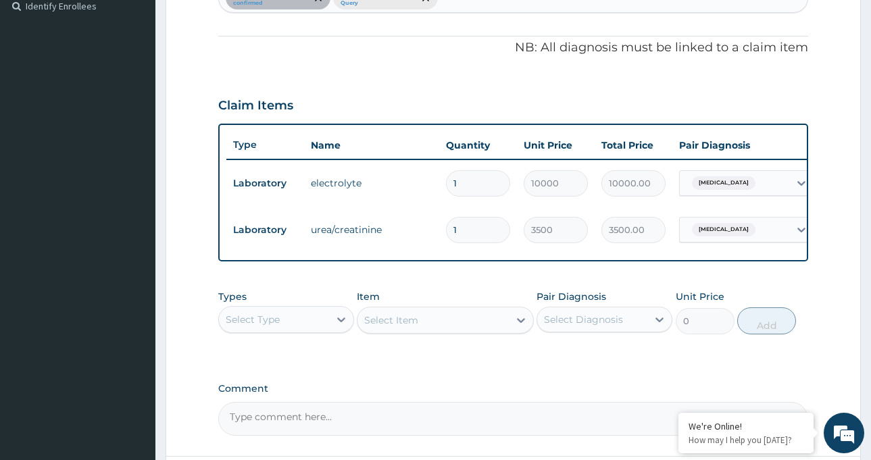
click at [311, 330] on div "Select Type" at bounding box center [274, 320] width 110 height 22
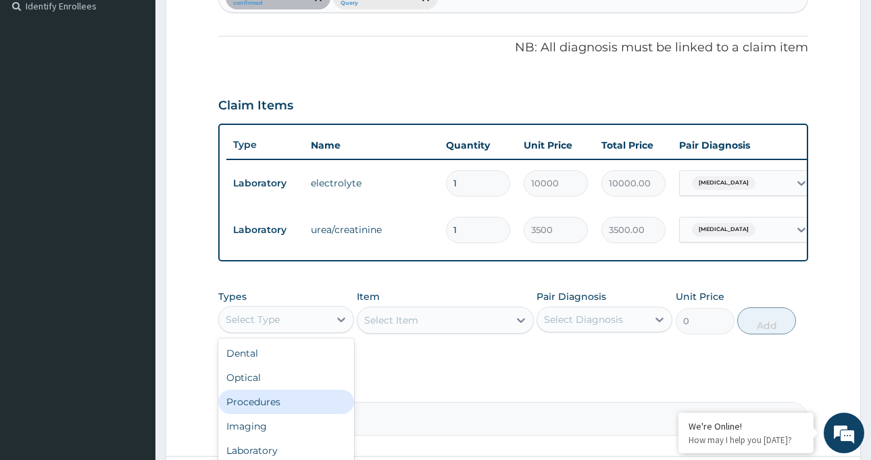
scroll to position [46, 0]
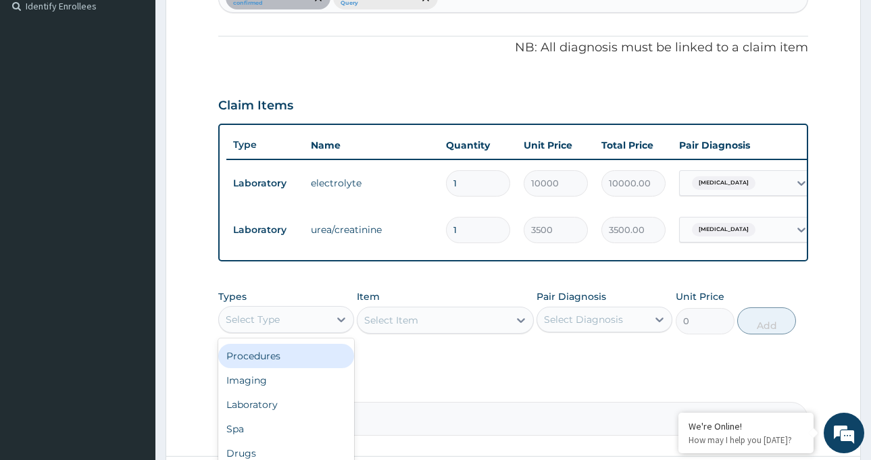
click at [286, 368] on div "Procedures" at bounding box center [286, 356] width 136 height 24
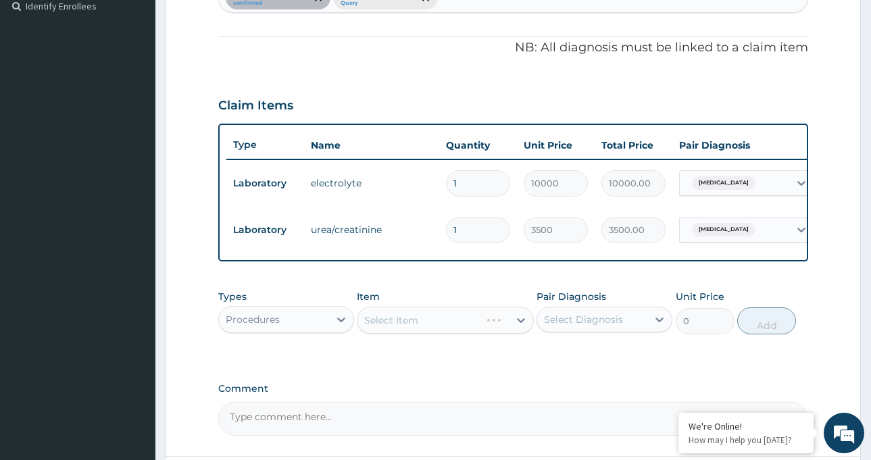
click at [416, 332] on div "Select Item" at bounding box center [445, 320] width 177 height 27
click at [428, 331] on div "Select Item" at bounding box center [445, 320] width 177 height 27
click at [429, 331] on div "Select Item" at bounding box center [445, 320] width 177 height 27
click at [454, 331] on div "Select Item" at bounding box center [433, 321] width 151 height 22
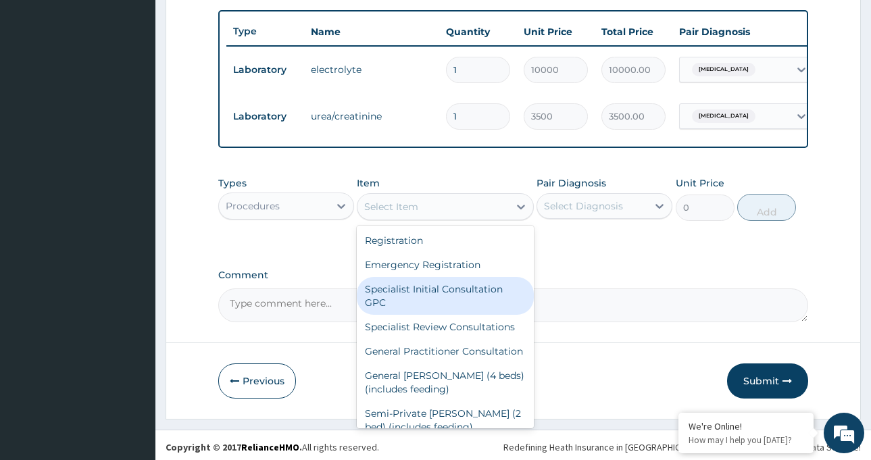
scroll to position [507, 0]
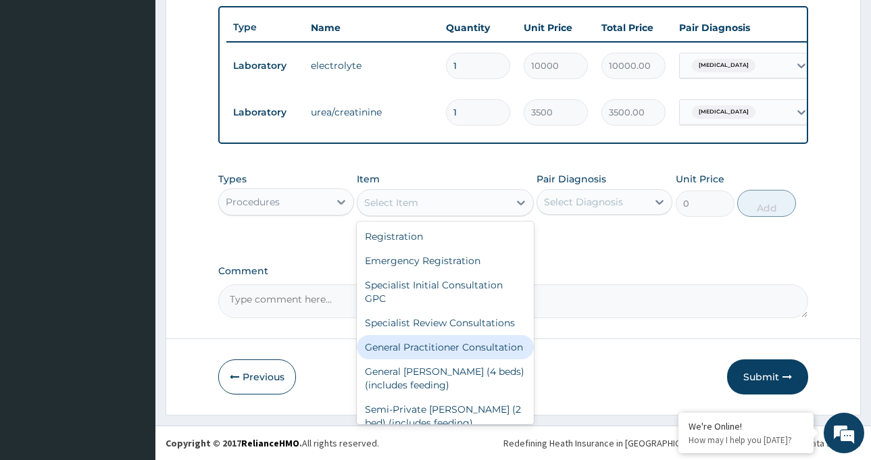
click at [457, 343] on div "General Practitioner Consultation" at bounding box center [445, 347] width 177 height 24
type input "6000"
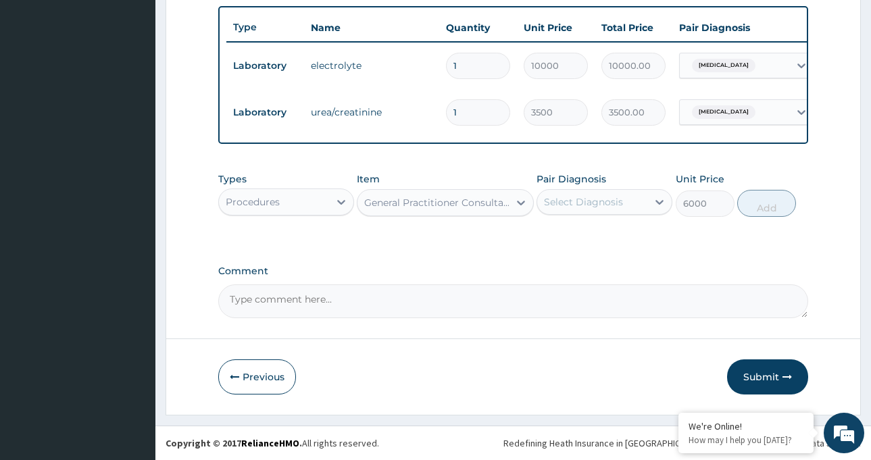
click at [616, 209] on div "Select Diagnosis" at bounding box center [592, 202] width 110 height 22
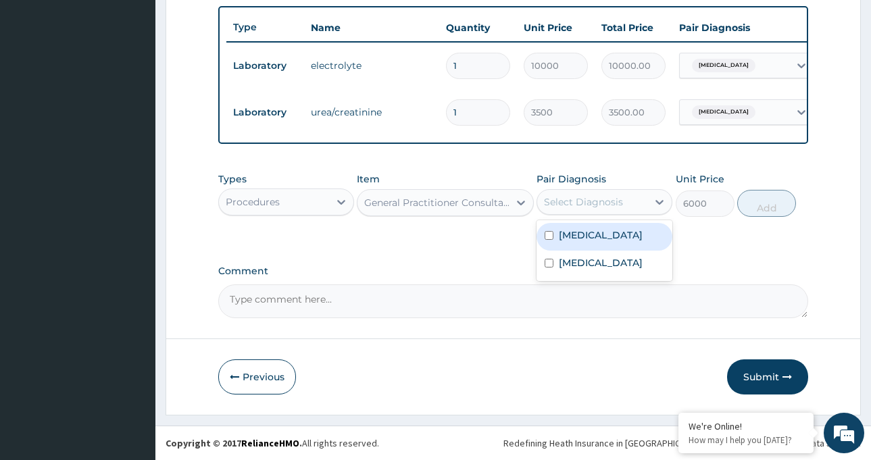
drag, startPoint x: 587, startPoint y: 236, endPoint x: 591, endPoint y: 219, distance: 17.5
click at [587, 235] on label "Electrolyte imbalance" at bounding box center [601, 235] width 84 height 14
checkbox input "true"
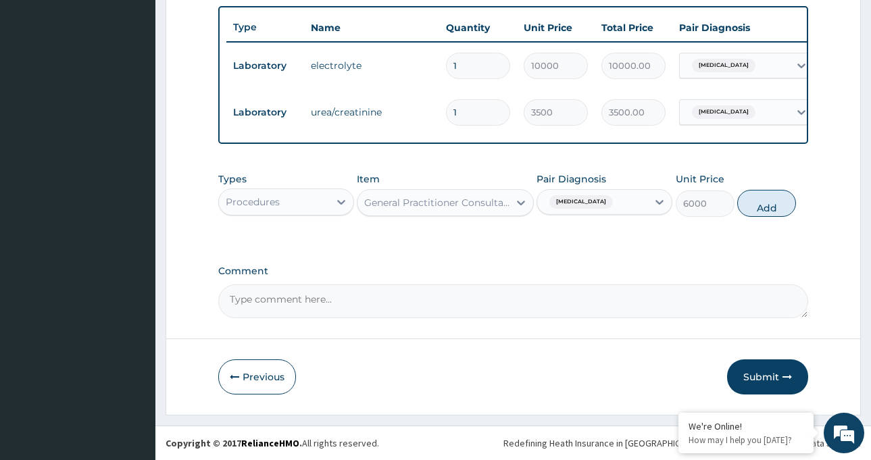
click at [604, 205] on span "Electrolyte imbalance" at bounding box center [582, 202] width 64 height 14
click at [639, 201] on div "Electrolyte imbalance" at bounding box center [592, 202] width 110 height 23
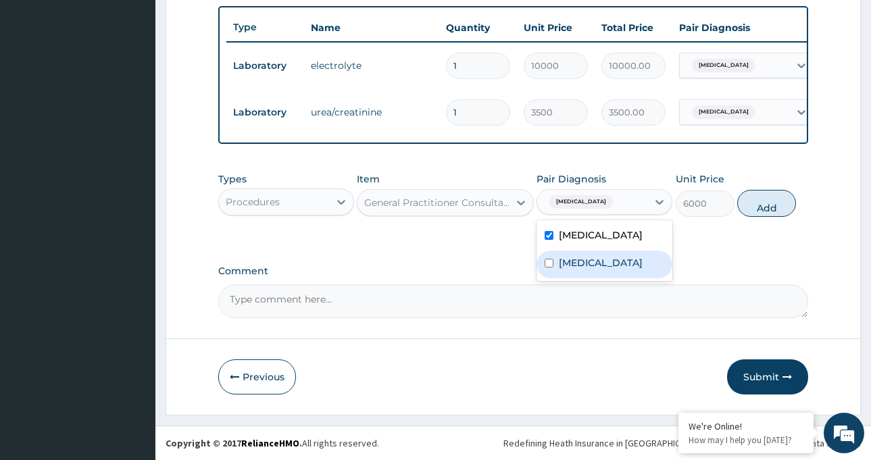
click at [605, 260] on label "Renal pain" at bounding box center [601, 263] width 84 height 14
checkbox input "true"
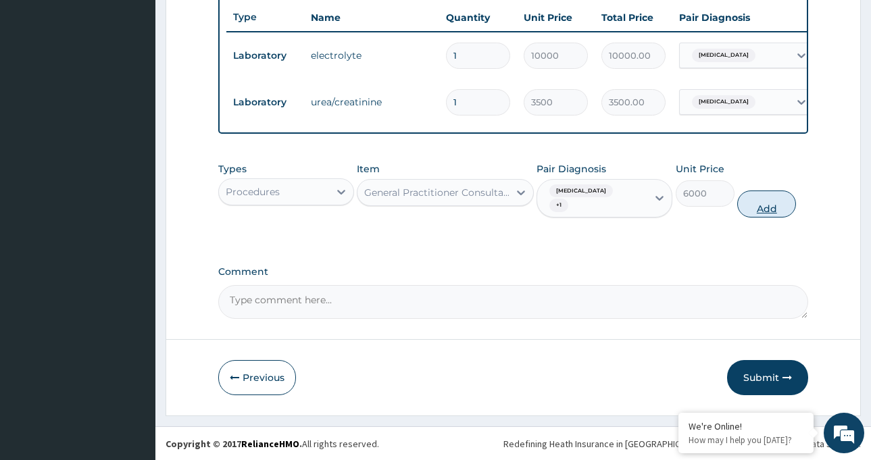
click at [757, 214] on button "Add" at bounding box center [766, 204] width 59 height 27
type input "0"
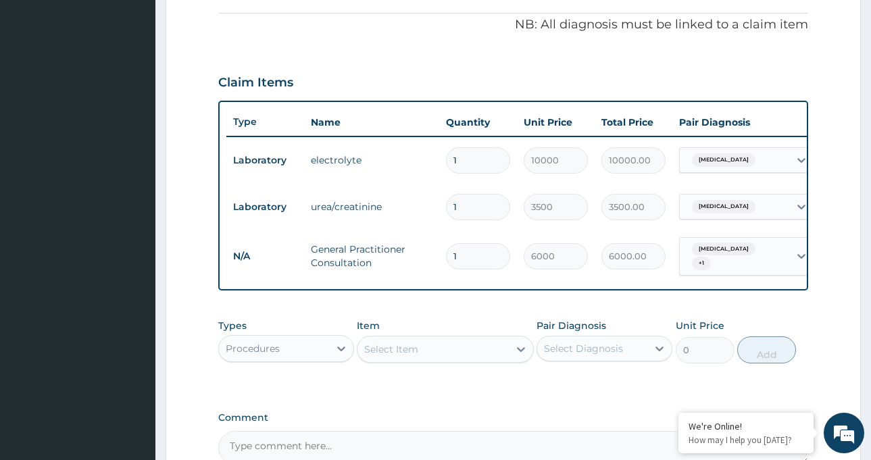
scroll to position [372, 0]
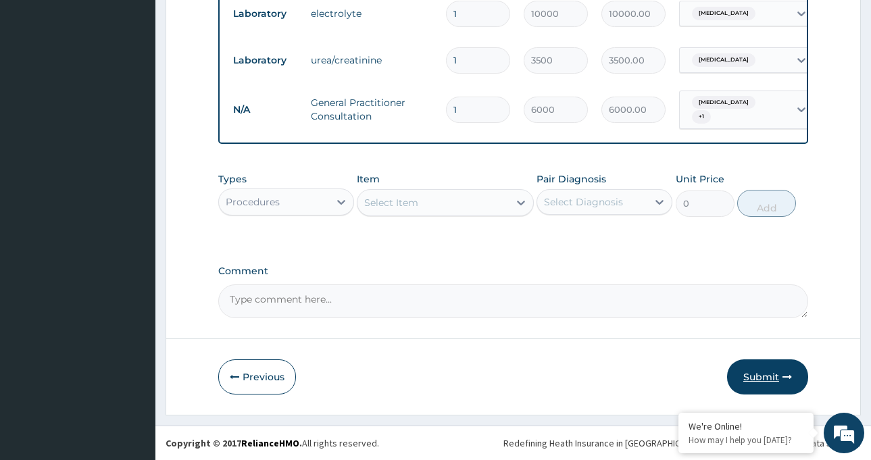
click at [779, 381] on button "Submit" at bounding box center [767, 377] width 81 height 35
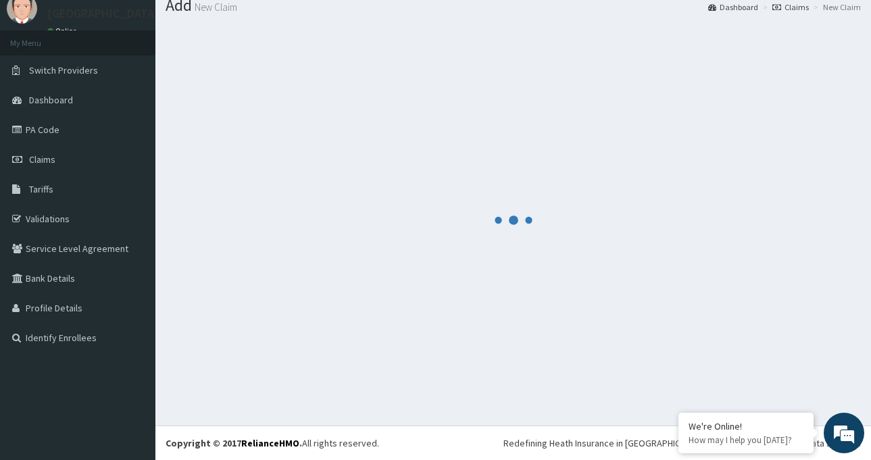
scroll to position [559, 0]
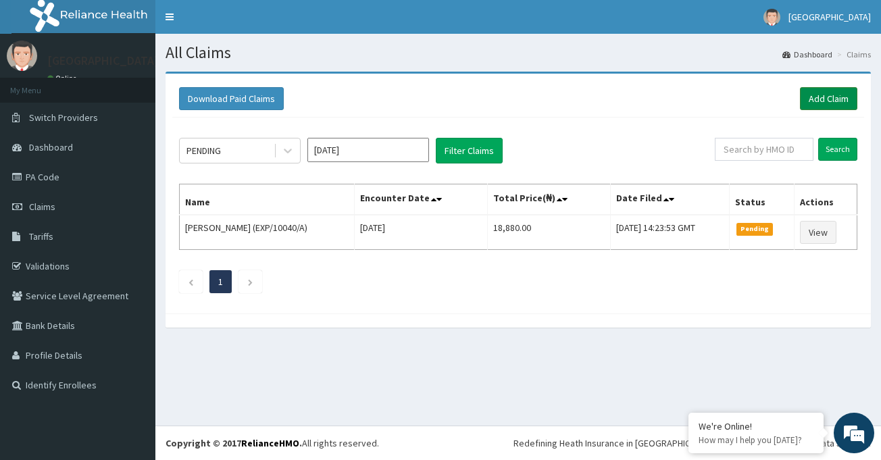
click at [827, 95] on link "Add Claim" at bounding box center [828, 98] width 57 height 23
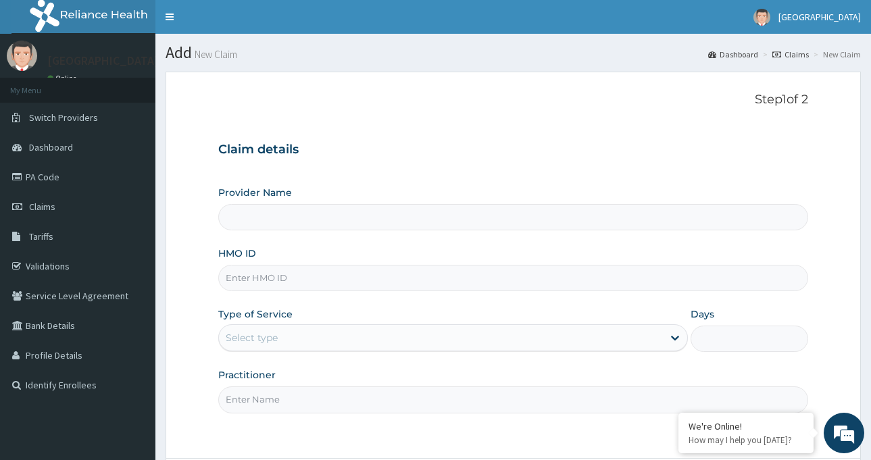
type input "[GEOGRAPHIC_DATA]-[GEOGRAPHIC_DATA]"
paste input "fab/10046/a"
type input "fab/10046/a"
click at [331, 335] on div "Select type" at bounding box center [441, 338] width 444 height 22
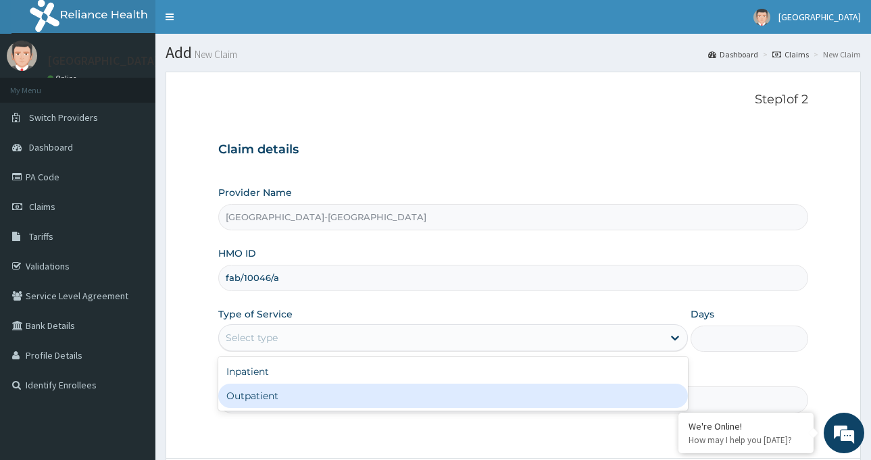
click at [313, 389] on div "Outpatient" at bounding box center [453, 396] width 470 height 24
type input "1"
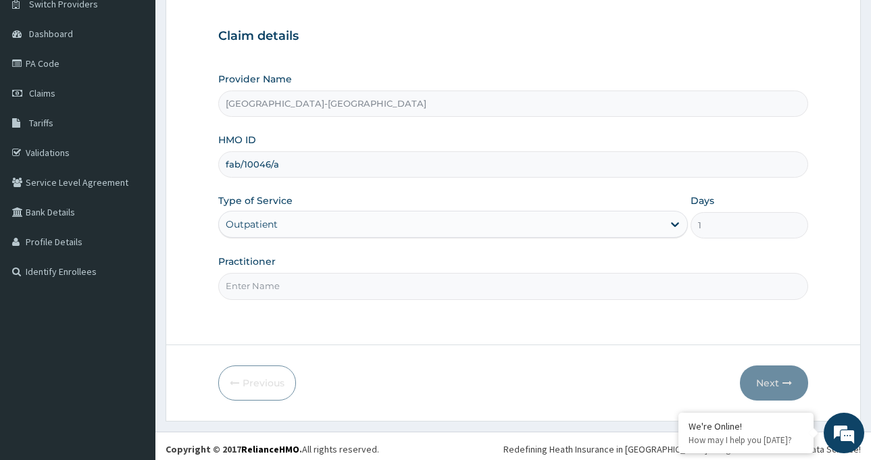
scroll to position [120, 0]
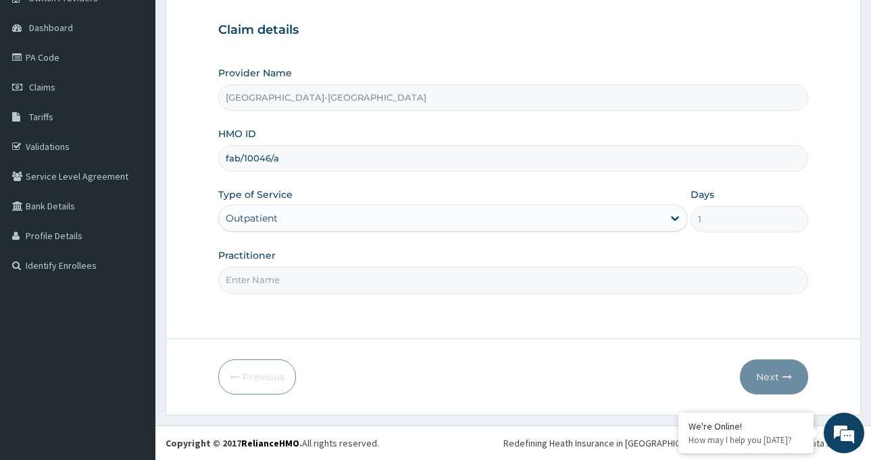
click at [339, 279] on input "Practitioner" at bounding box center [513, 280] width 590 height 26
type input "Dr Toyin"
click at [777, 371] on button "Next" at bounding box center [774, 377] width 68 height 35
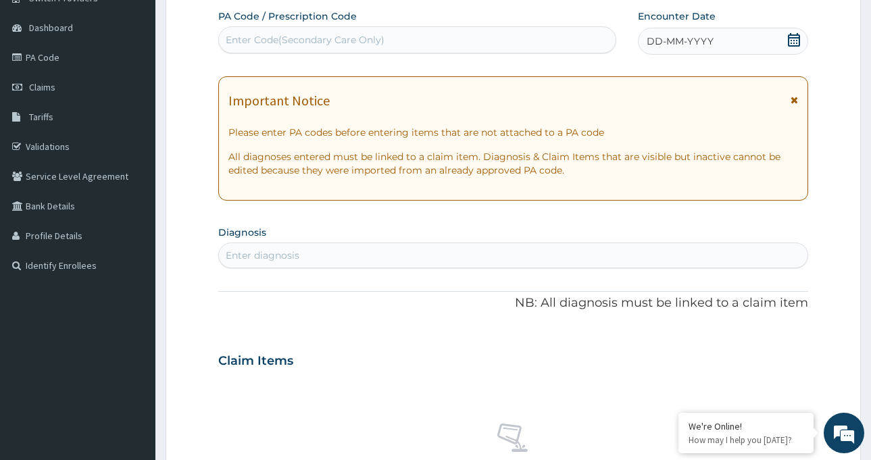
click at [398, 34] on div "Enter Code(Secondary Care Only)" at bounding box center [417, 40] width 397 height 22
paste input "PA/49A247"
type input "PA/49A247"
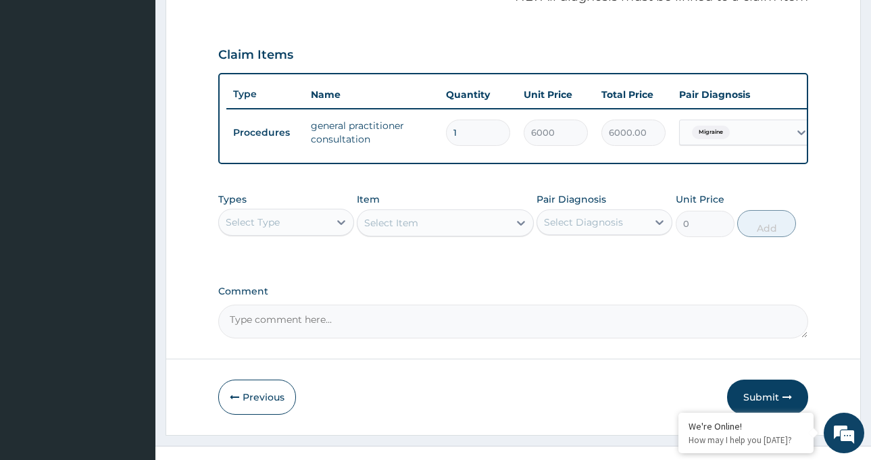
scroll to position [458, 0]
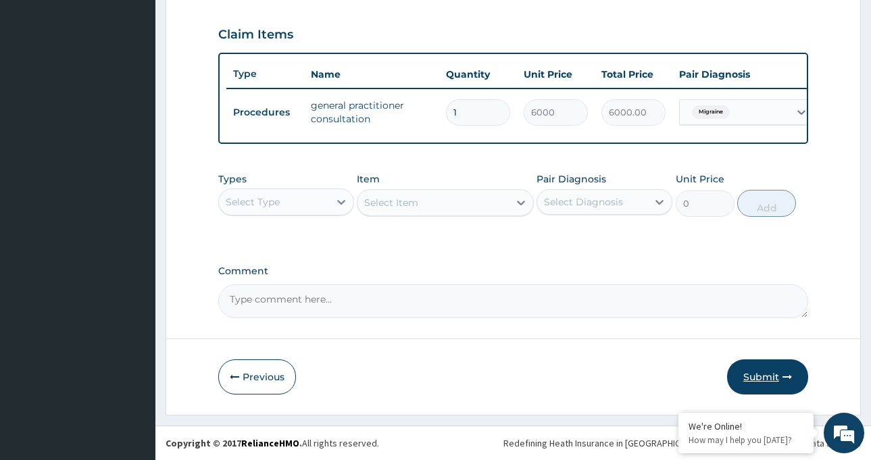
click at [789, 382] on icon "button" at bounding box center [787, 376] width 9 height 9
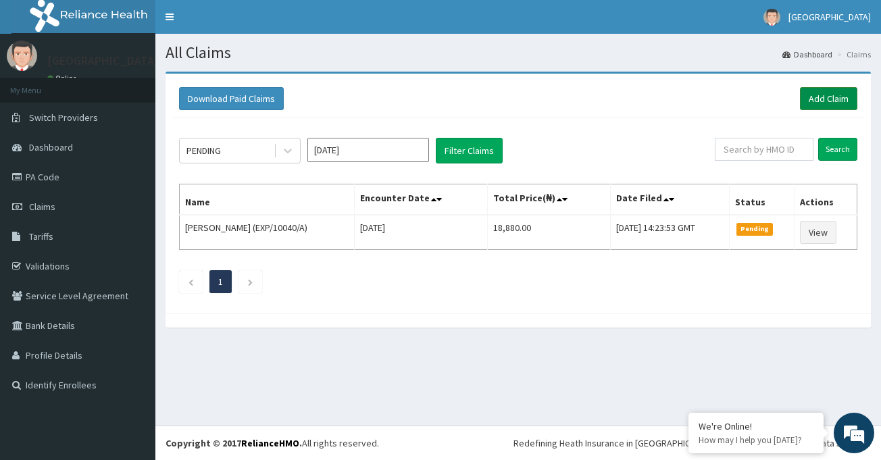
click at [825, 90] on link "Add Claim" at bounding box center [828, 98] width 57 height 23
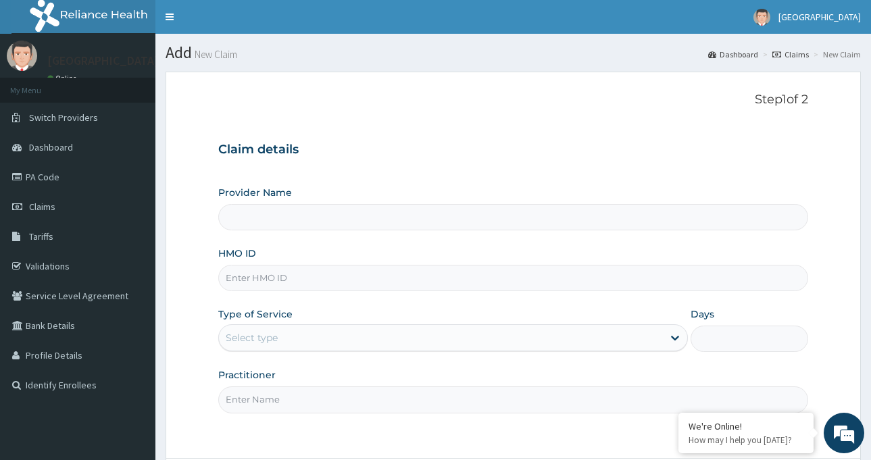
type input "[GEOGRAPHIC_DATA]-[GEOGRAPHIC_DATA]"
paste input "SBL/10436/D"
type input "SBL/10436/D"
click at [303, 337] on div "Select type" at bounding box center [441, 338] width 444 height 22
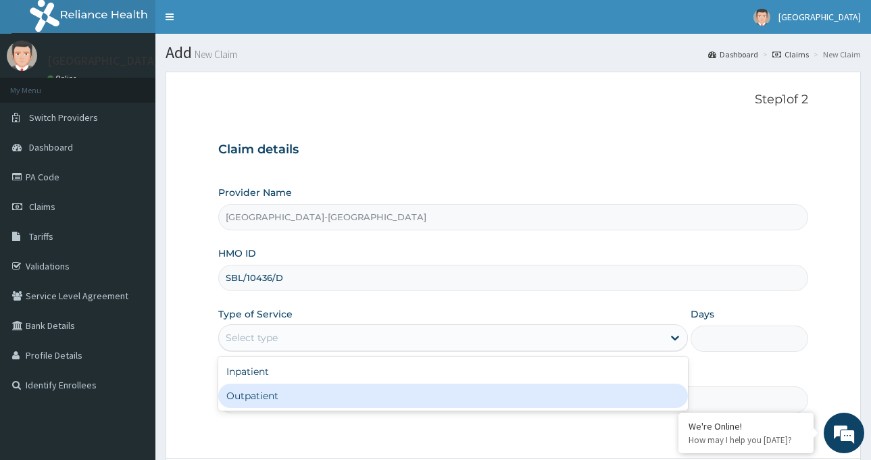
click at [283, 397] on div "Outpatient" at bounding box center [453, 396] width 470 height 24
type input "1"
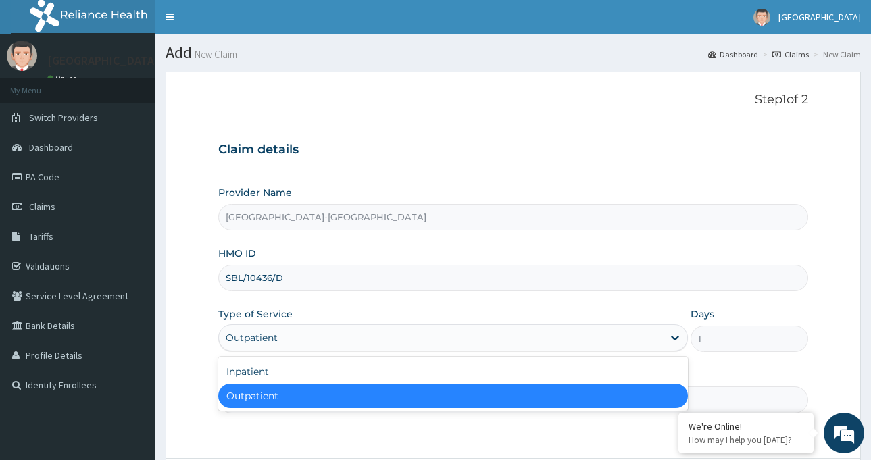
click at [293, 339] on div "Outpatient" at bounding box center [441, 338] width 444 height 22
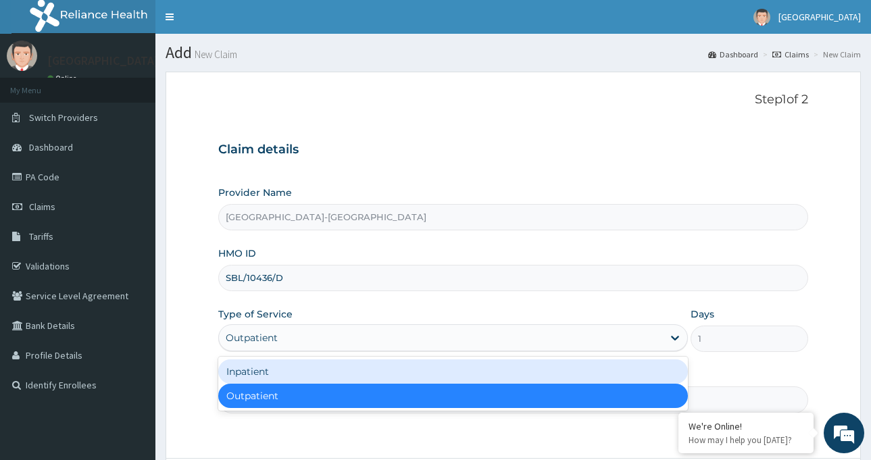
click at [283, 370] on div "Inpatient" at bounding box center [453, 372] width 470 height 24
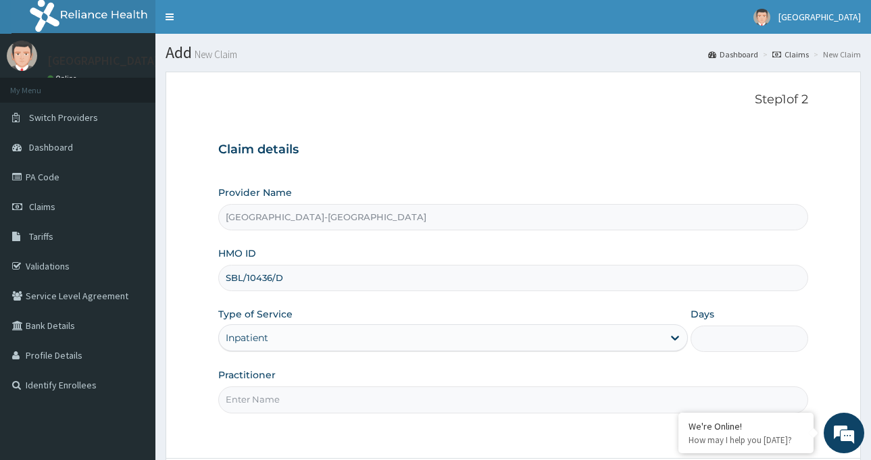
click at [721, 335] on input "Days" at bounding box center [750, 339] width 118 height 26
type input "2"
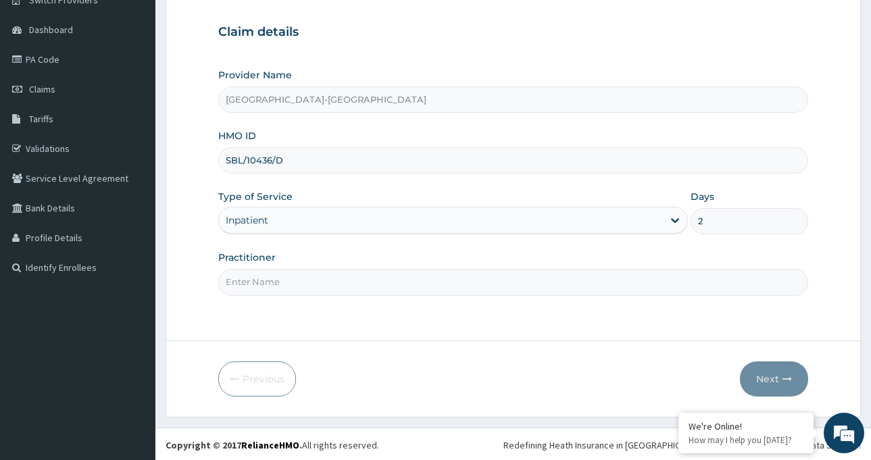
scroll to position [120, 0]
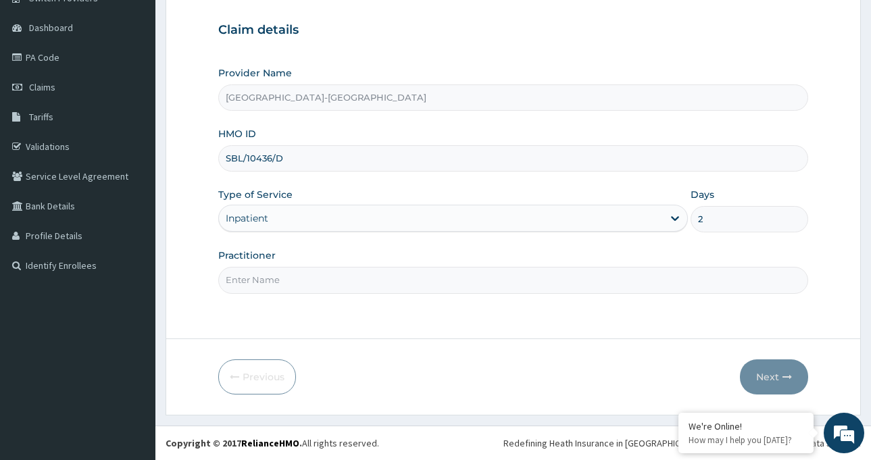
click at [249, 285] on input "Practitioner" at bounding box center [513, 280] width 590 height 26
type input "Dr AZI Igoniwari"
click at [757, 374] on button "Next" at bounding box center [774, 377] width 68 height 35
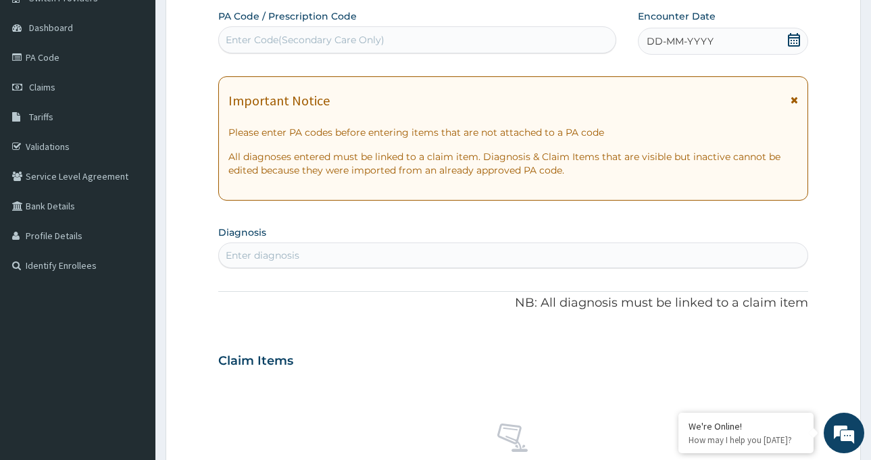
click at [256, 37] on div "Enter Code(Secondary Care Only)" at bounding box center [305, 40] width 159 height 14
paste input "SBL/10436/D"
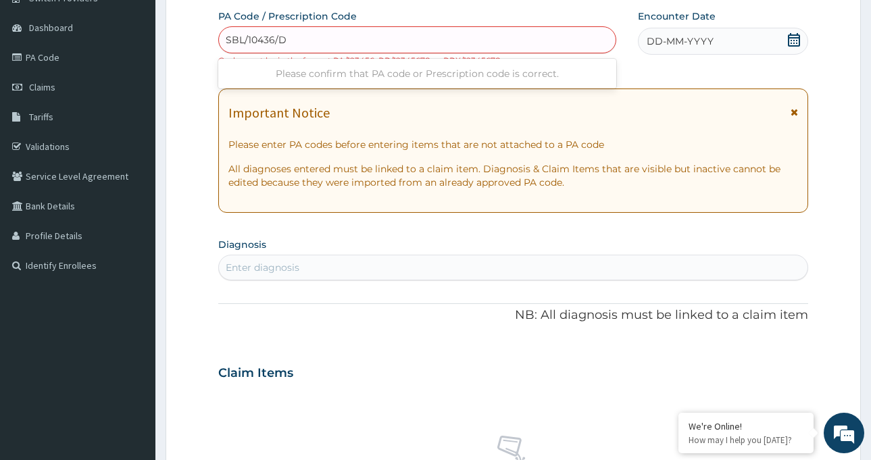
type input "SBL/10436/D"
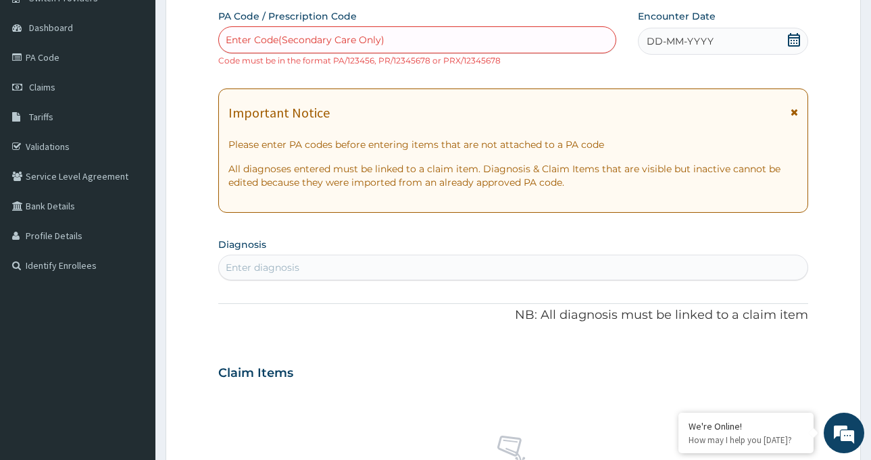
paste input "PA/63B7E8"
type input "PA/63B7E8"
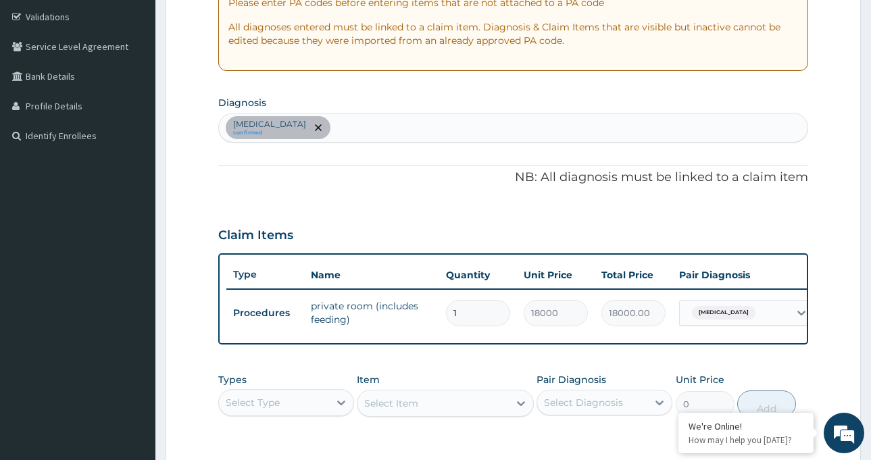
scroll to position [255, 0]
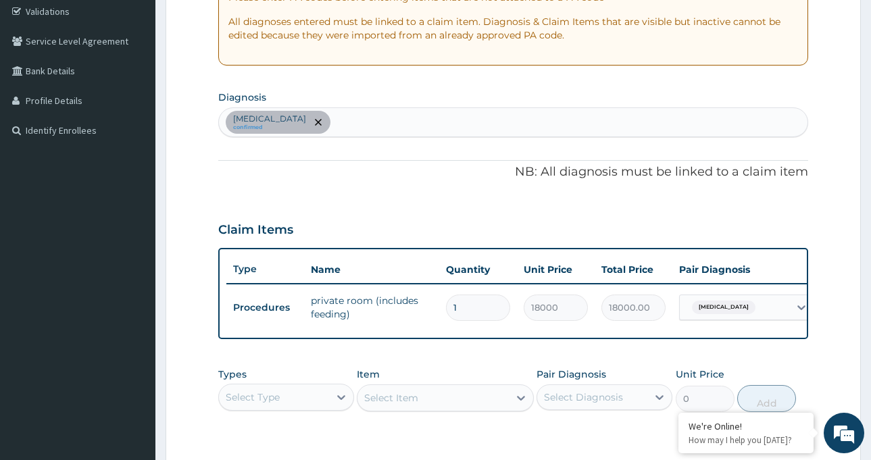
click at [350, 120] on div "Gastroenteritis confirmed" at bounding box center [513, 122] width 589 height 28
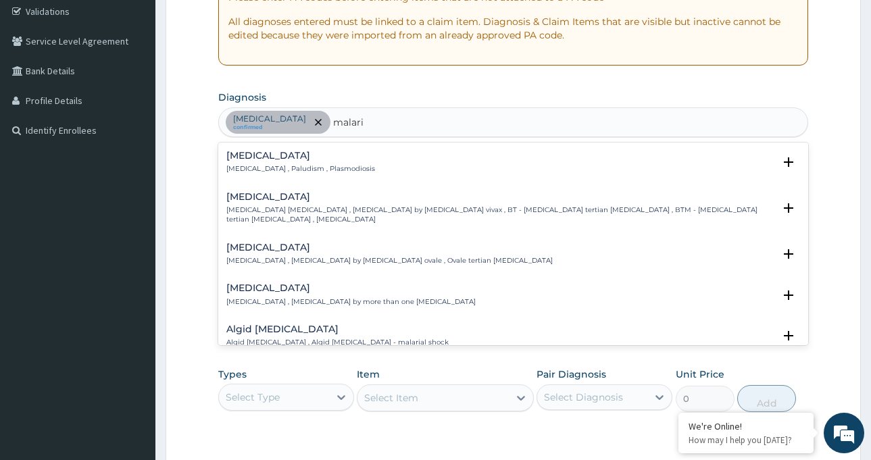
type input "malaria"
click at [257, 167] on p "Malaria , Paludism , Plasmodiosis" at bounding box center [300, 168] width 149 height 9
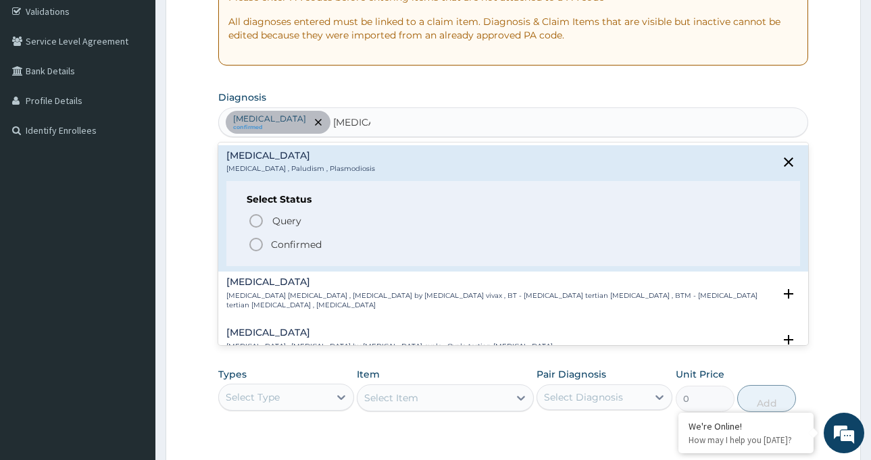
click at [255, 241] on icon "status option filled" at bounding box center [256, 245] width 16 height 16
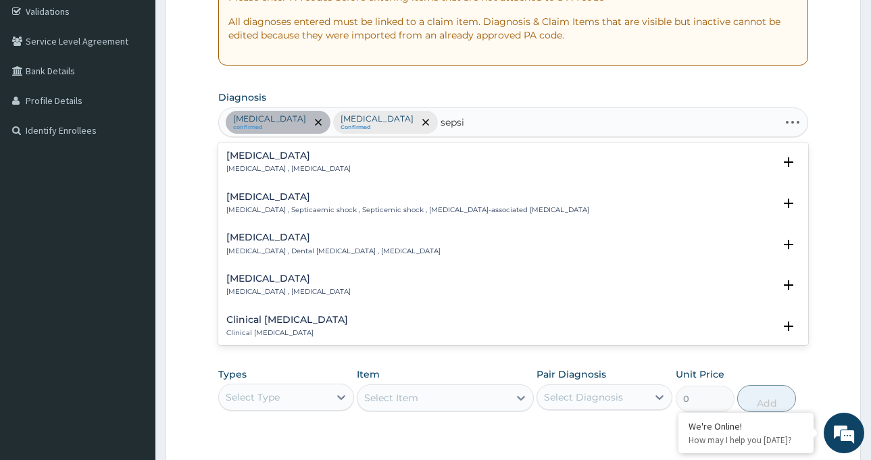
type input "sepsis"
click at [287, 165] on p "Systemic infection , Sepsis" at bounding box center [288, 168] width 124 height 9
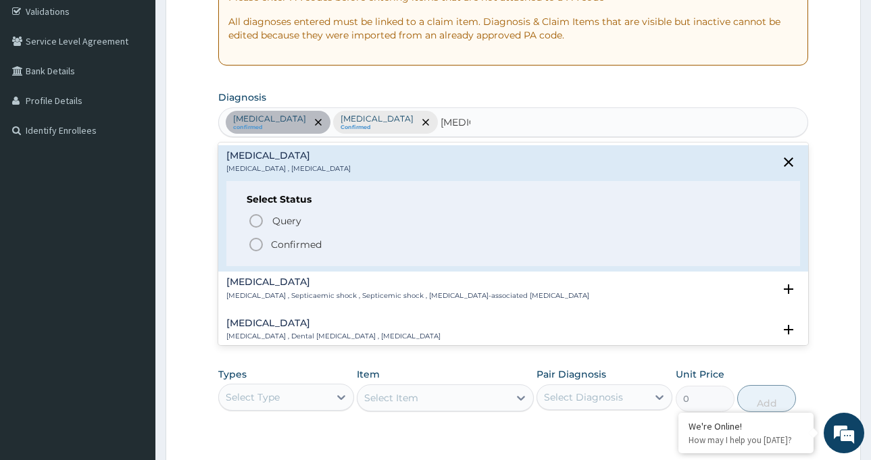
click at [255, 240] on icon "status option filled" at bounding box center [256, 245] width 16 height 16
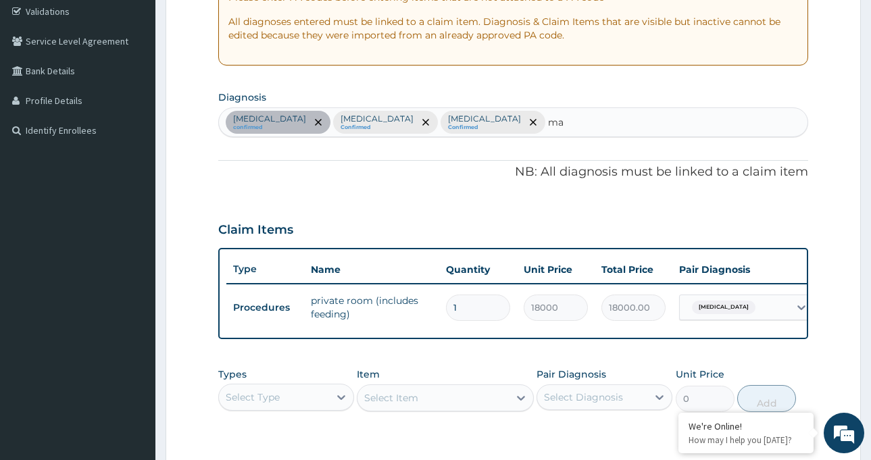
type input "m"
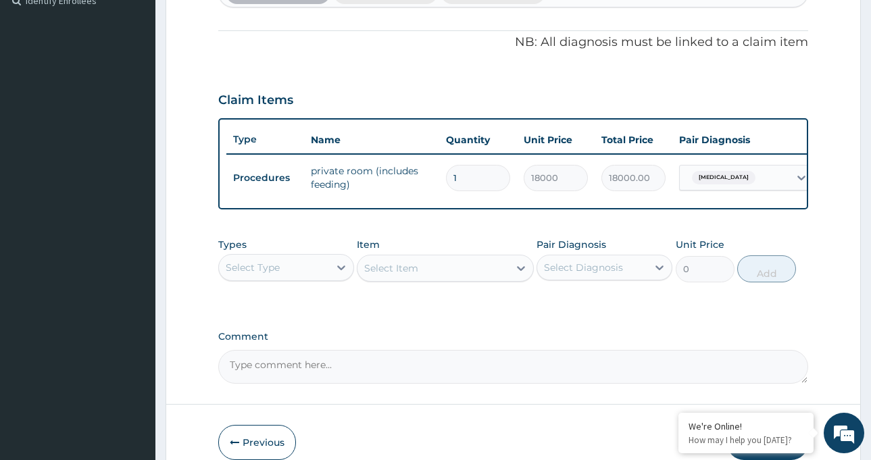
scroll to position [390, 0]
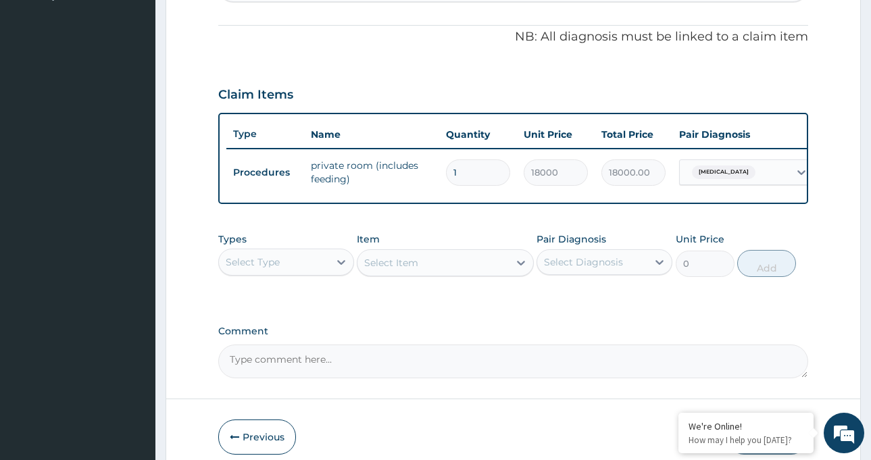
drag, startPoint x: 456, startPoint y: 172, endPoint x: 431, endPoint y: 178, distance: 25.7
click at [431, 178] on tr "Procedures private room (includes feeding) 1 18000 18000.00 Gastroenteritis Del…" at bounding box center [557, 172] width 662 height 47
type input "2"
type input "36000.00"
type input "2"
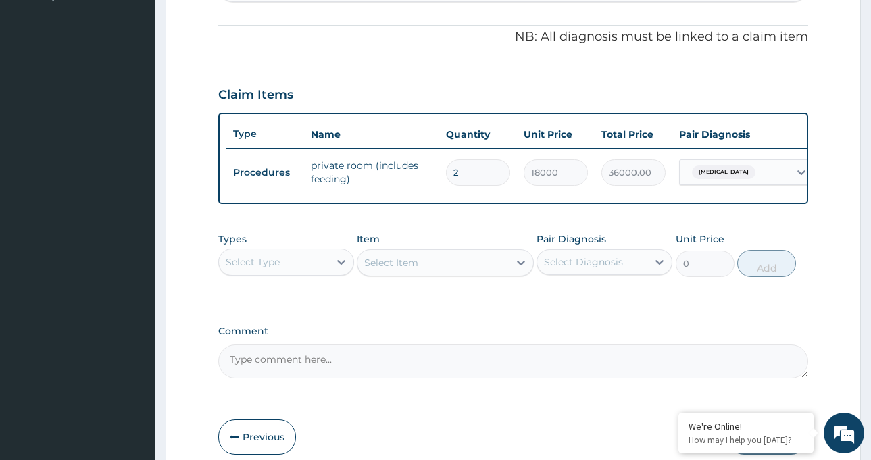
click at [728, 331] on div "PA Code / Prescription Code PA/63B7E8 Encounter Date 30-08-2025 Important Notic…" at bounding box center [513, 58] width 590 height 639
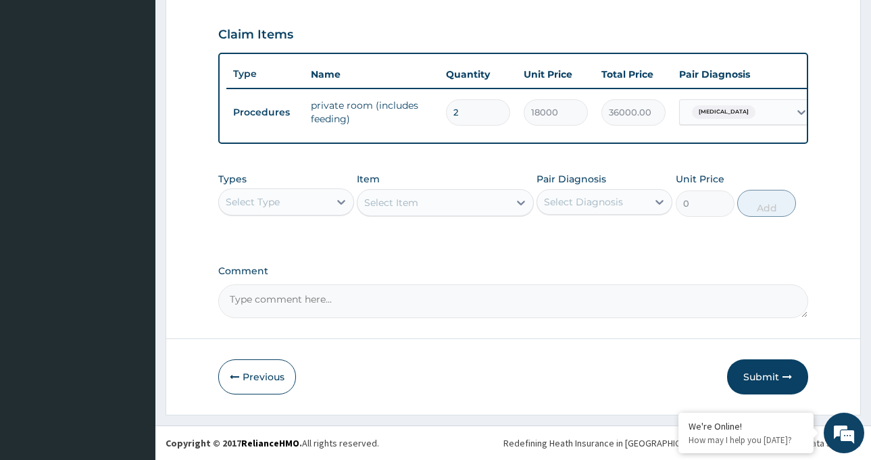
scroll to position [460, 0]
click at [779, 380] on button "Submit" at bounding box center [767, 377] width 81 height 35
click at [773, 380] on button "Submit" at bounding box center [767, 377] width 81 height 35
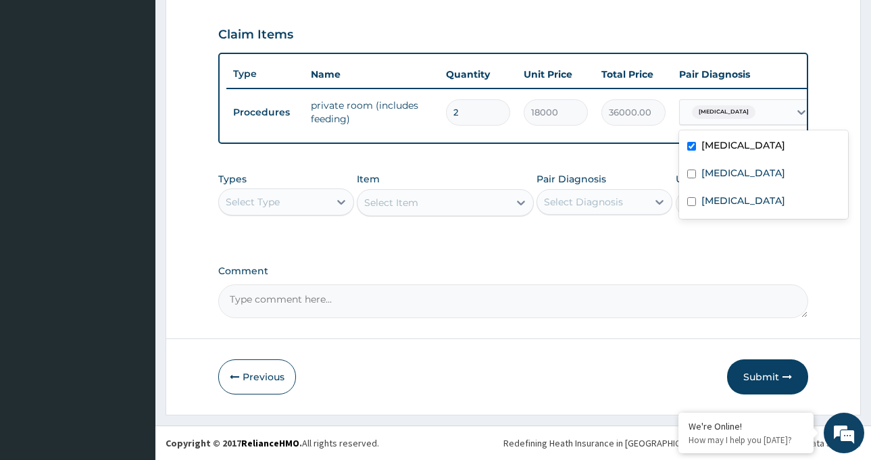
click at [747, 103] on div "Gastroenteritis" at bounding box center [722, 112] width 71 height 18
click at [743, 161] on div "Malaria" at bounding box center [763, 175] width 169 height 28
checkbox input "true"
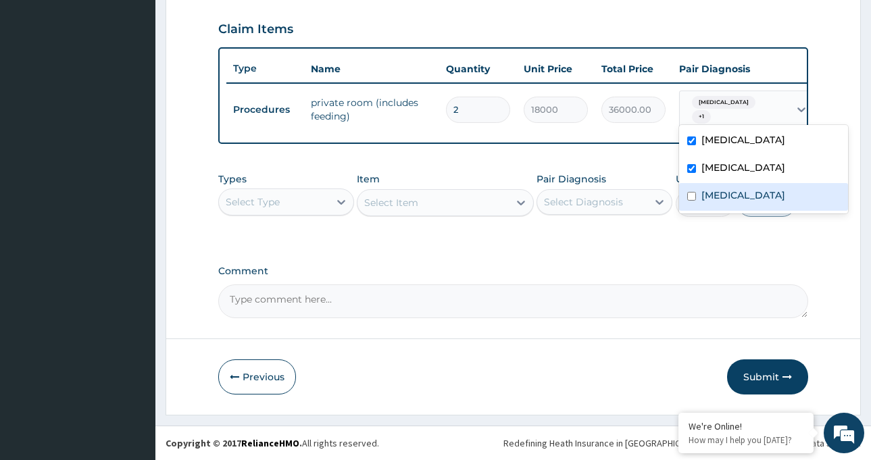
drag, startPoint x: 734, startPoint y: 191, endPoint x: 737, endPoint y: 229, distance: 38.6
click at [733, 191] on div "Sepsis" at bounding box center [763, 197] width 169 height 28
checkbox input "true"
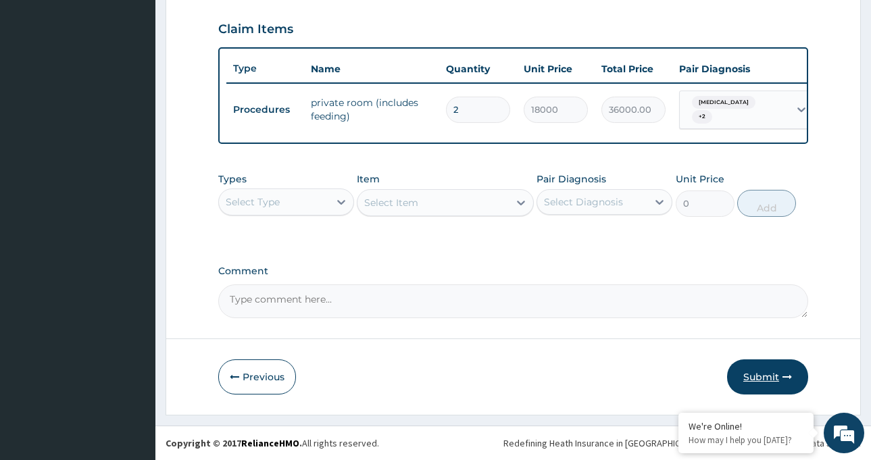
click at [773, 372] on button "Submit" at bounding box center [767, 377] width 81 height 35
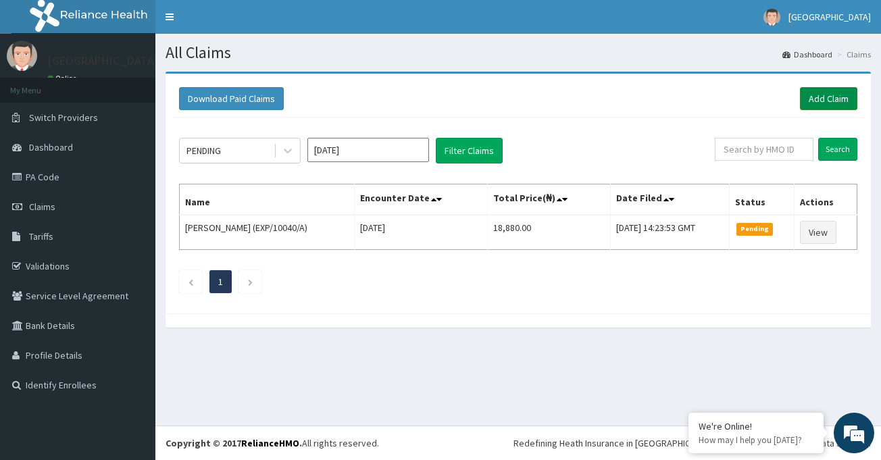
click at [827, 97] on link "Add Claim" at bounding box center [828, 98] width 57 height 23
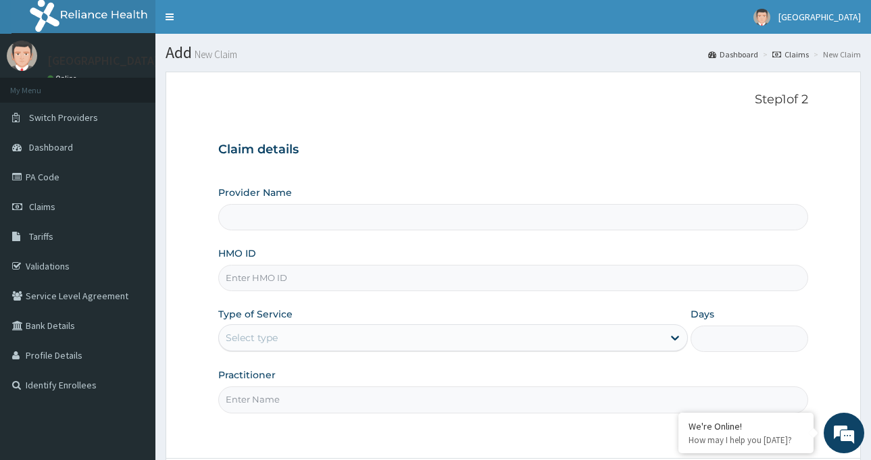
type input "[GEOGRAPHIC_DATA]-[GEOGRAPHIC_DATA]"
paste input "SBL/10436/D"
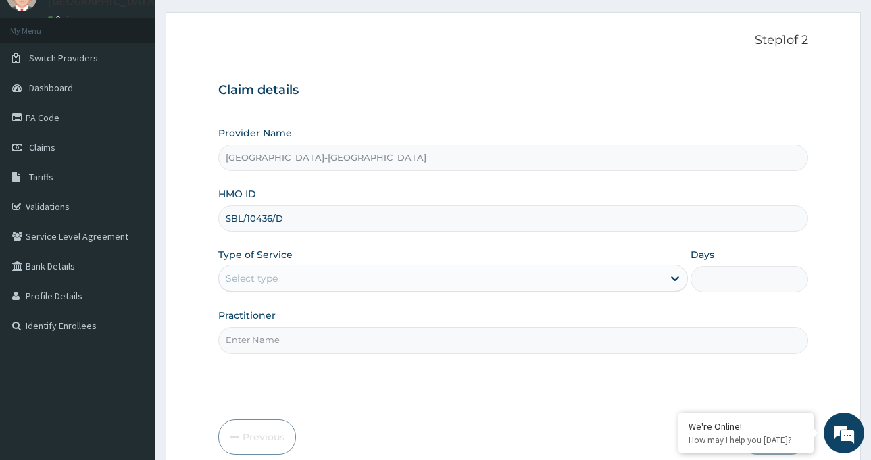
scroll to position [120, 0]
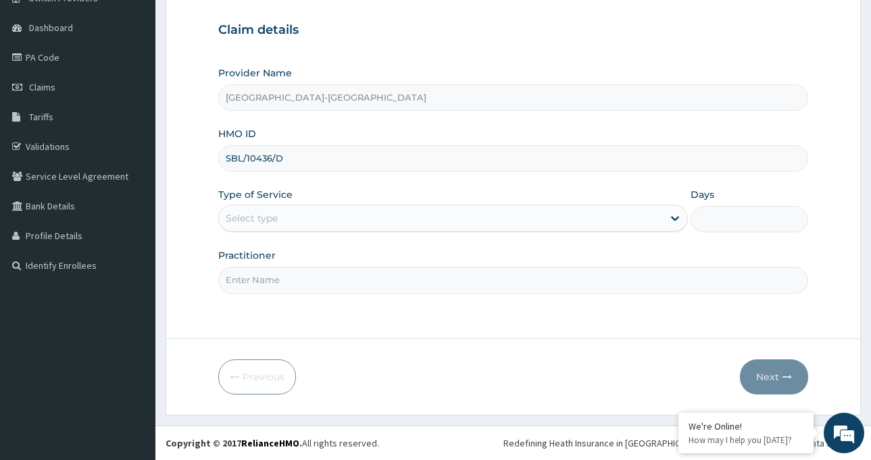
type input "SBL/10436/D"
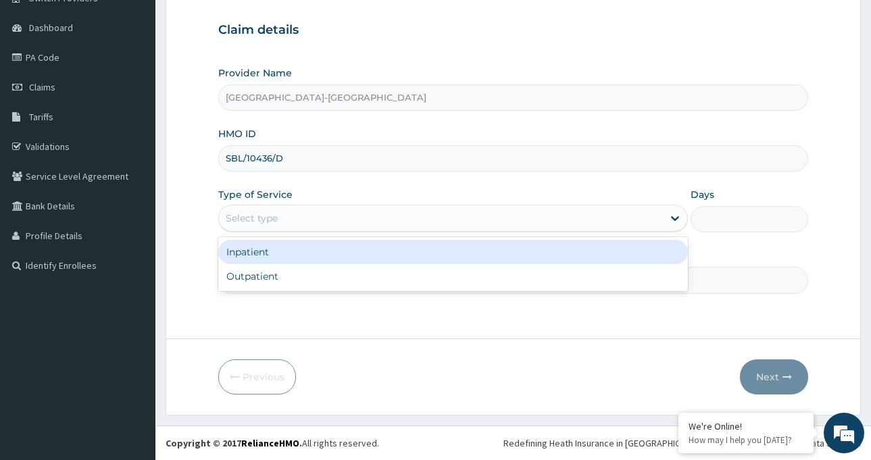
click at [317, 214] on div "Select type" at bounding box center [441, 219] width 444 height 22
click at [311, 257] on div "Inpatient" at bounding box center [453, 252] width 470 height 24
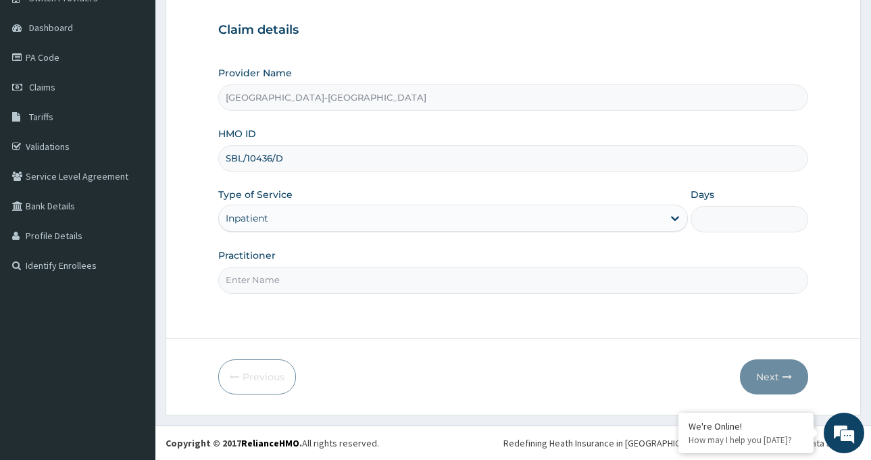
click at [722, 217] on input "Days" at bounding box center [750, 219] width 118 height 26
type input "2"
click at [309, 272] on input "Practitioner" at bounding box center [513, 280] width 590 height 26
type input "Dr [PERSON_NAME]"
click at [777, 379] on button "Next" at bounding box center [774, 377] width 68 height 35
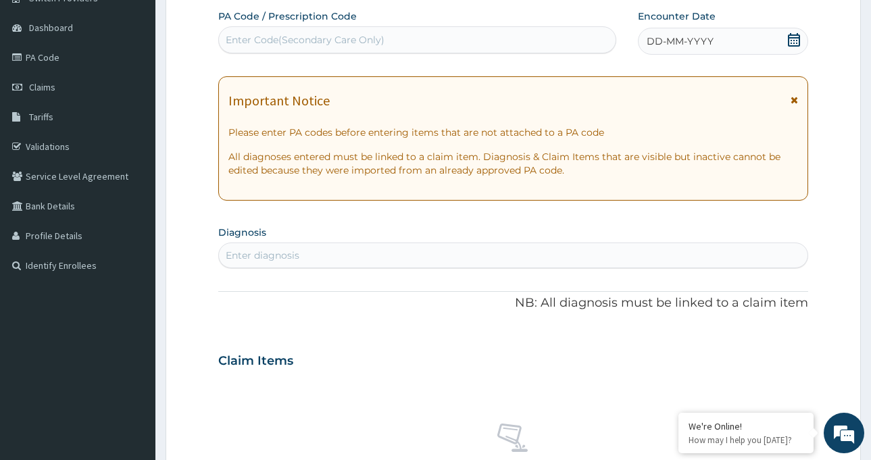
click at [297, 37] on div "Enter Code(Secondary Care Only)" at bounding box center [305, 40] width 159 height 14
paste input "PA/B93919"
type input "PA/B93919"
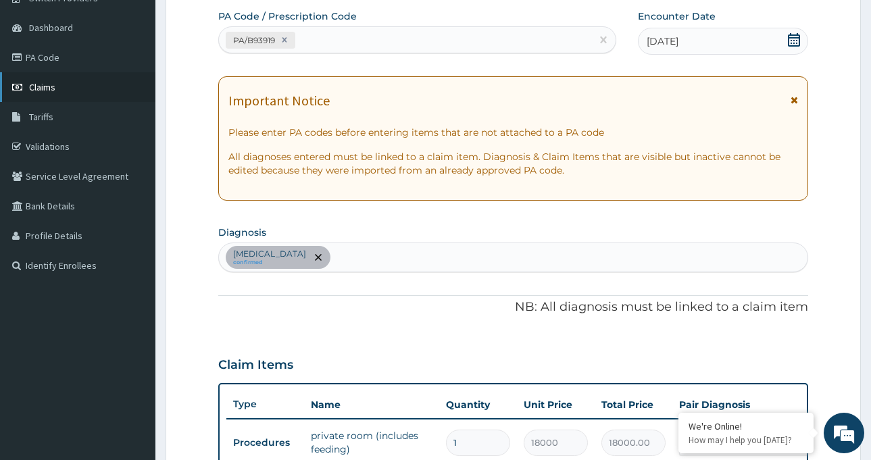
click at [56, 84] on link "Claims" at bounding box center [77, 87] width 155 height 30
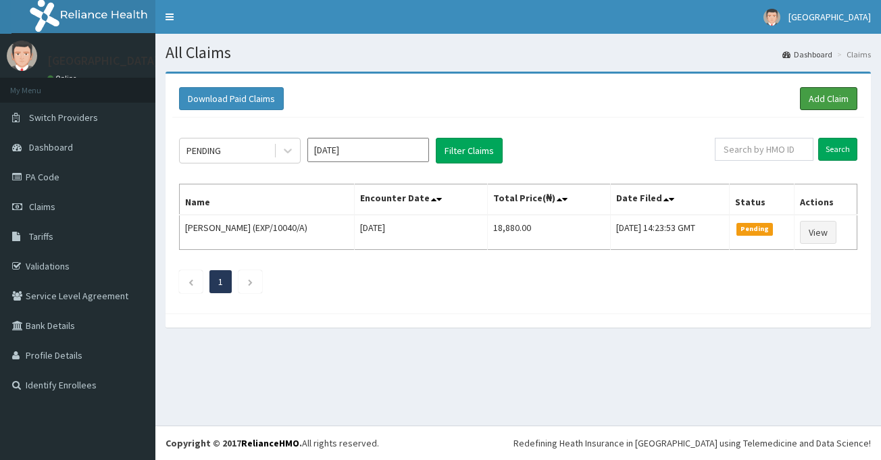
click at [820, 98] on link "Add Claim" at bounding box center [828, 98] width 57 height 23
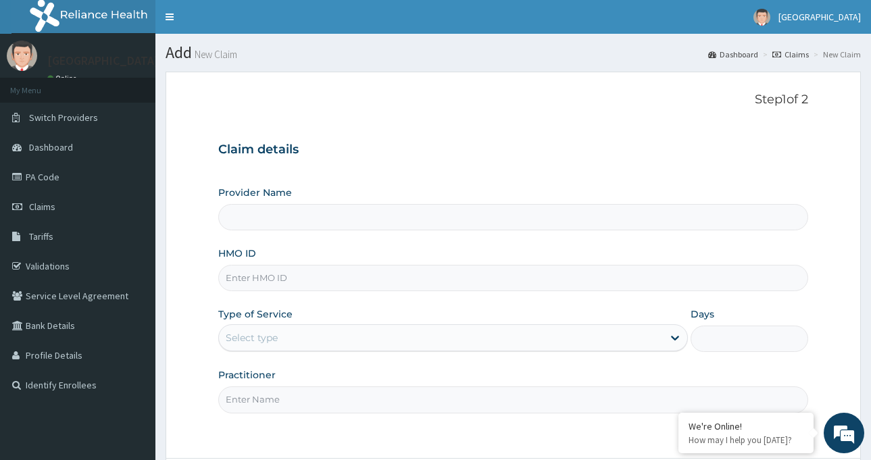
type input "[GEOGRAPHIC_DATA]-[GEOGRAPHIC_DATA]"
click at [305, 284] on input "HMO ID" at bounding box center [513, 278] width 590 height 26
click at [335, 283] on input "HMO ID" at bounding box center [513, 278] width 590 height 26
type input "v"
paste input "SBL/10436/D"
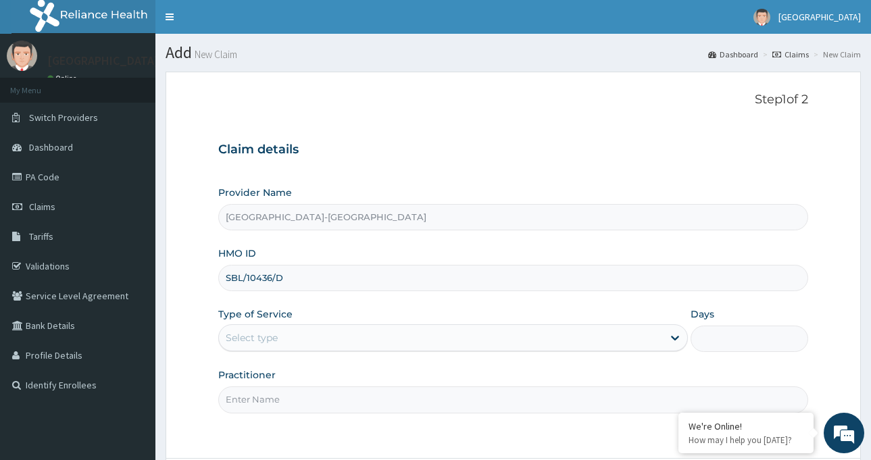
type input "SBL/10436/D"
click at [322, 340] on div "Select type" at bounding box center [441, 338] width 444 height 22
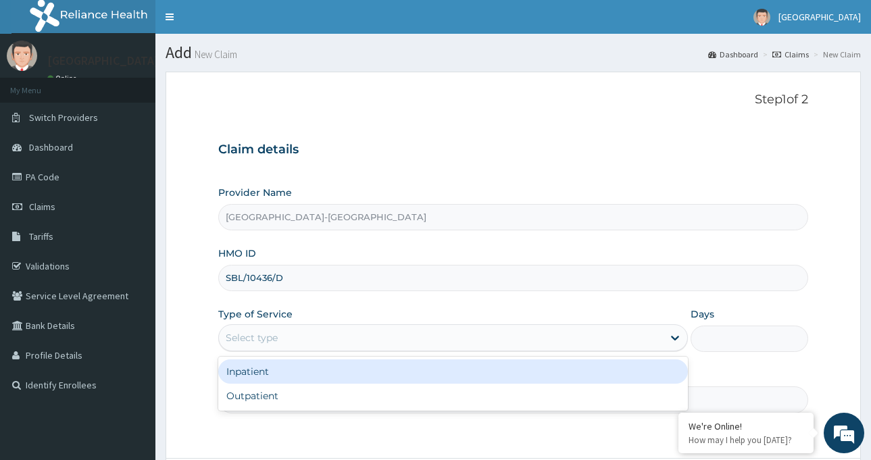
drag, startPoint x: 302, startPoint y: 374, endPoint x: 322, endPoint y: 368, distance: 20.7
click at [303, 374] on div "Inpatient" at bounding box center [453, 372] width 470 height 24
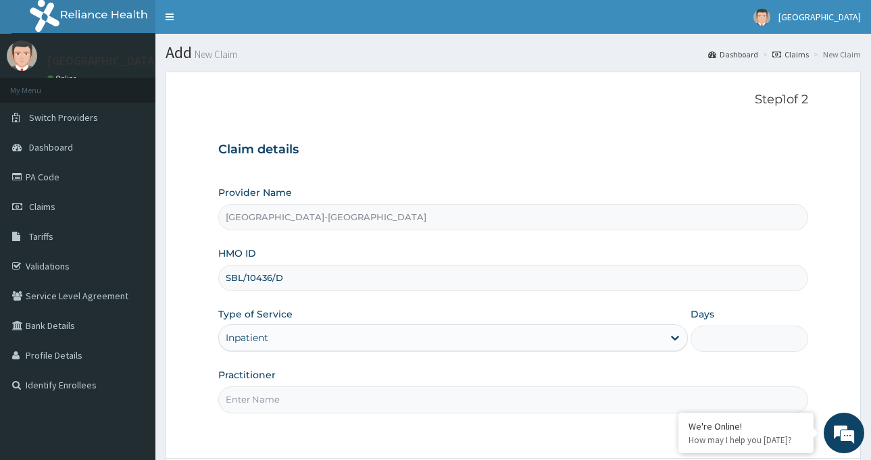
drag, startPoint x: 705, startPoint y: 330, endPoint x: 714, endPoint y: 340, distance: 13.4
click at [706, 333] on input "Days" at bounding box center [750, 339] width 118 height 26
type input "2"
click at [362, 405] on input "Practitioner" at bounding box center [513, 400] width 590 height 26
type input "Dr [PERSON_NAME]"
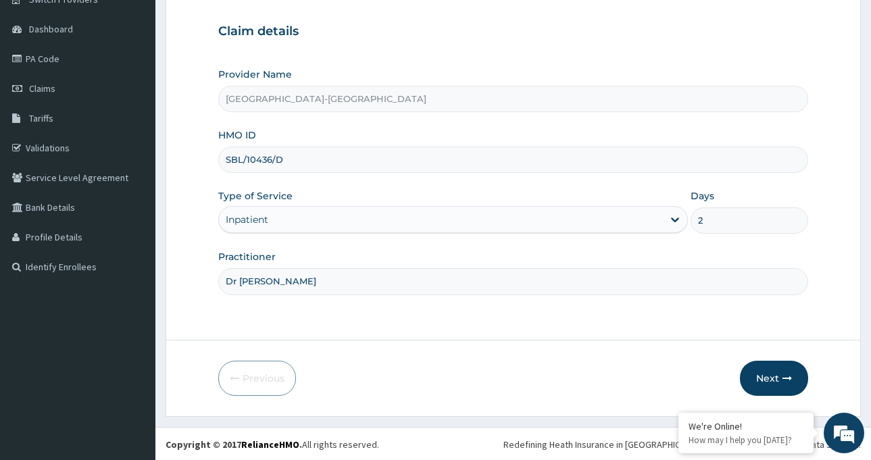
scroll to position [120, 0]
click at [754, 368] on button "Next" at bounding box center [774, 377] width 68 height 35
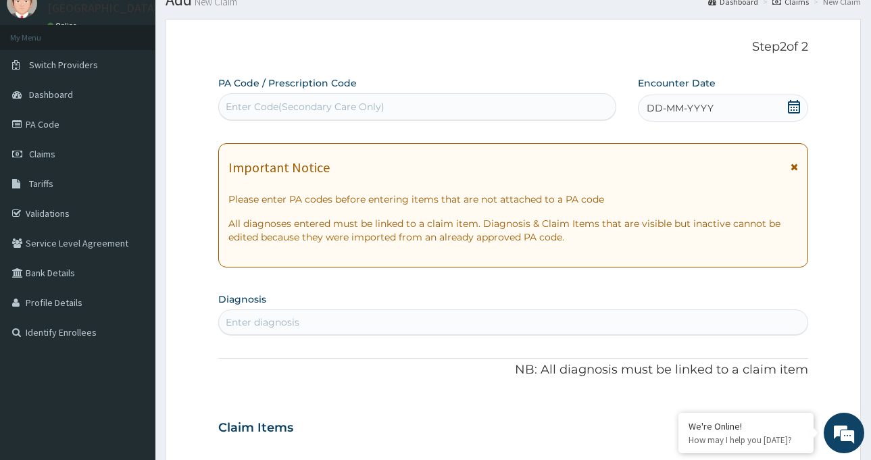
scroll to position [0, 0]
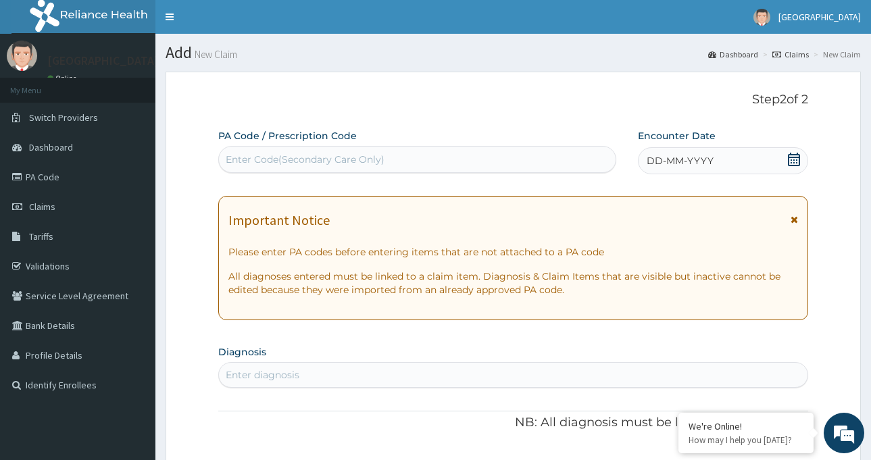
click at [372, 162] on div "Enter Code(Secondary Care Only)" at bounding box center [305, 160] width 159 height 14
paste input "PA/ABF77E"
type input "PA/ABF77E"
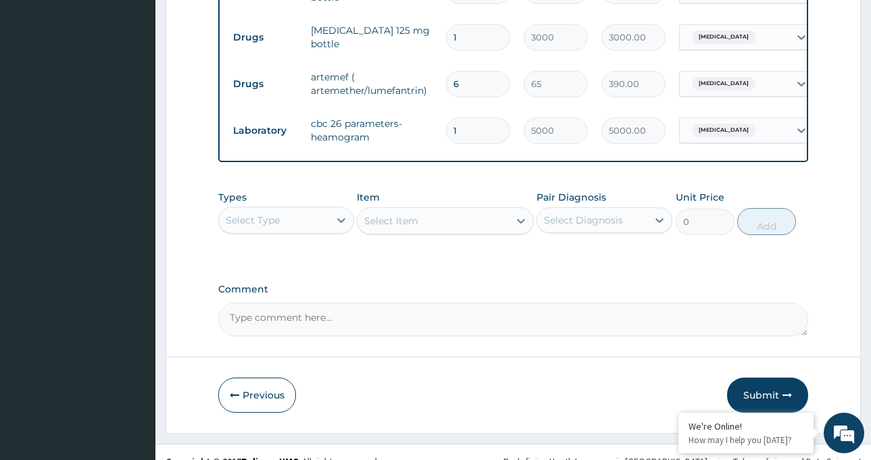
scroll to position [880, 0]
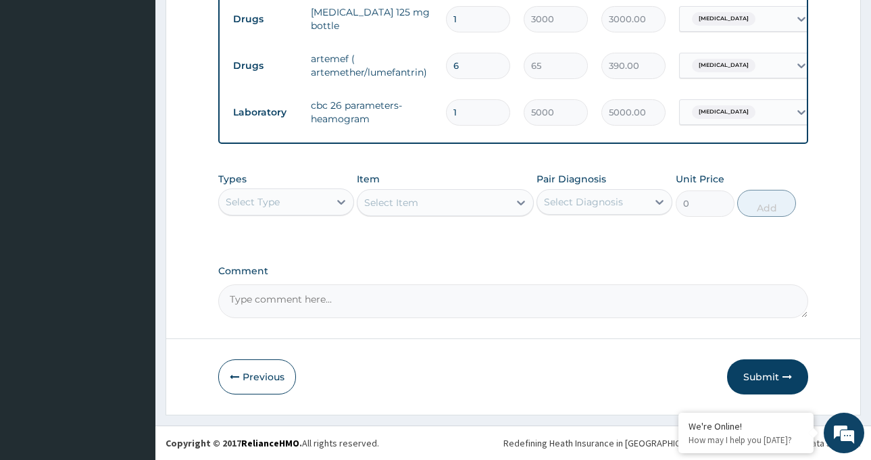
drag, startPoint x: 756, startPoint y: 377, endPoint x: 739, endPoint y: 377, distance: 17.6
click at [750, 381] on button "Submit" at bounding box center [767, 377] width 81 height 35
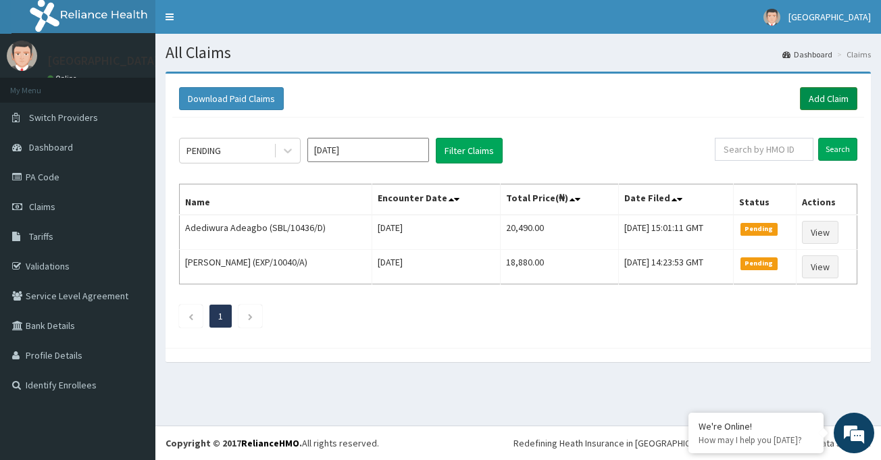
click at [830, 101] on link "Add Claim" at bounding box center [828, 98] width 57 height 23
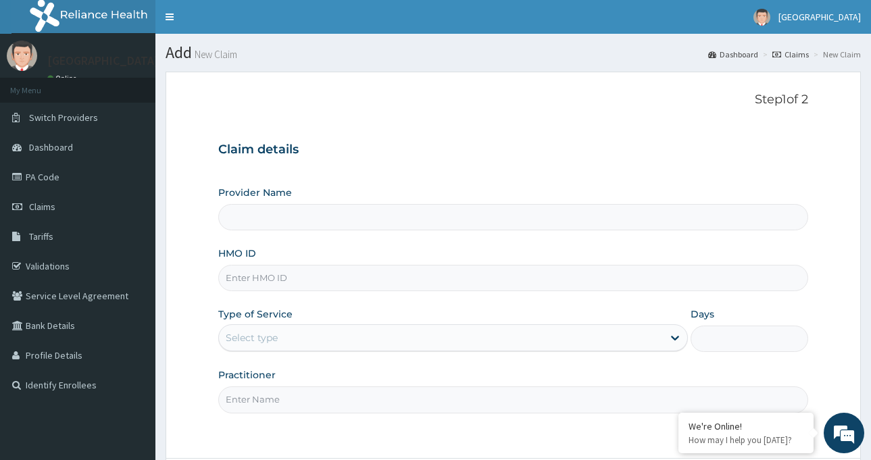
type input "[GEOGRAPHIC_DATA]-[GEOGRAPHIC_DATA]"
paste input "SBL/10436/D"
type input "SBL/10436/D"
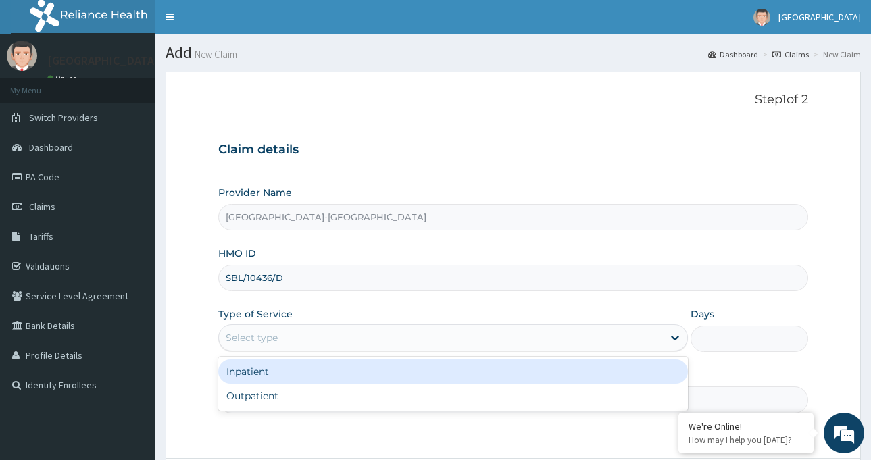
click at [272, 335] on div "Select type" at bounding box center [252, 338] width 52 height 14
click at [271, 366] on div "Inpatient" at bounding box center [453, 372] width 470 height 24
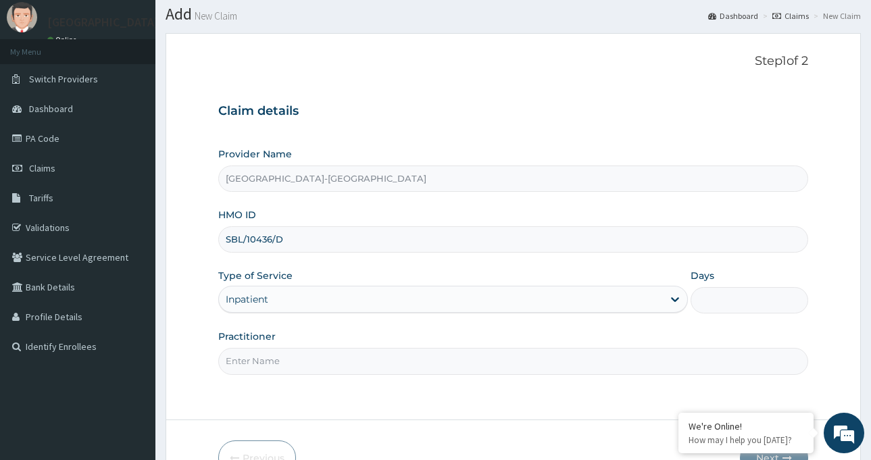
scroll to position [120, 0]
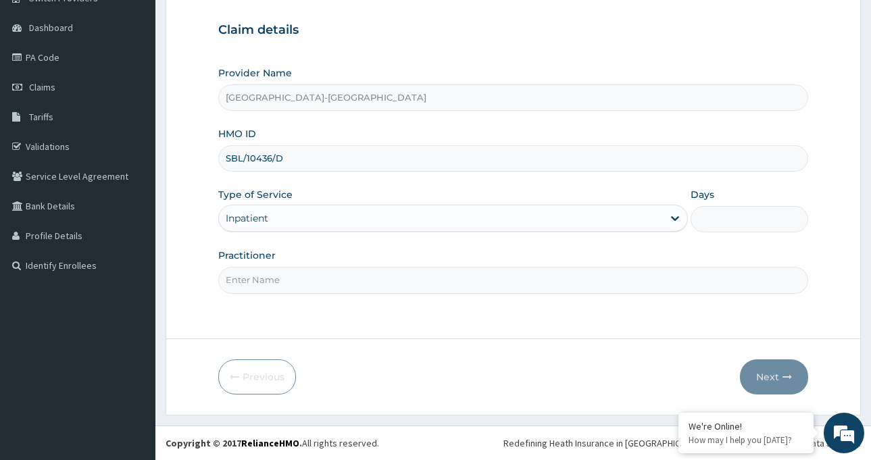
click at [718, 226] on input "Days" at bounding box center [750, 219] width 118 height 26
type input "2"
click at [368, 271] on input "Practitioner" at bounding box center [513, 280] width 590 height 26
type input "Dr [PERSON_NAME]"
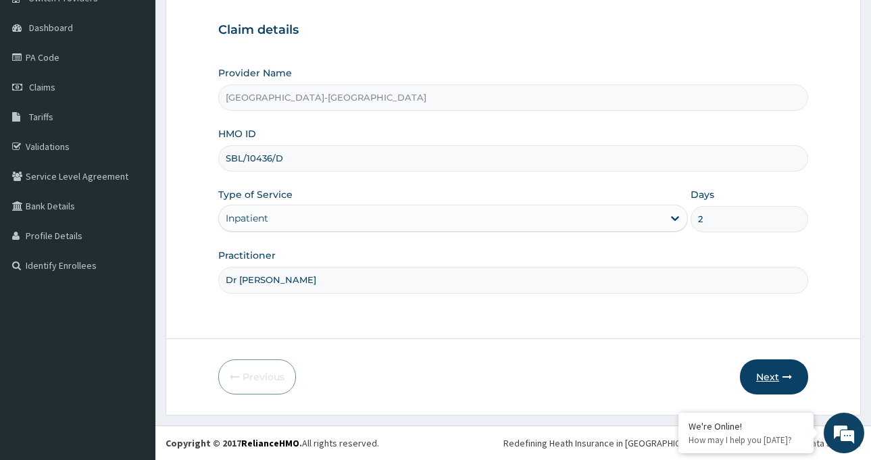
click at [775, 376] on button "Next" at bounding box center [774, 377] width 68 height 35
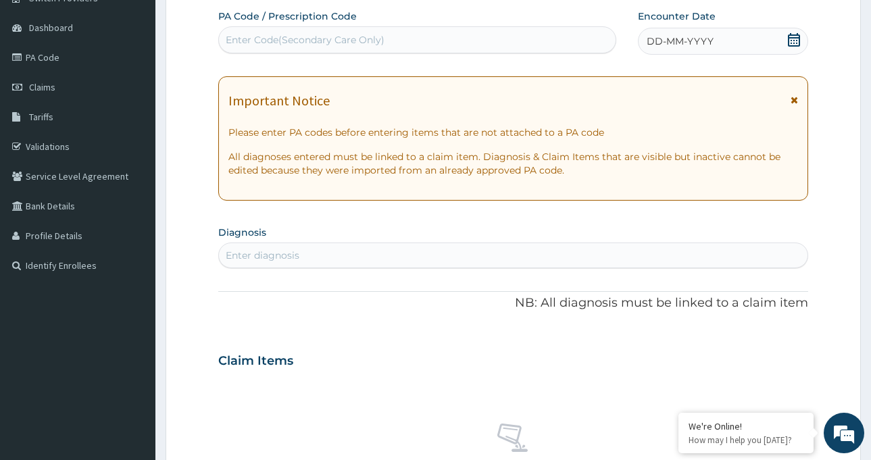
click at [357, 38] on div "Enter Code(Secondary Care Only)" at bounding box center [305, 40] width 159 height 14
paste input "PA/A3D096"
type input "PA/A3D096"
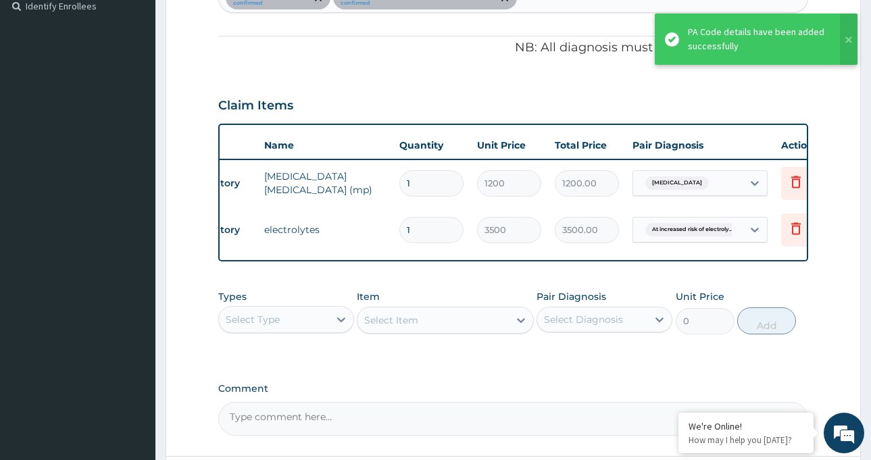
scroll to position [0, 89]
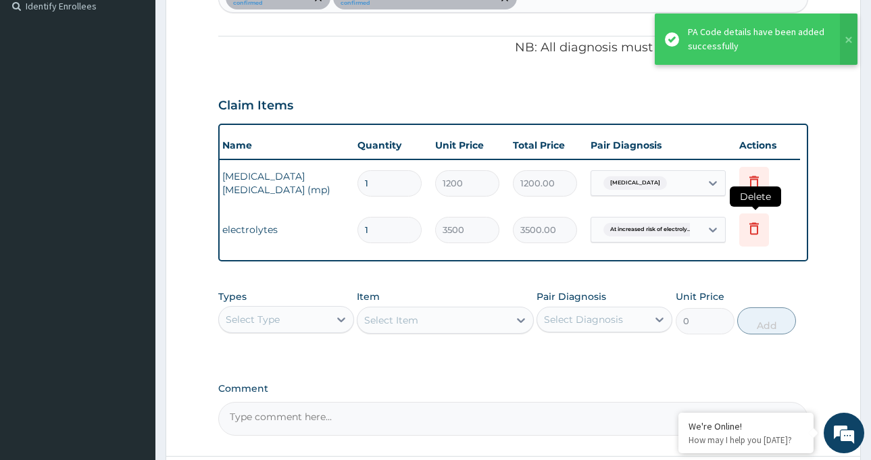
click at [751, 230] on icon at bounding box center [754, 228] width 9 height 12
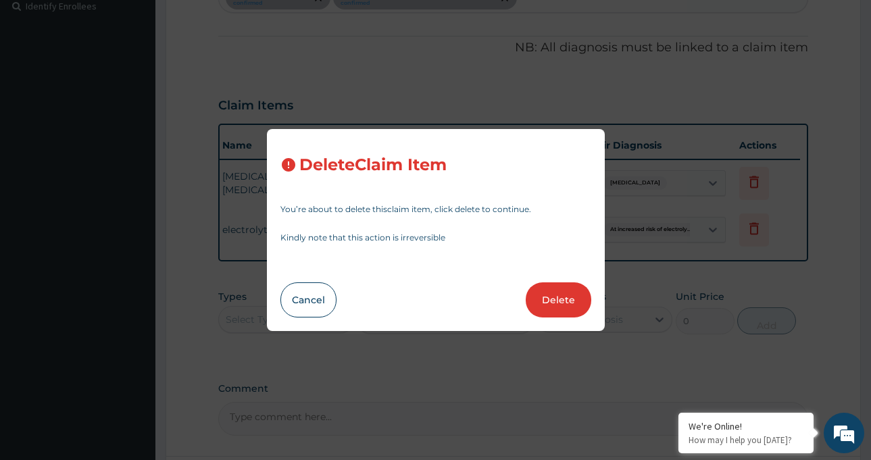
drag, startPoint x: 583, startPoint y: 295, endPoint x: 243, endPoint y: 281, distance: 340.9
click at [241, 277] on div "Delete Claim Item You’re about to delete this claim item , click delete to cont…" at bounding box center [435, 230] width 871 height 460
click at [300, 299] on button "Cancel" at bounding box center [309, 300] width 56 height 35
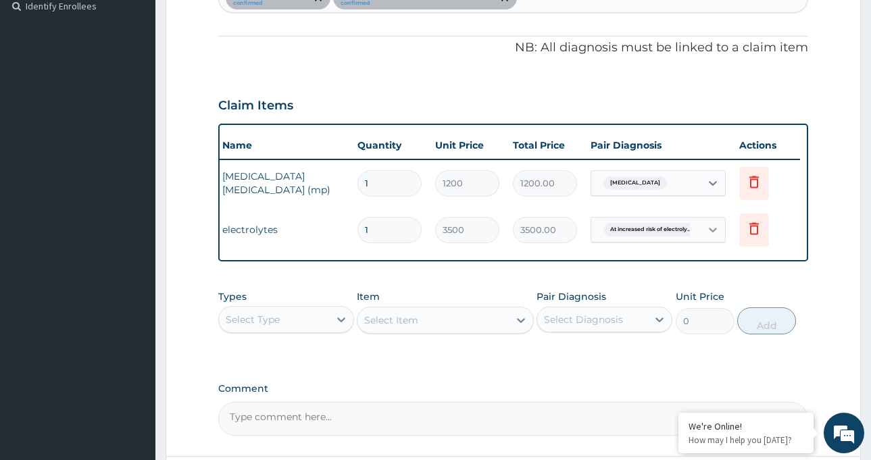
click at [712, 228] on icon at bounding box center [713, 230] width 14 height 14
click at [748, 230] on icon at bounding box center [754, 228] width 16 height 16
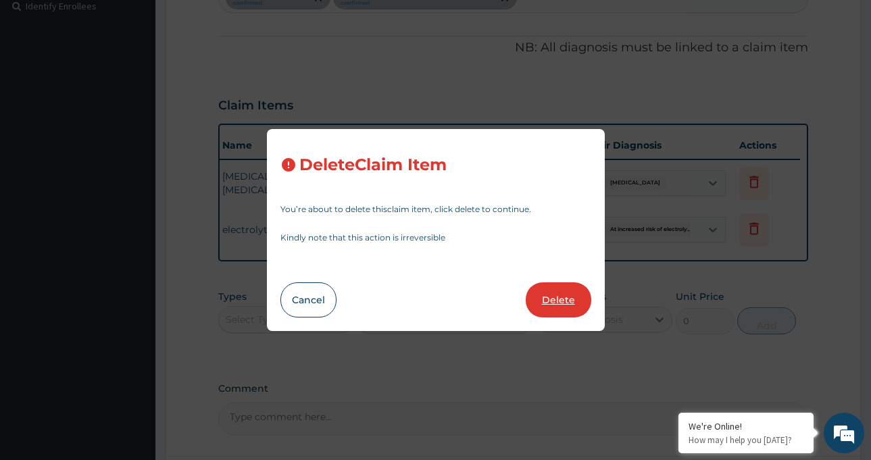
click at [560, 302] on button "Delete" at bounding box center [559, 300] width 66 height 35
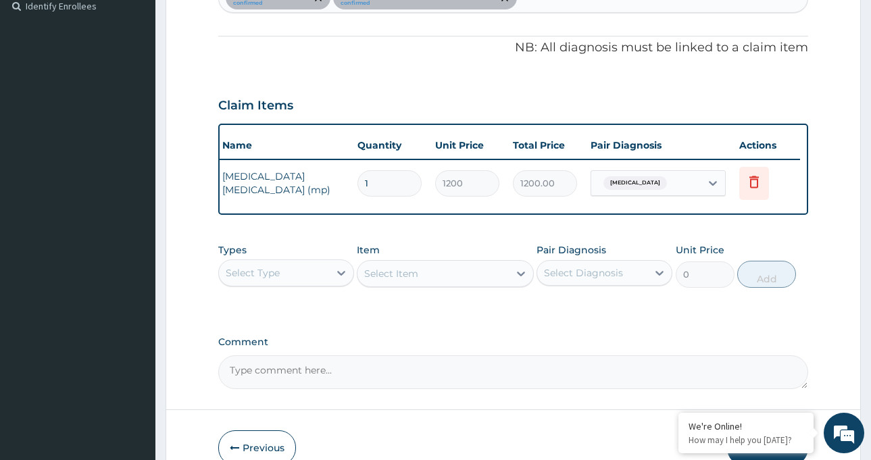
click at [295, 281] on div "Select Type" at bounding box center [274, 273] width 110 height 22
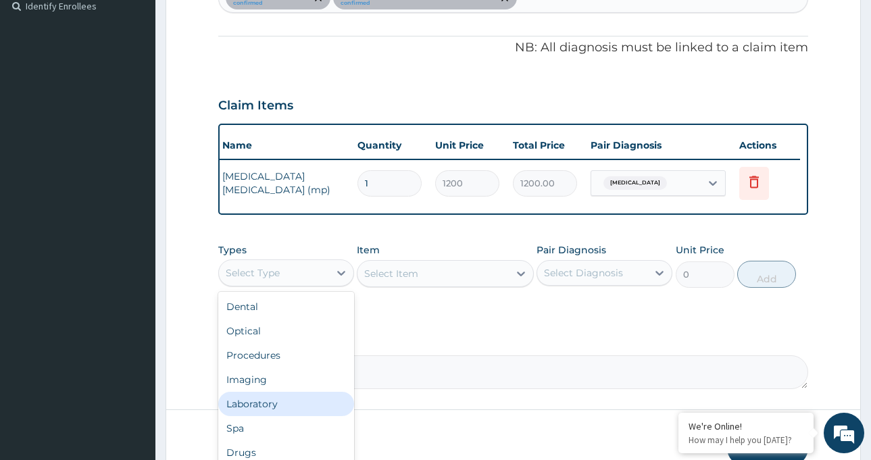
click at [268, 416] on div "Laboratory" at bounding box center [286, 404] width 136 height 24
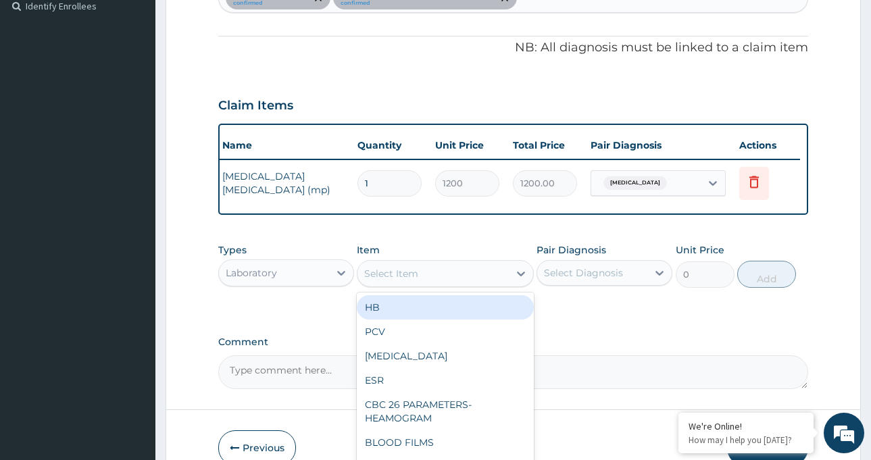
click at [418, 281] on div "Select Item" at bounding box center [391, 274] width 54 height 14
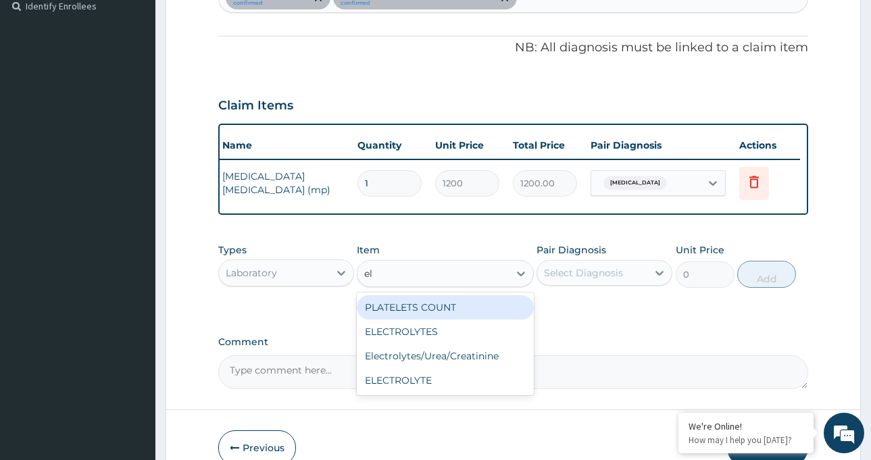
type input "ele"
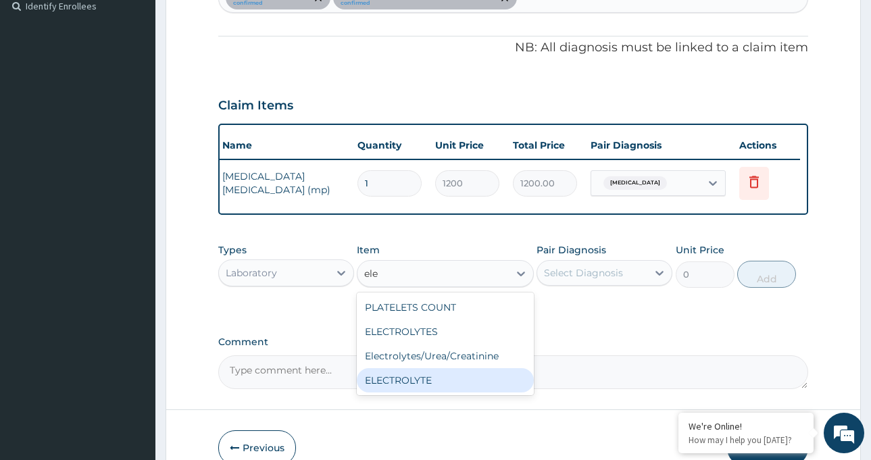
click at [431, 393] on div "ELECTROLYTE" at bounding box center [445, 380] width 177 height 24
type input "10000"
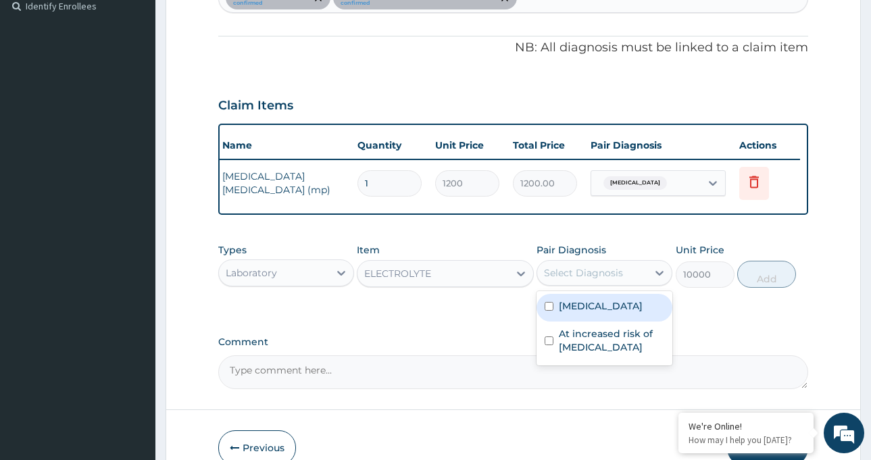
click at [625, 284] on div "Select Diagnosis" at bounding box center [592, 273] width 110 height 22
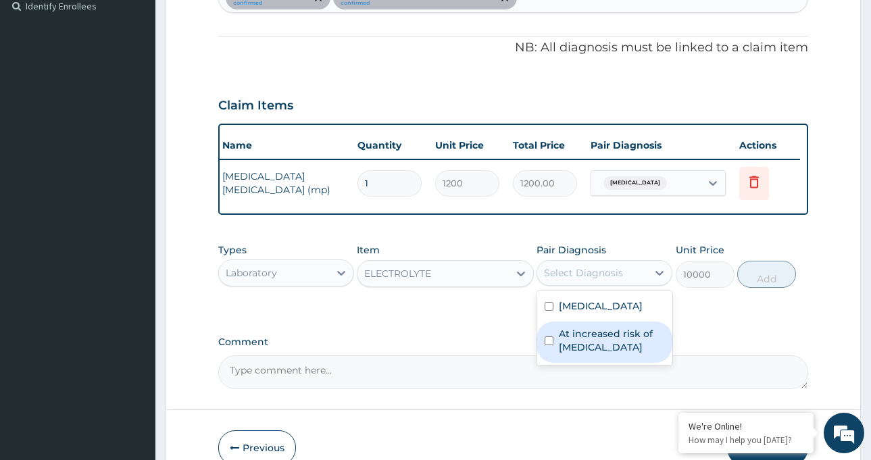
click at [611, 349] on label "At increased risk of [MEDICAL_DATA]" at bounding box center [611, 340] width 105 height 27
checkbox input "true"
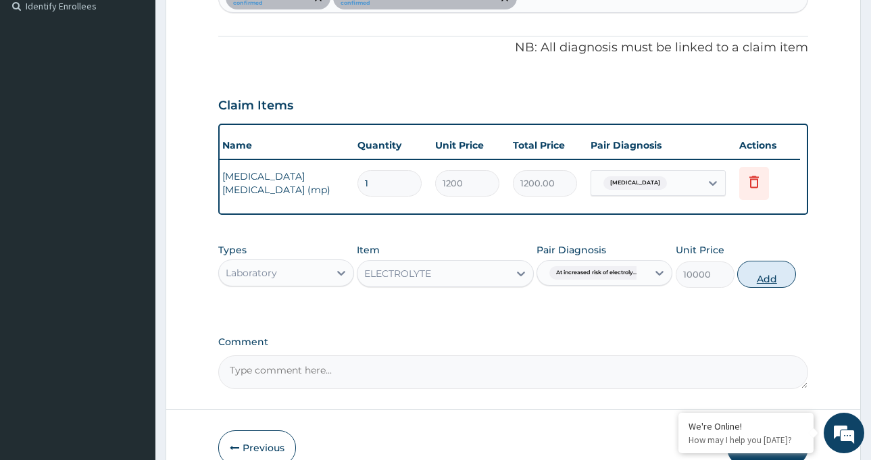
click at [760, 288] on button "Add" at bounding box center [766, 274] width 59 height 27
type input "0"
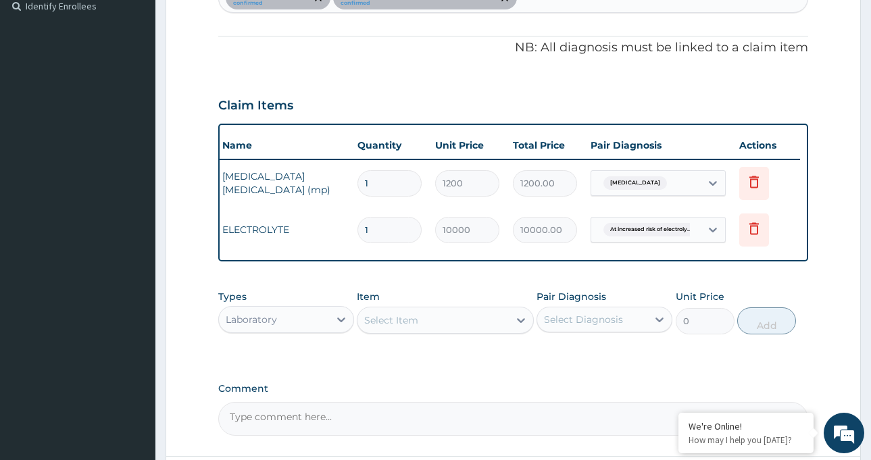
scroll to position [507, 0]
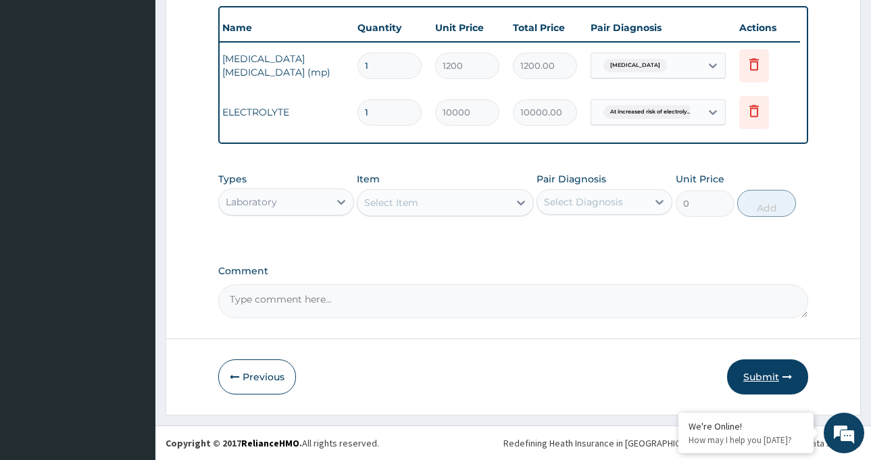
click at [770, 373] on button "Submit" at bounding box center [767, 377] width 81 height 35
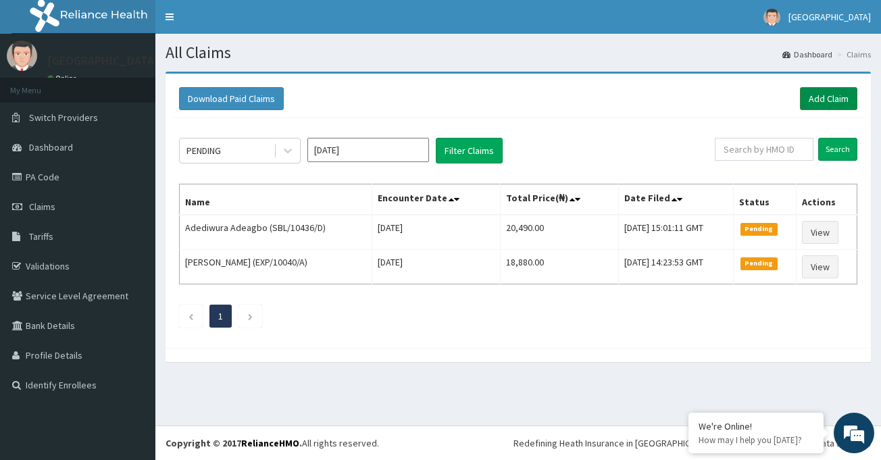
click at [833, 99] on link "Add Claim" at bounding box center [828, 98] width 57 height 23
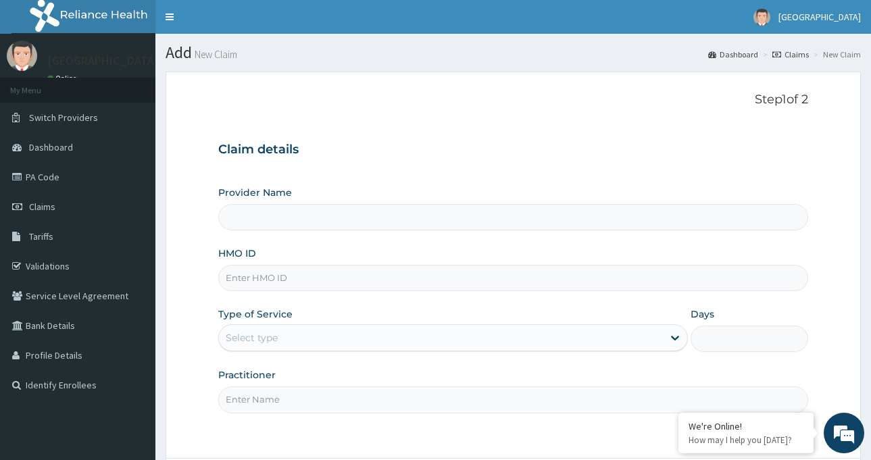
type input "[GEOGRAPHIC_DATA]-[GEOGRAPHIC_DATA]"
click at [303, 271] on input "HMO ID" at bounding box center [513, 278] width 590 height 26
paste input "RIS/10069/A"
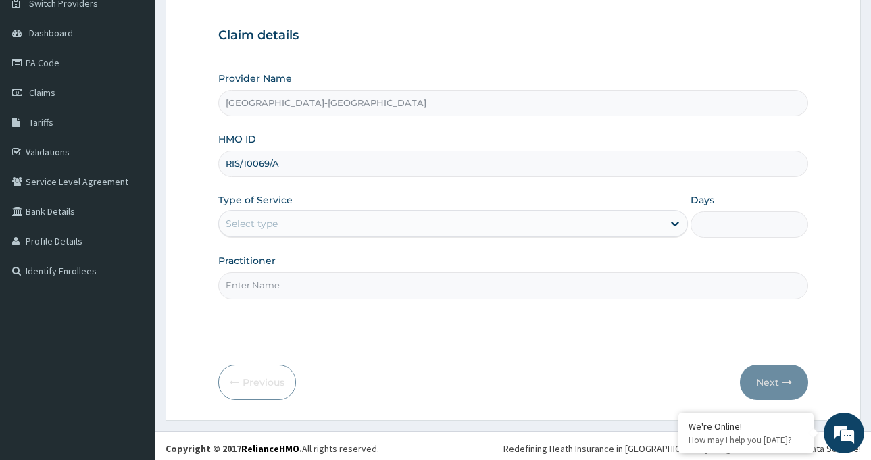
scroll to position [120, 0]
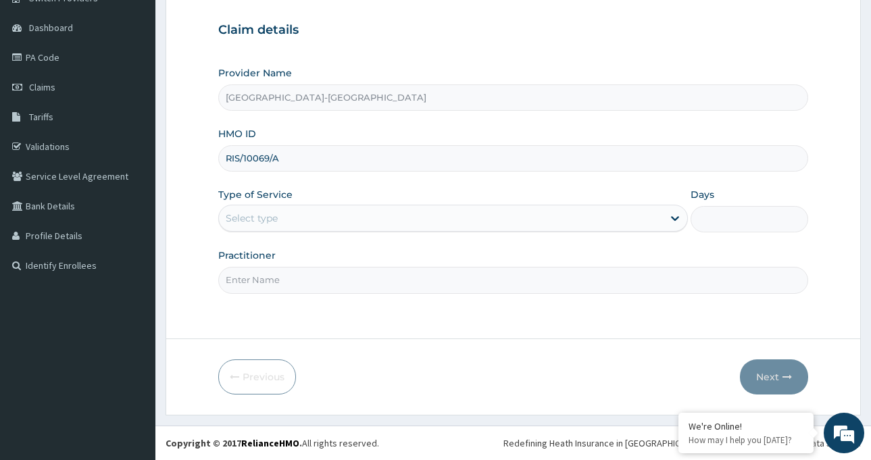
type input "RIS/10069/A"
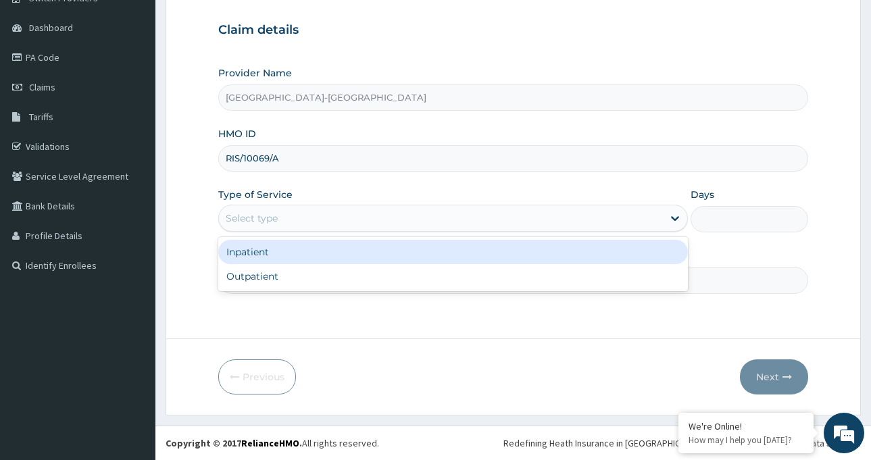
click at [344, 216] on div "Select type" at bounding box center [441, 219] width 444 height 22
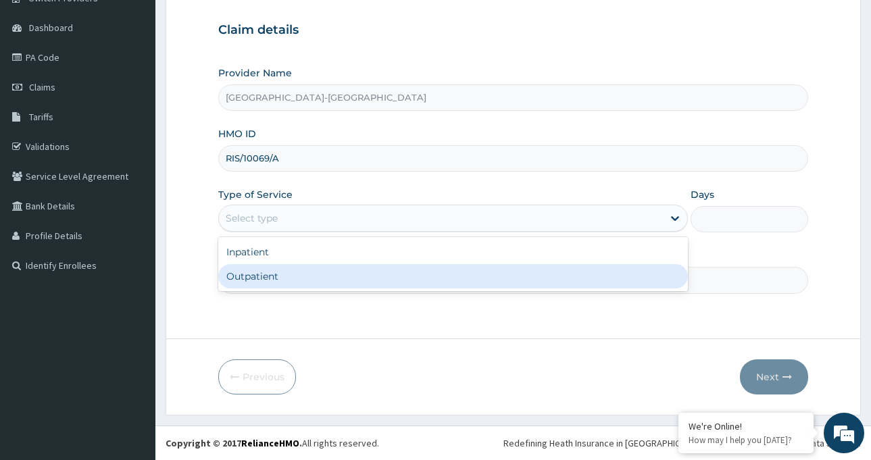
drag, startPoint x: 294, startPoint y: 255, endPoint x: 294, endPoint y: 270, distance: 14.9
click at [294, 270] on div "Inpatient Outpatient" at bounding box center [453, 264] width 470 height 54
drag, startPoint x: 249, startPoint y: 276, endPoint x: 289, endPoint y: 268, distance: 40.7
click at [249, 276] on div "Outpatient" at bounding box center [453, 276] width 470 height 24
type input "1"
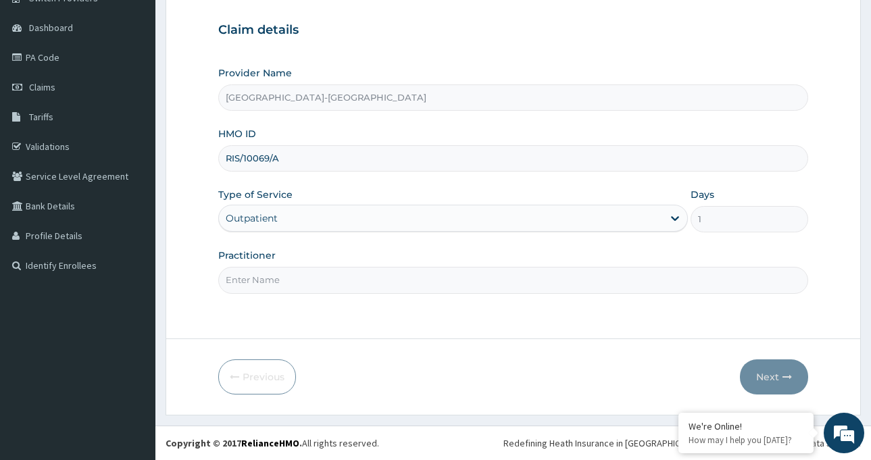
click at [314, 281] on input "Practitioner" at bounding box center [513, 280] width 590 height 26
type input "Dr [PERSON_NAME]"
click at [755, 374] on button "Next" at bounding box center [774, 377] width 68 height 35
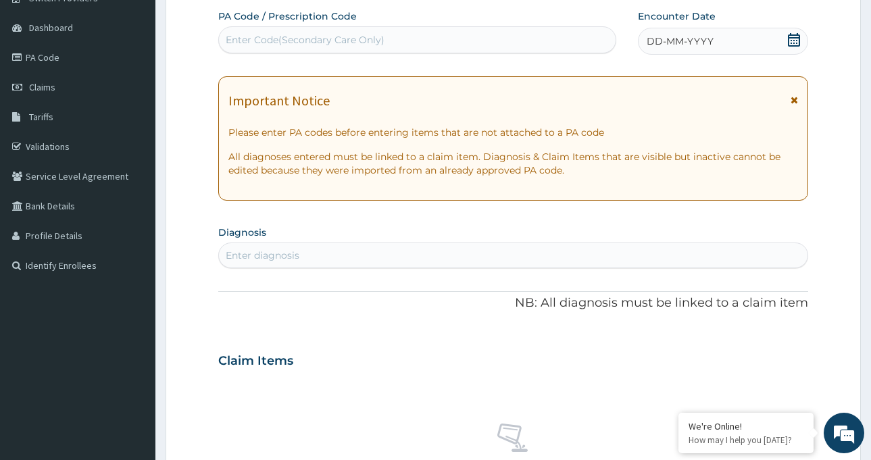
click at [315, 38] on div "Enter Code(Secondary Care Only)" at bounding box center [305, 40] width 159 height 14
paste input "PA/C55BBC"
type input "PA/C55BBC"
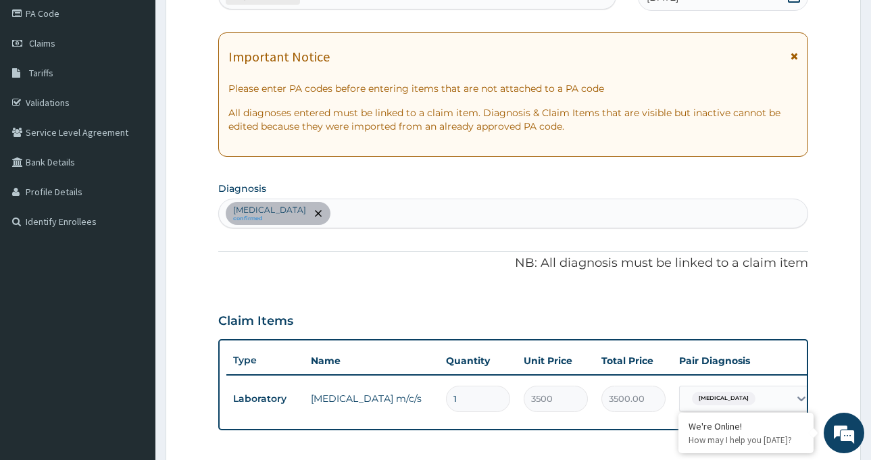
scroll to position [187, 0]
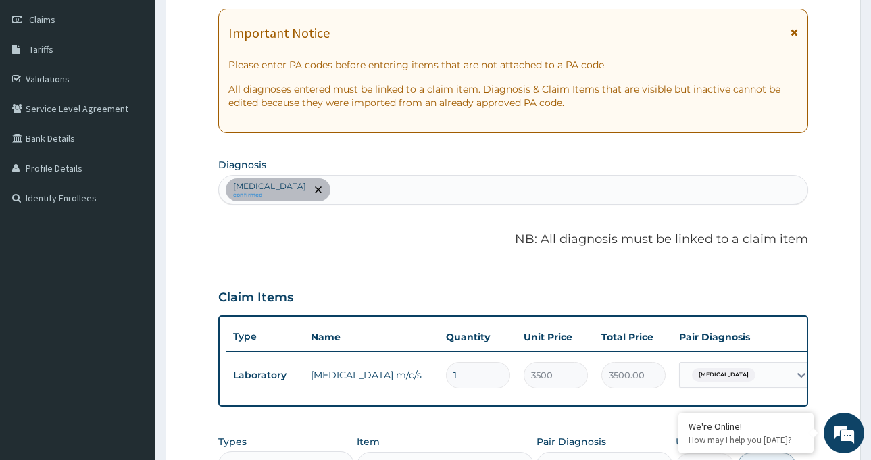
click at [374, 191] on div "[MEDICAL_DATA] confirmed" at bounding box center [513, 190] width 589 height 28
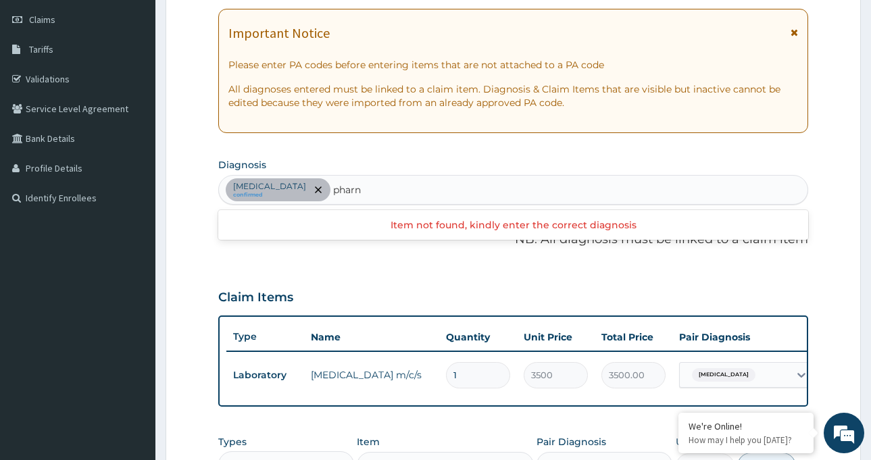
type input "phar"
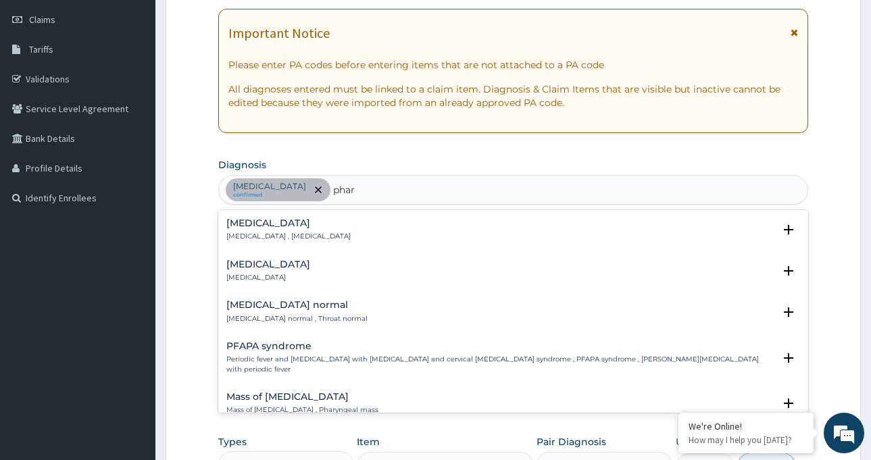
click at [258, 264] on h4 "[MEDICAL_DATA]" at bounding box center [268, 265] width 84 height 10
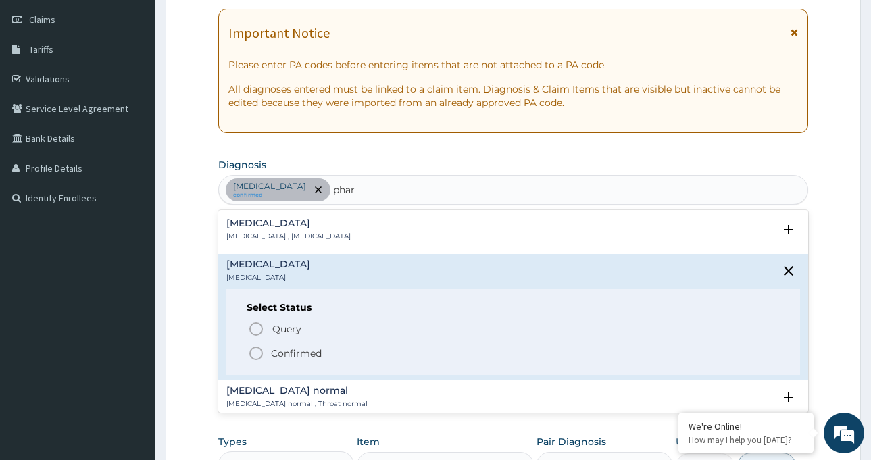
click at [252, 355] on icon "status option filled" at bounding box center [256, 353] width 16 height 16
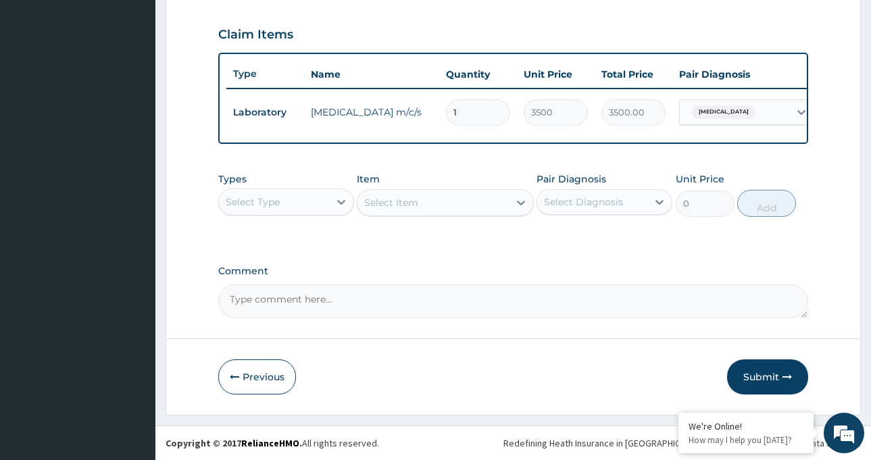
scroll to position [460, 0]
click at [778, 368] on button "Submit" at bounding box center [767, 377] width 81 height 35
click at [758, 102] on div "[MEDICAL_DATA]" at bounding box center [734, 112] width 109 height 23
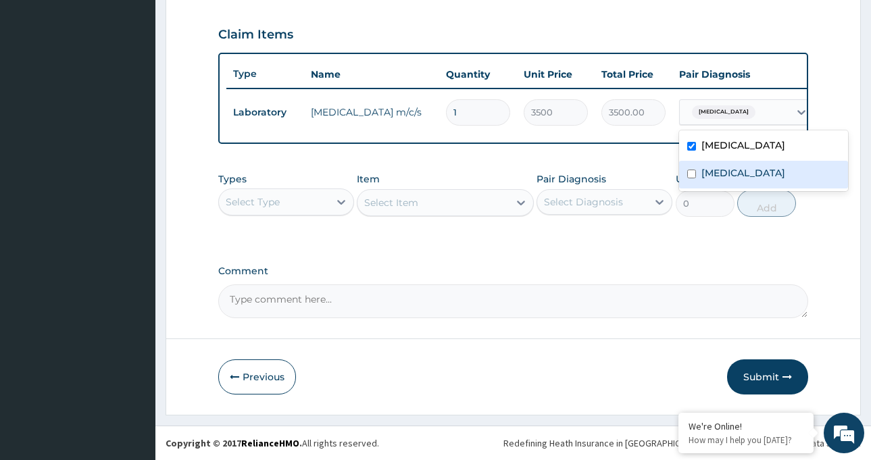
click at [754, 166] on label "[MEDICAL_DATA]" at bounding box center [744, 173] width 84 height 14
checkbox input "true"
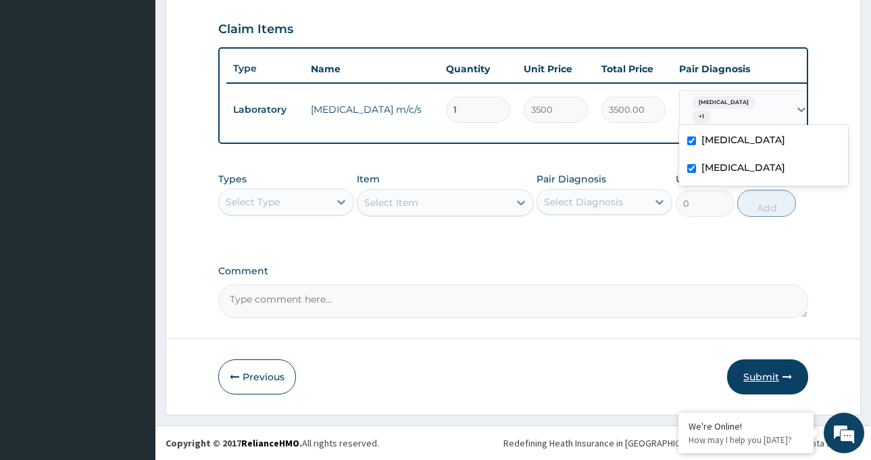
click at [774, 374] on button "Submit" at bounding box center [767, 377] width 81 height 35
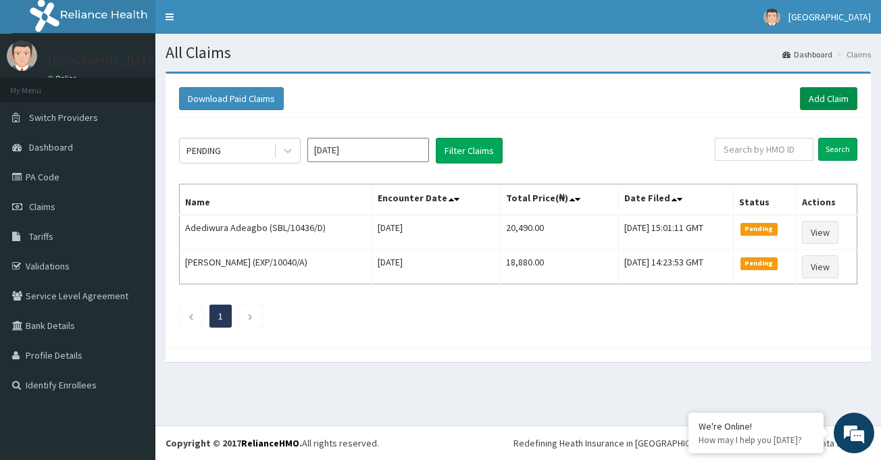
click at [841, 101] on link "Add Claim" at bounding box center [828, 98] width 57 height 23
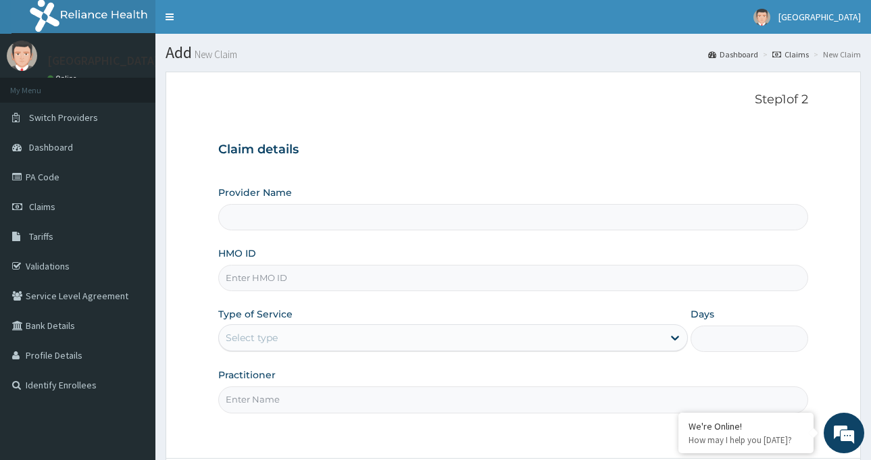
type input "[GEOGRAPHIC_DATA]-[GEOGRAPHIC_DATA]"
